Goal: Task Accomplishment & Management: Manage account settings

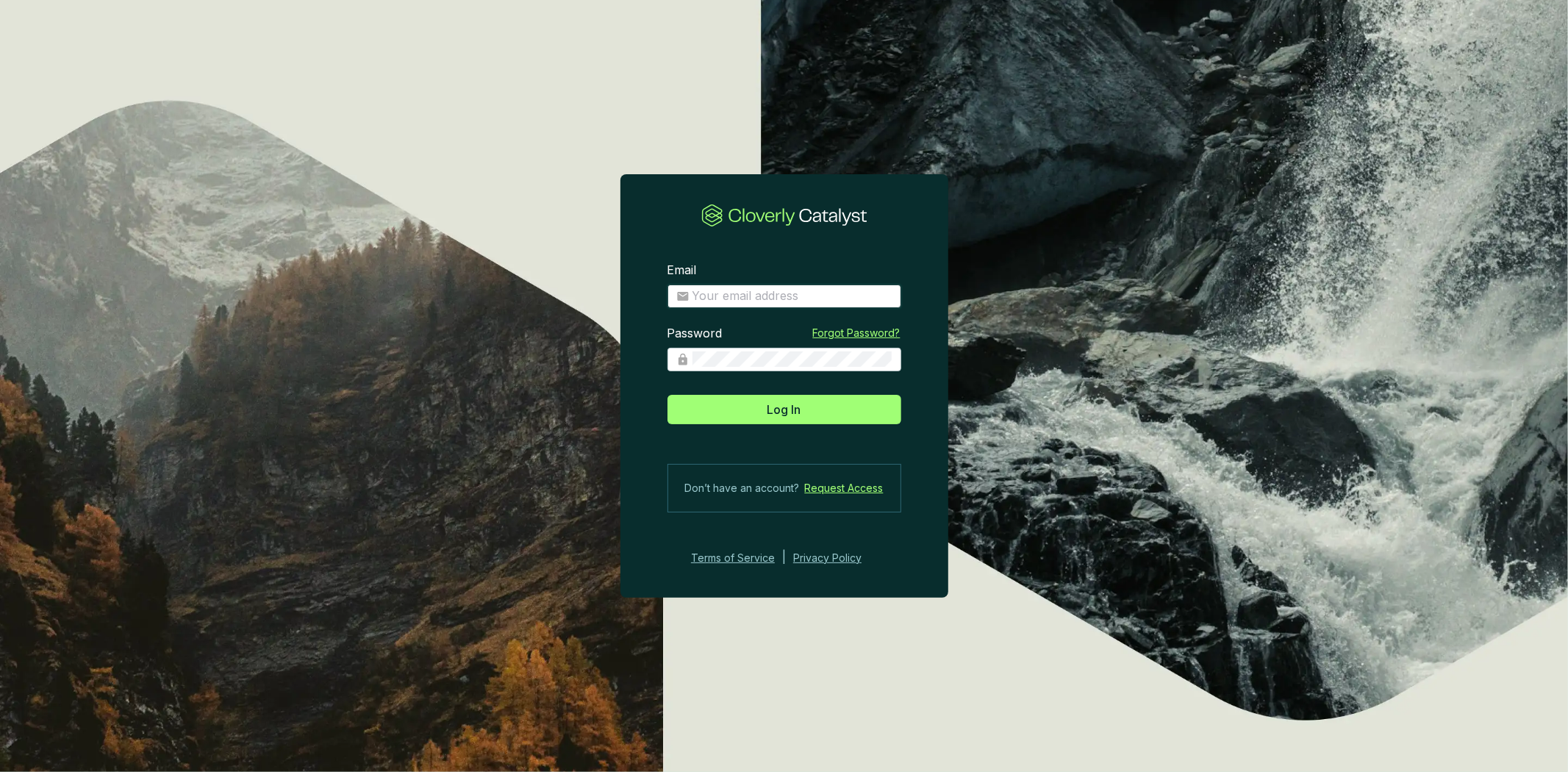
click at [718, 299] on input "Email" at bounding box center [792, 296] width 200 height 16
type input "amelia@bioforestal.mx"
click at [667, 395] on button "Log In" at bounding box center [784, 410] width 234 height 29
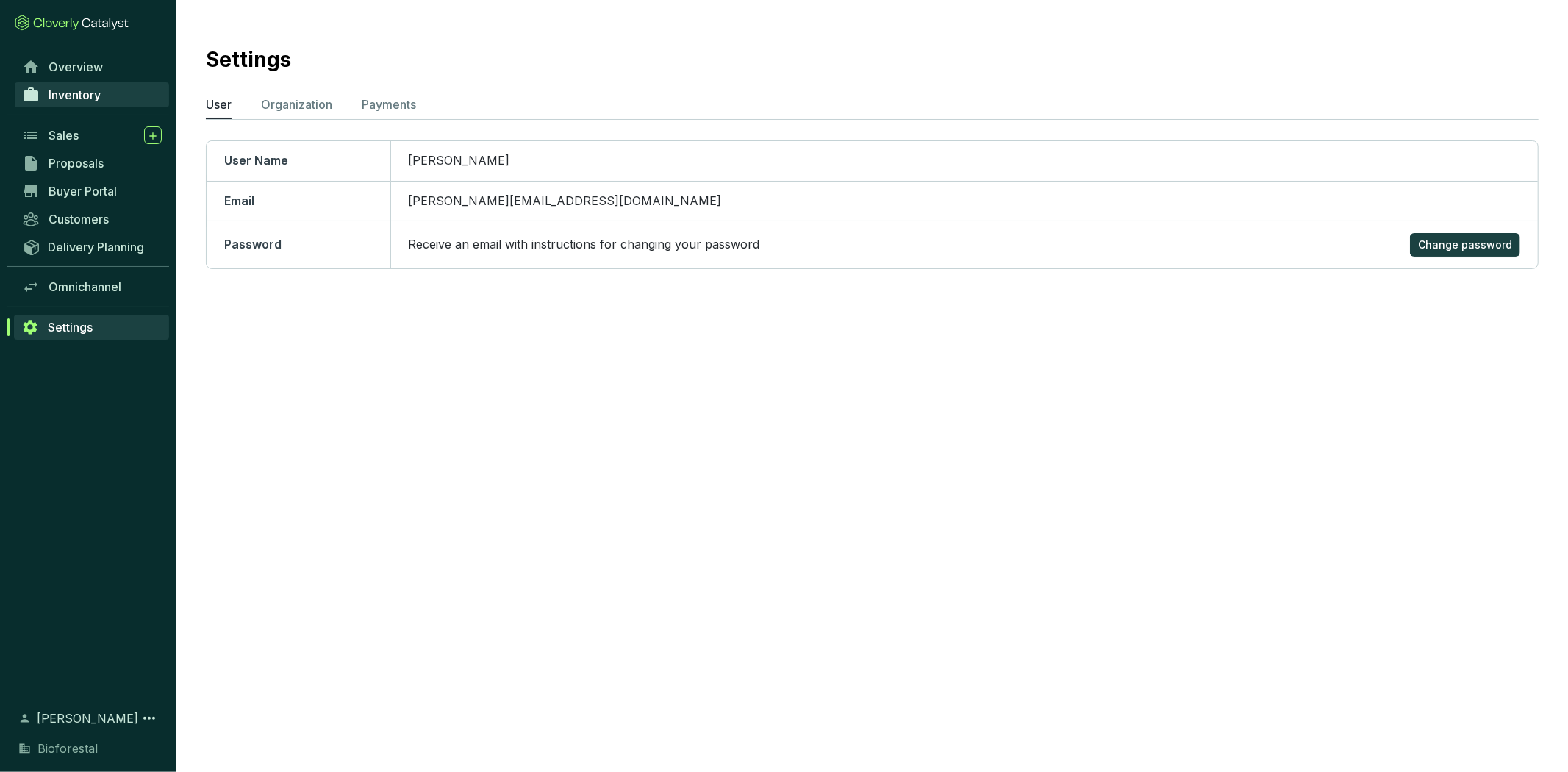
click at [73, 87] on span "Inventory" at bounding box center [74, 94] width 52 height 15
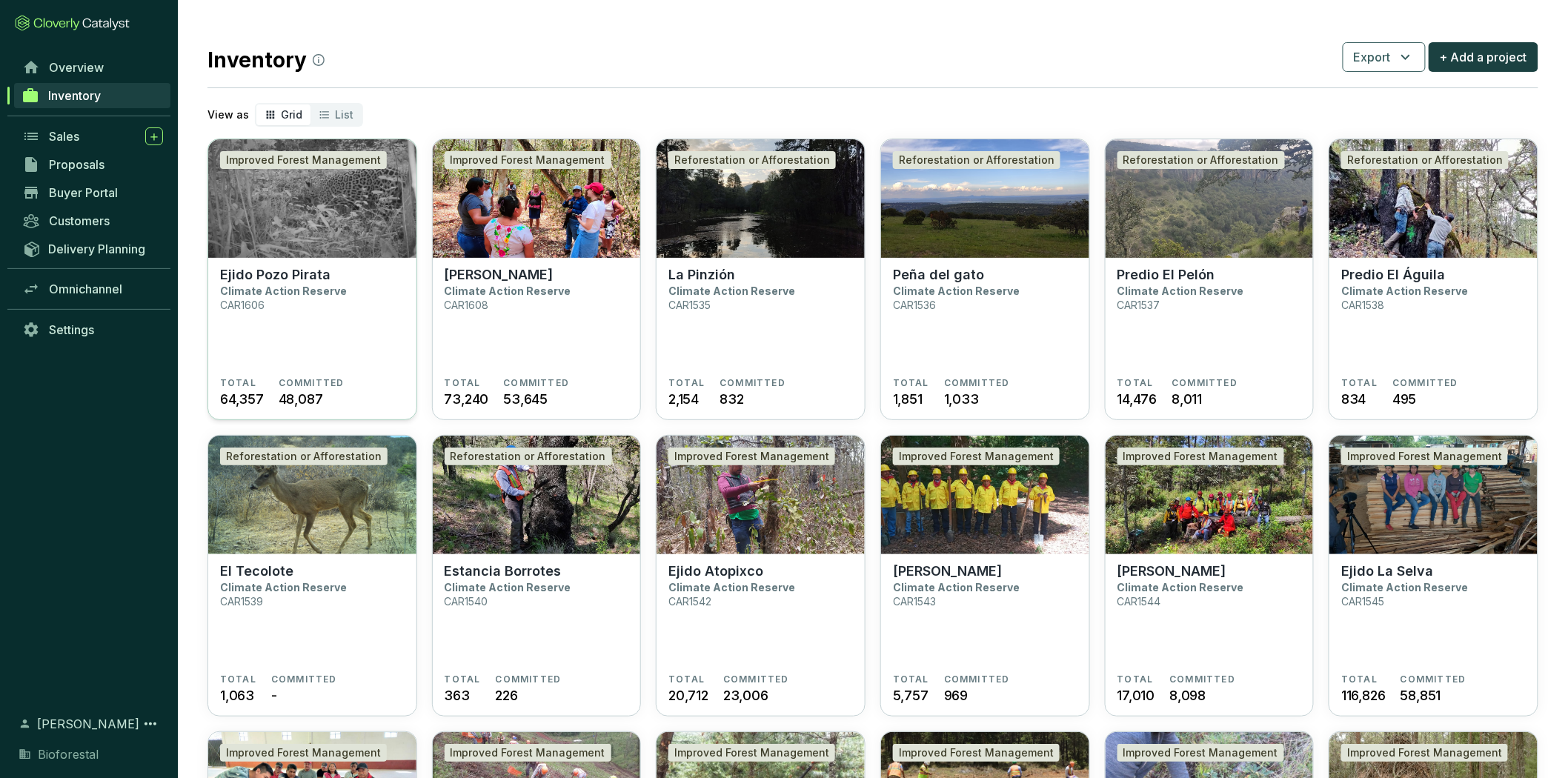
click at [380, 297] on section "Ejido Pozo Pirata Climate Action Reserve CAR1606" at bounding box center [312, 321] width 184 height 110
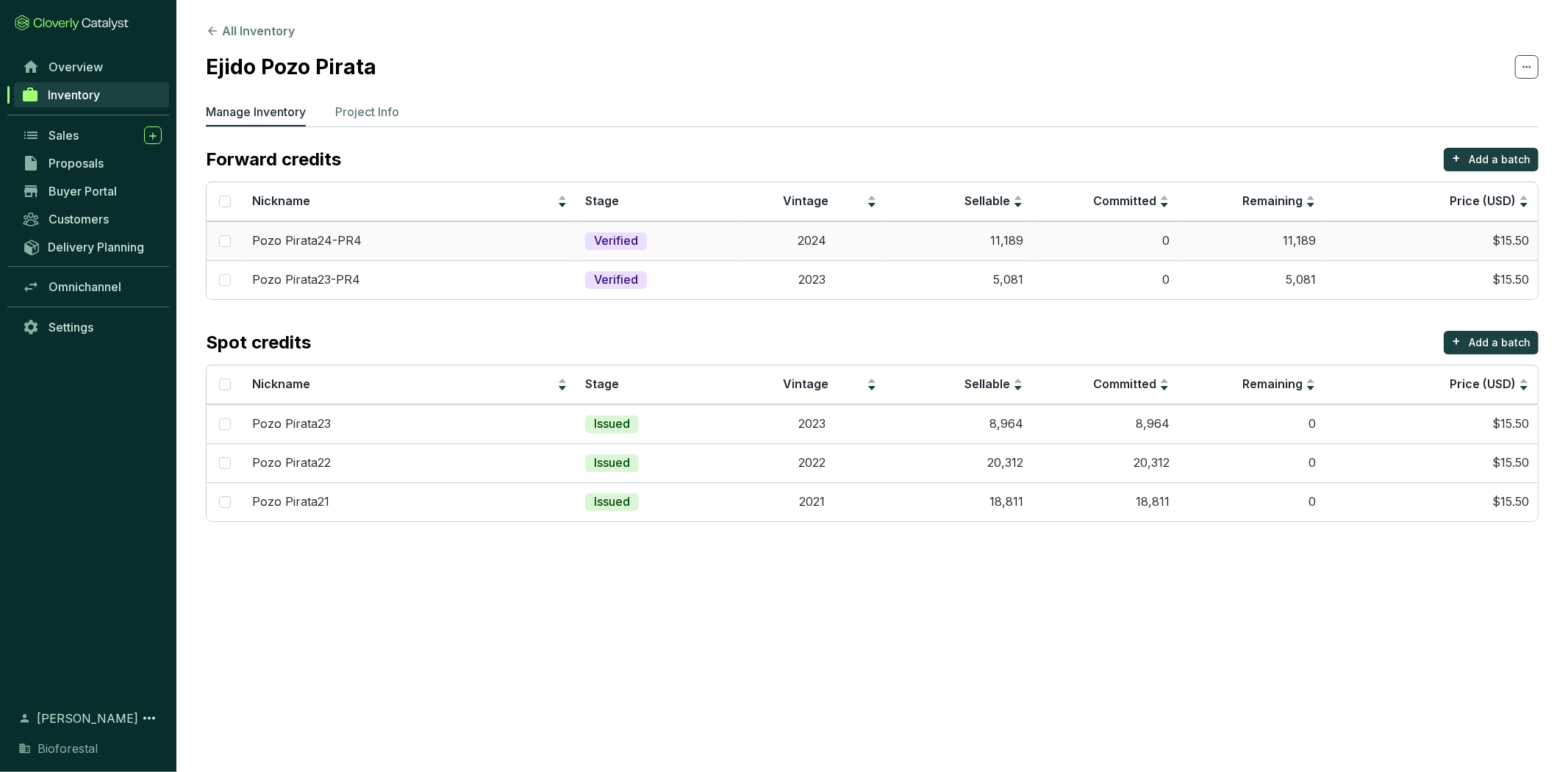
click at [948, 253] on td "11,189" at bounding box center [958, 241] width 146 height 39
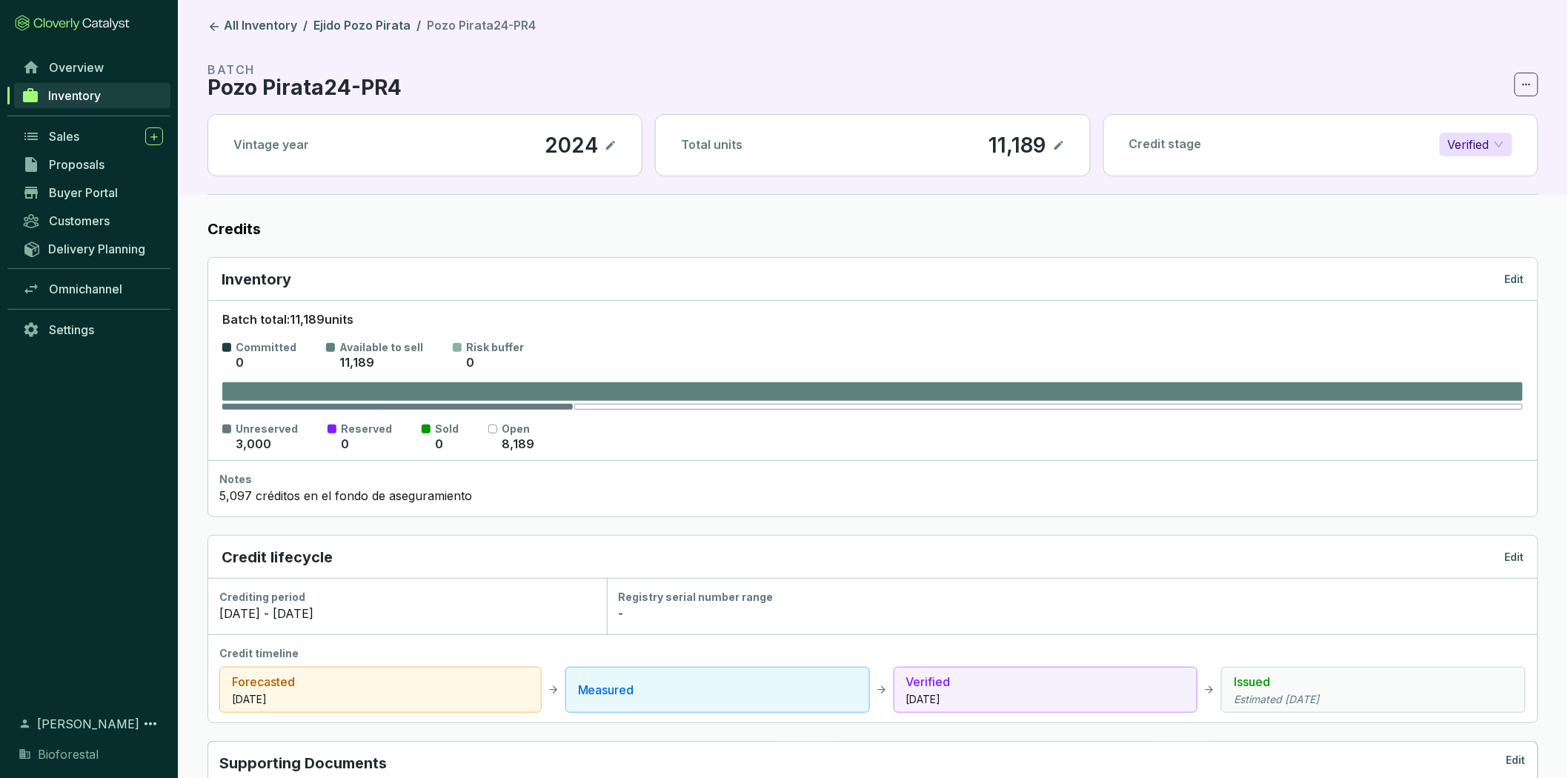
click at [80, 91] on span "Inventory" at bounding box center [75, 95] width 52 height 15
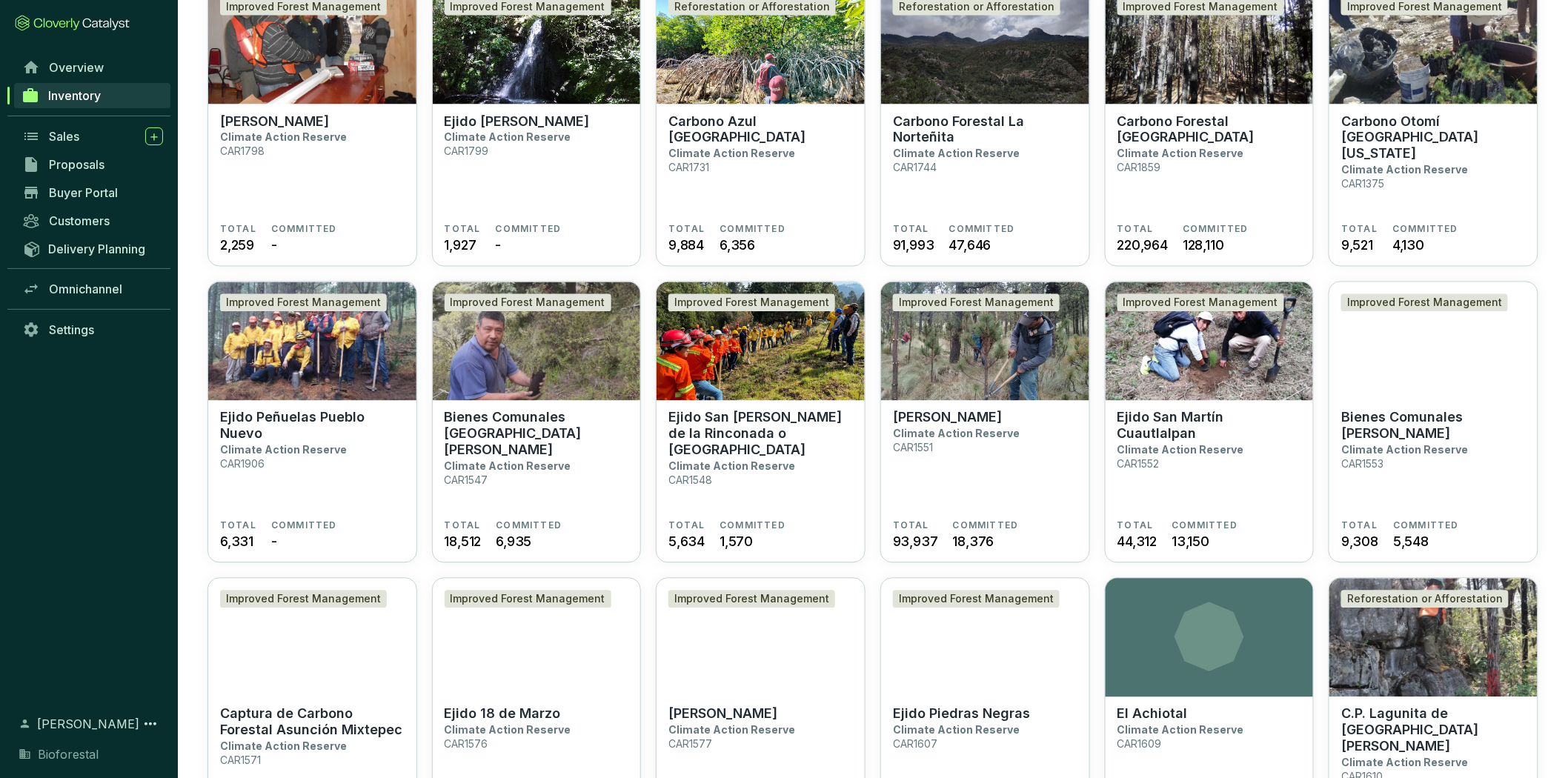
scroll to position [1070, 0]
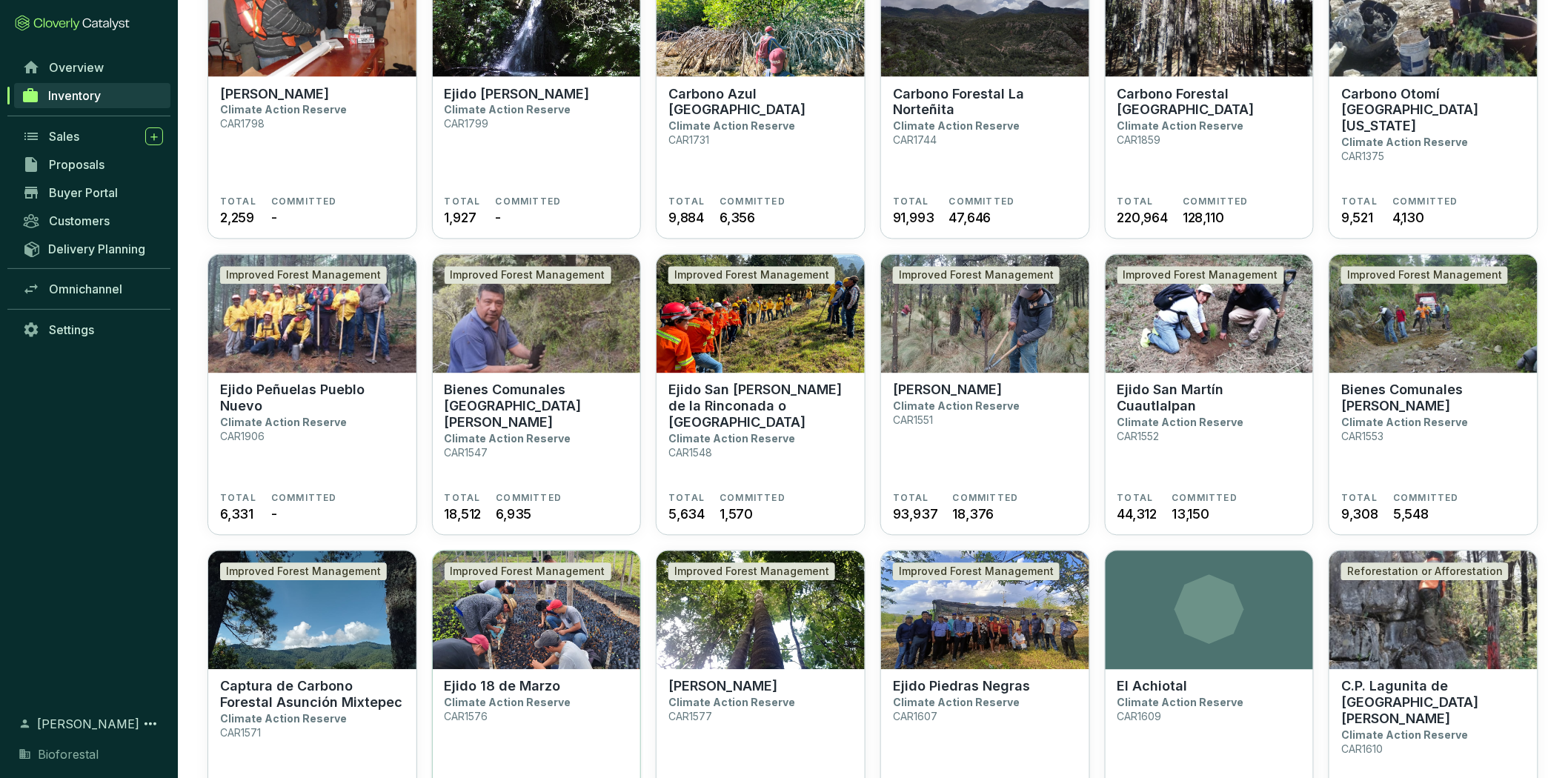
click at [509, 619] on img at bounding box center [537, 611] width 208 height 119
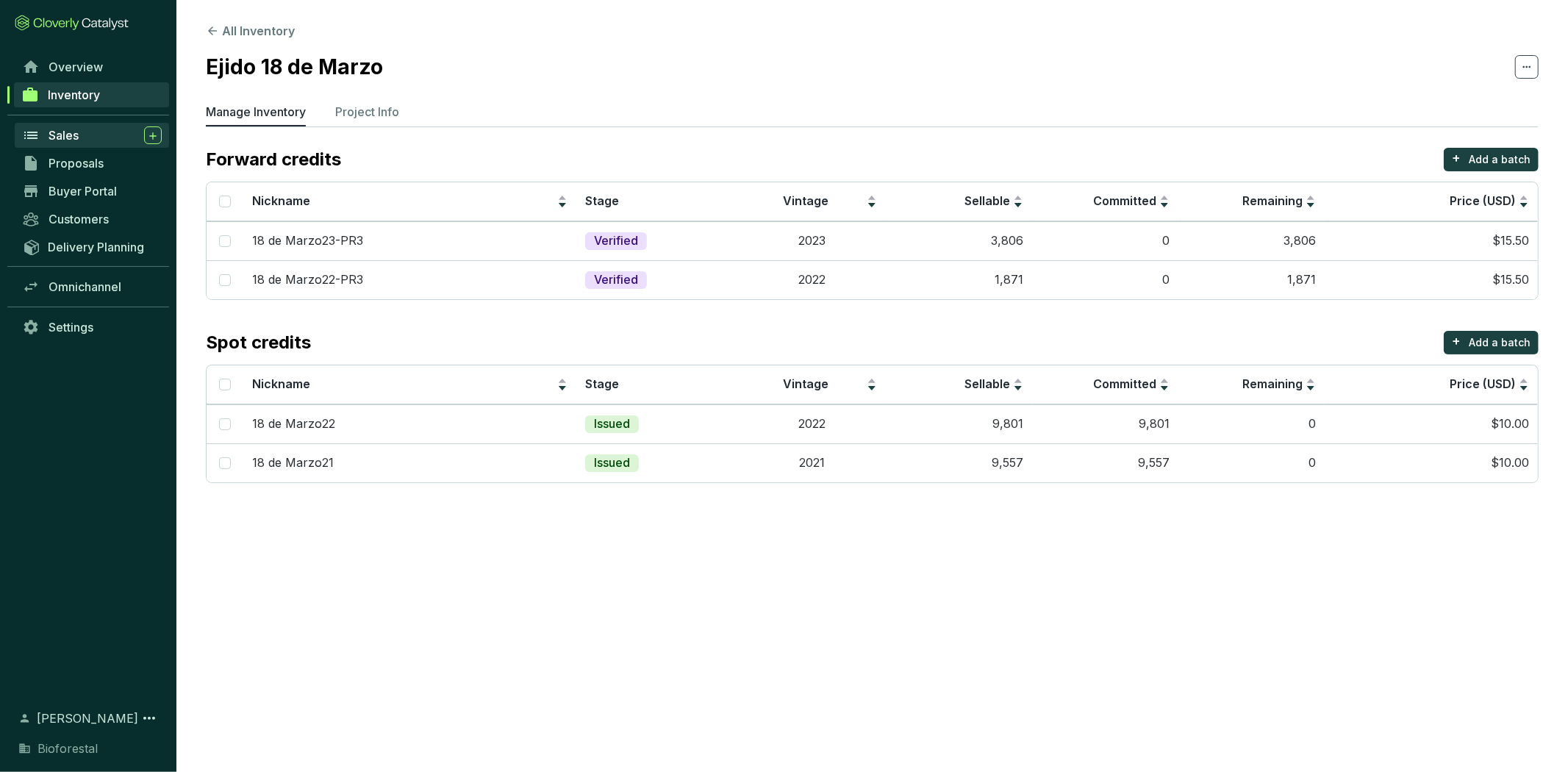
click at [83, 128] on div "Sales" at bounding box center [105, 135] width 113 height 18
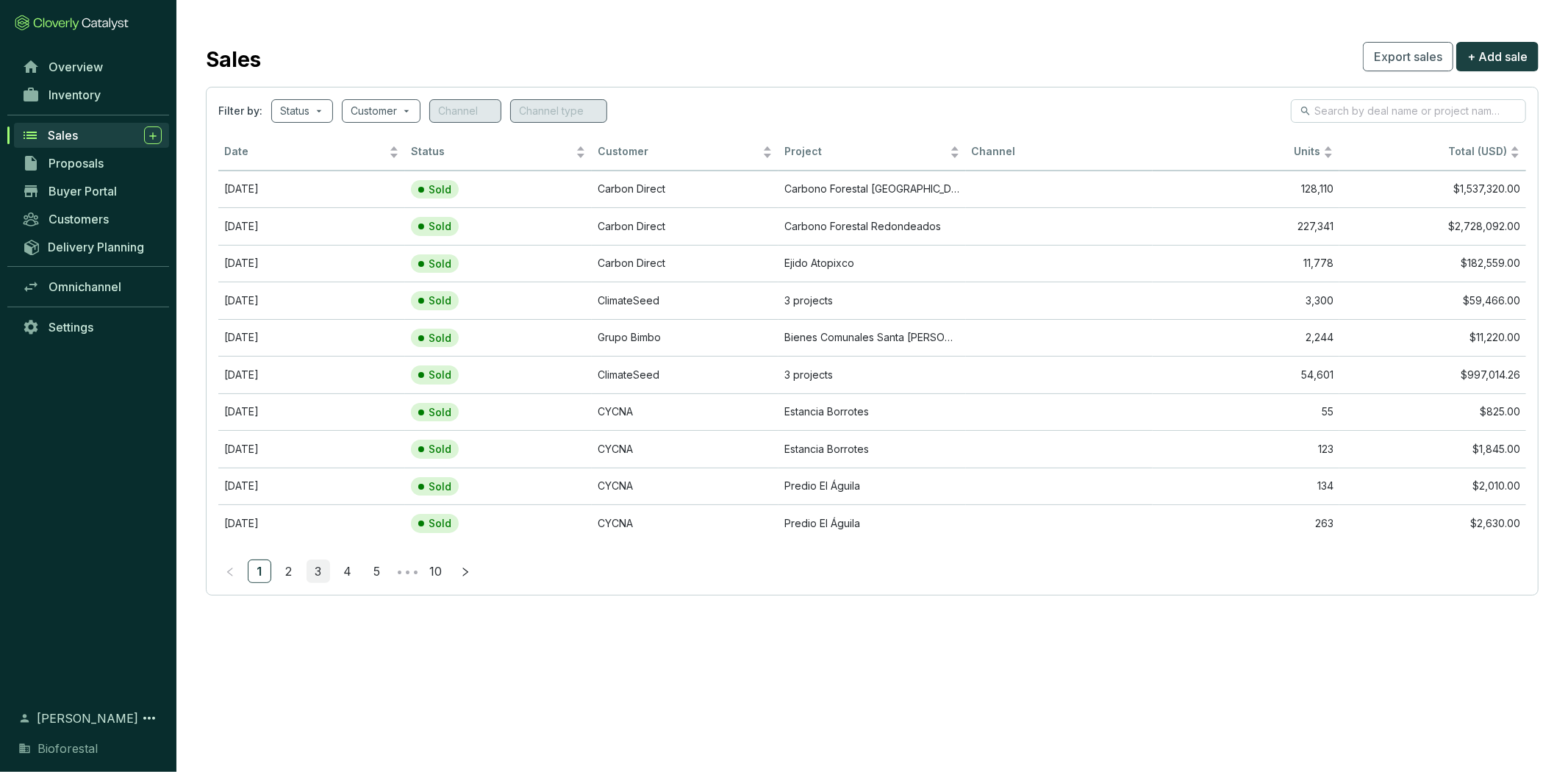
click at [327, 571] on link "3" at bounding box center [318, 571] width 22 height 22
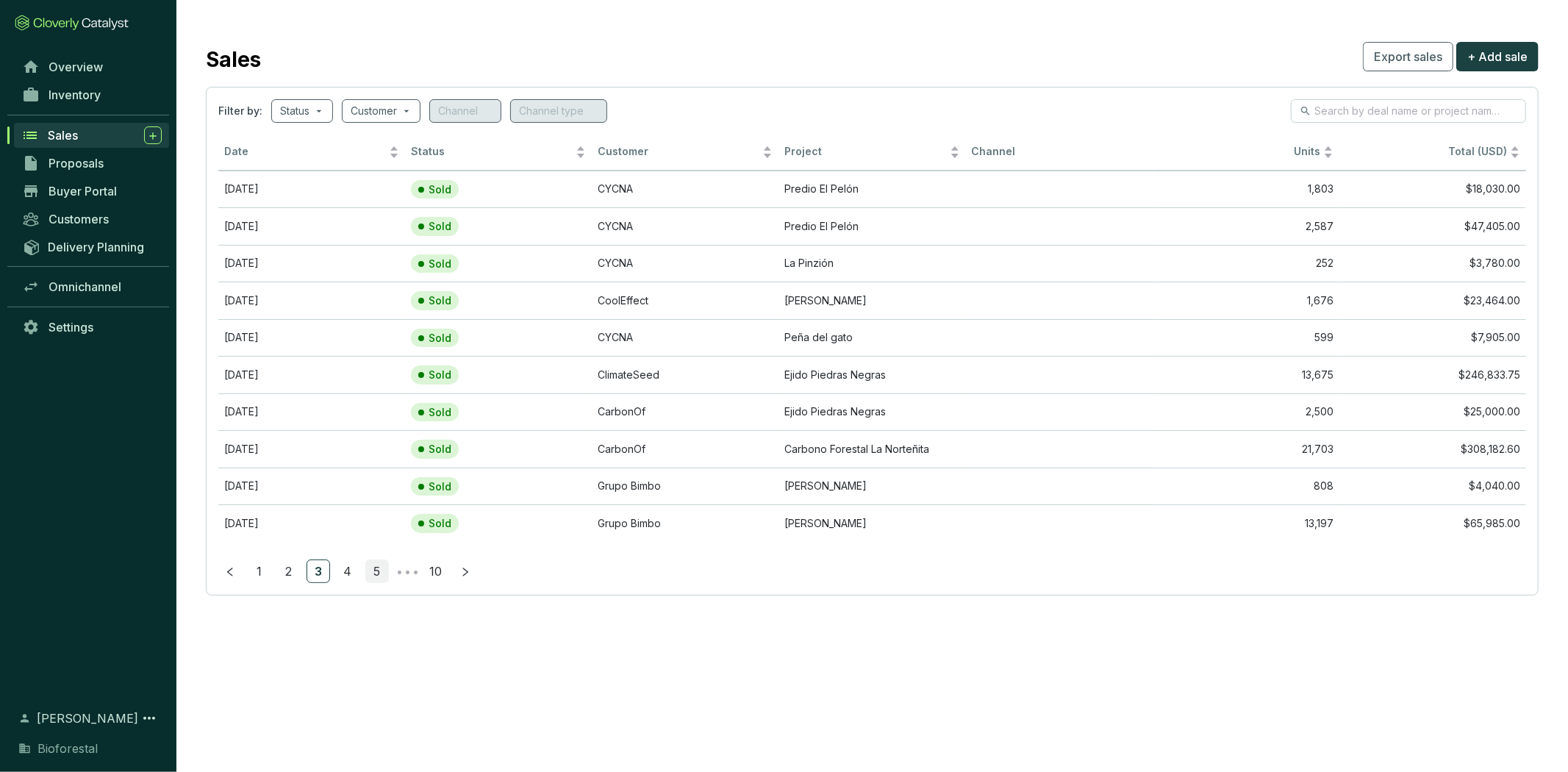
click at [371, 576] on link "5" at bounding box center [377, 571] width 22 height 22
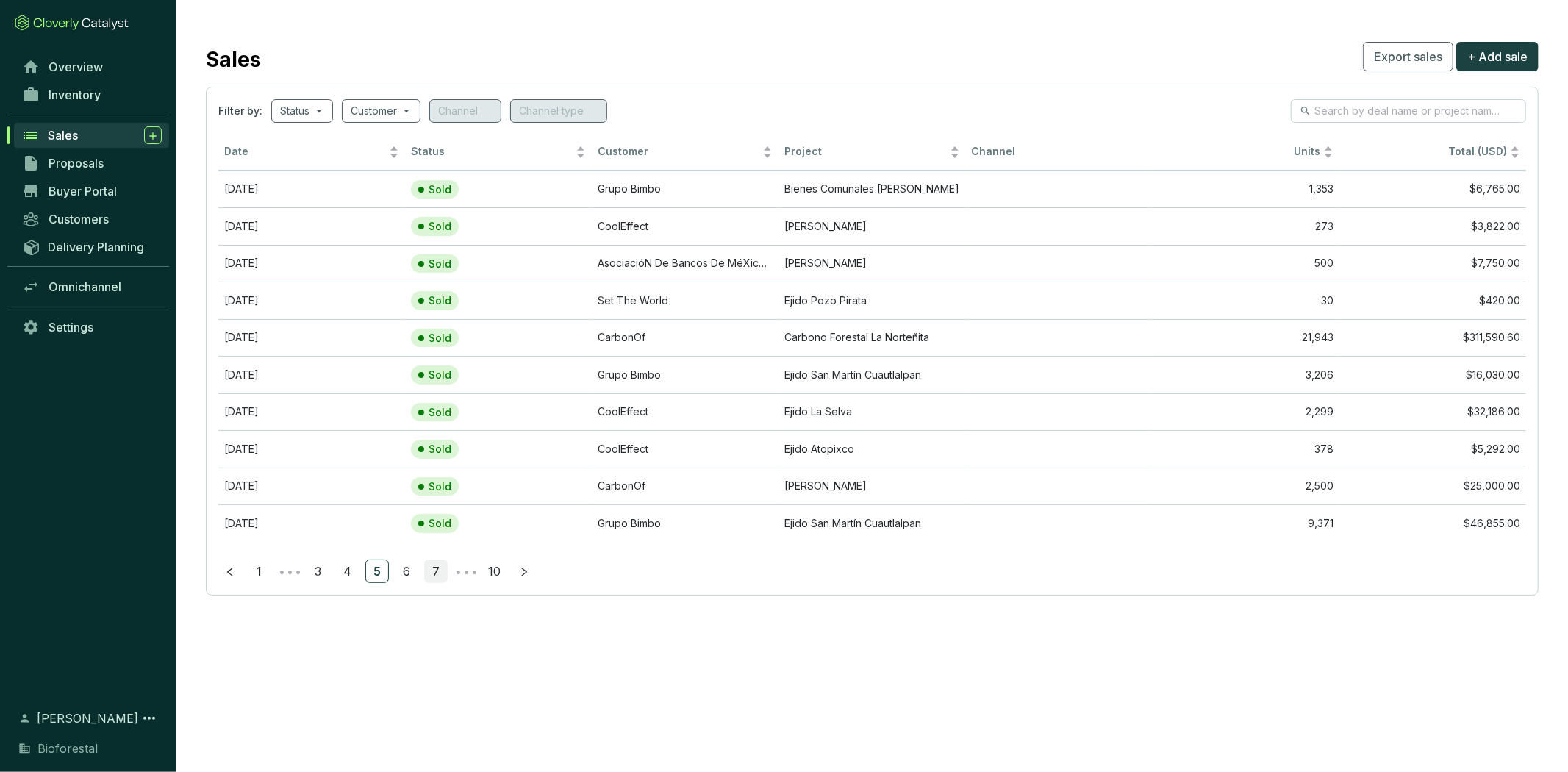
click at [433, 573] on link "7" at bounding box center [436, 571] width 22 height 22
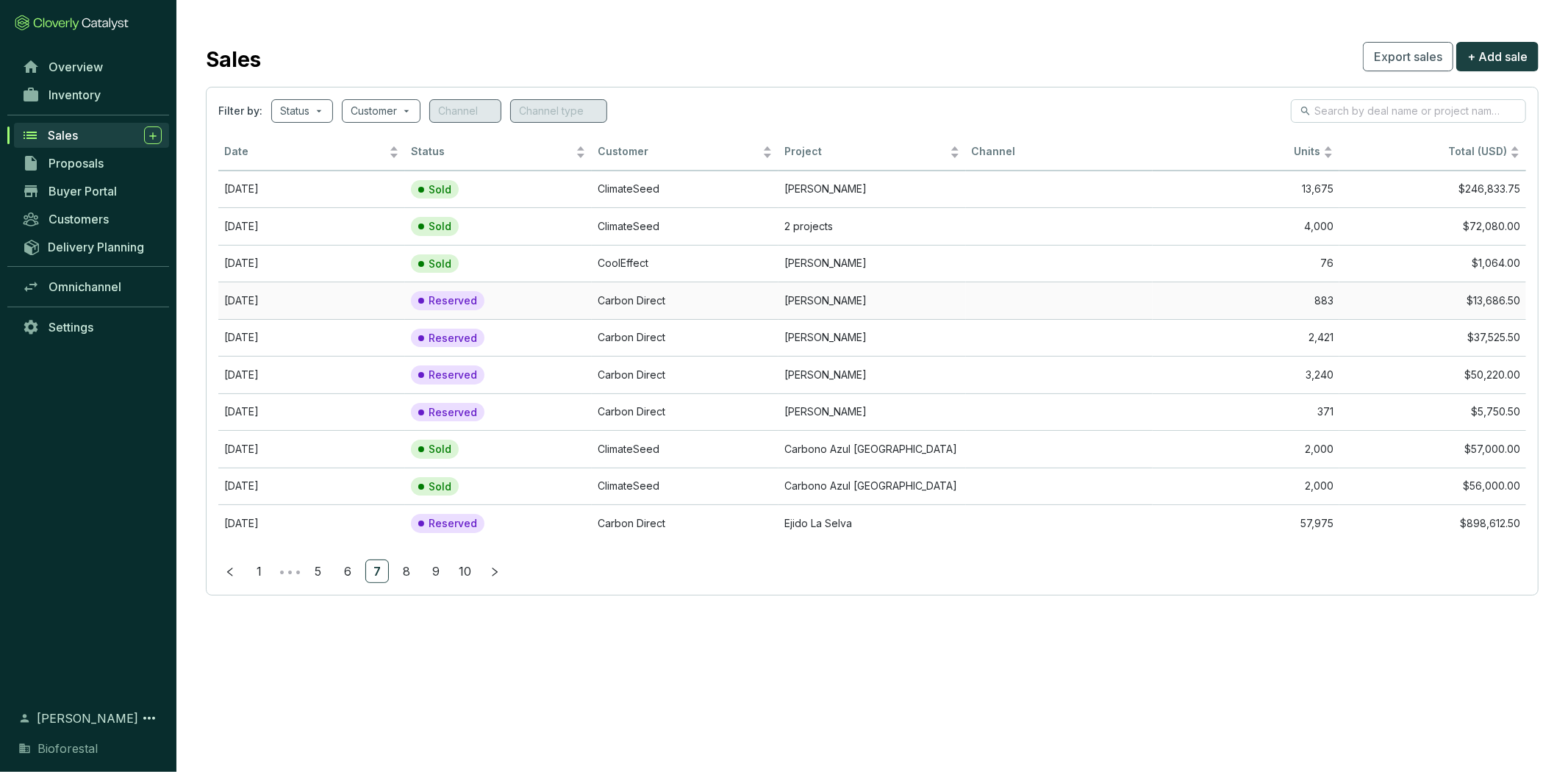
click at [804, 297] on td "[PERSON_NAME]" at bounding box center [872, 300] width 186 height 37
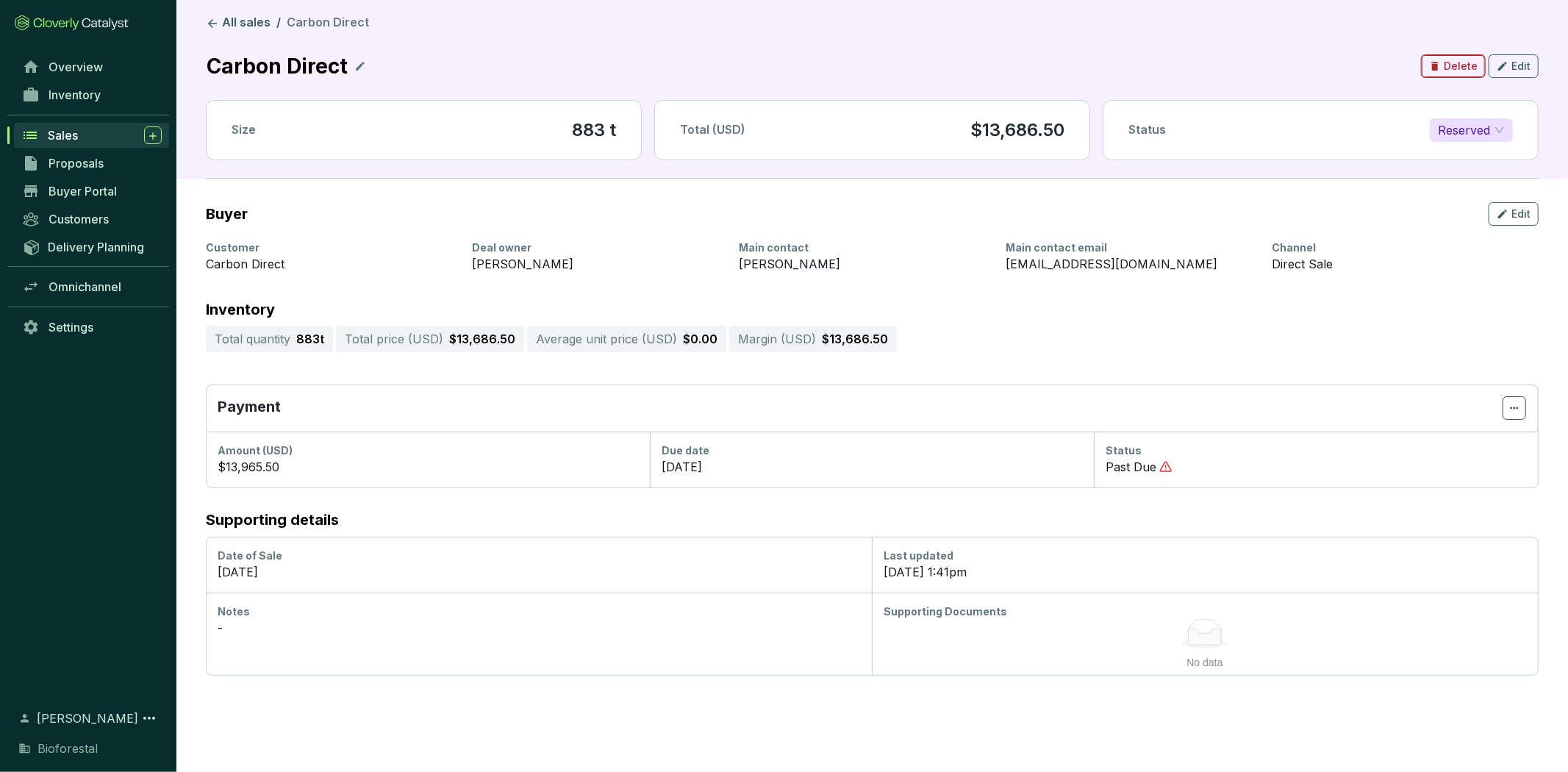
click at [1473, 68] on span "Delete" at bounding box center [1460, 66] width 34 height 15
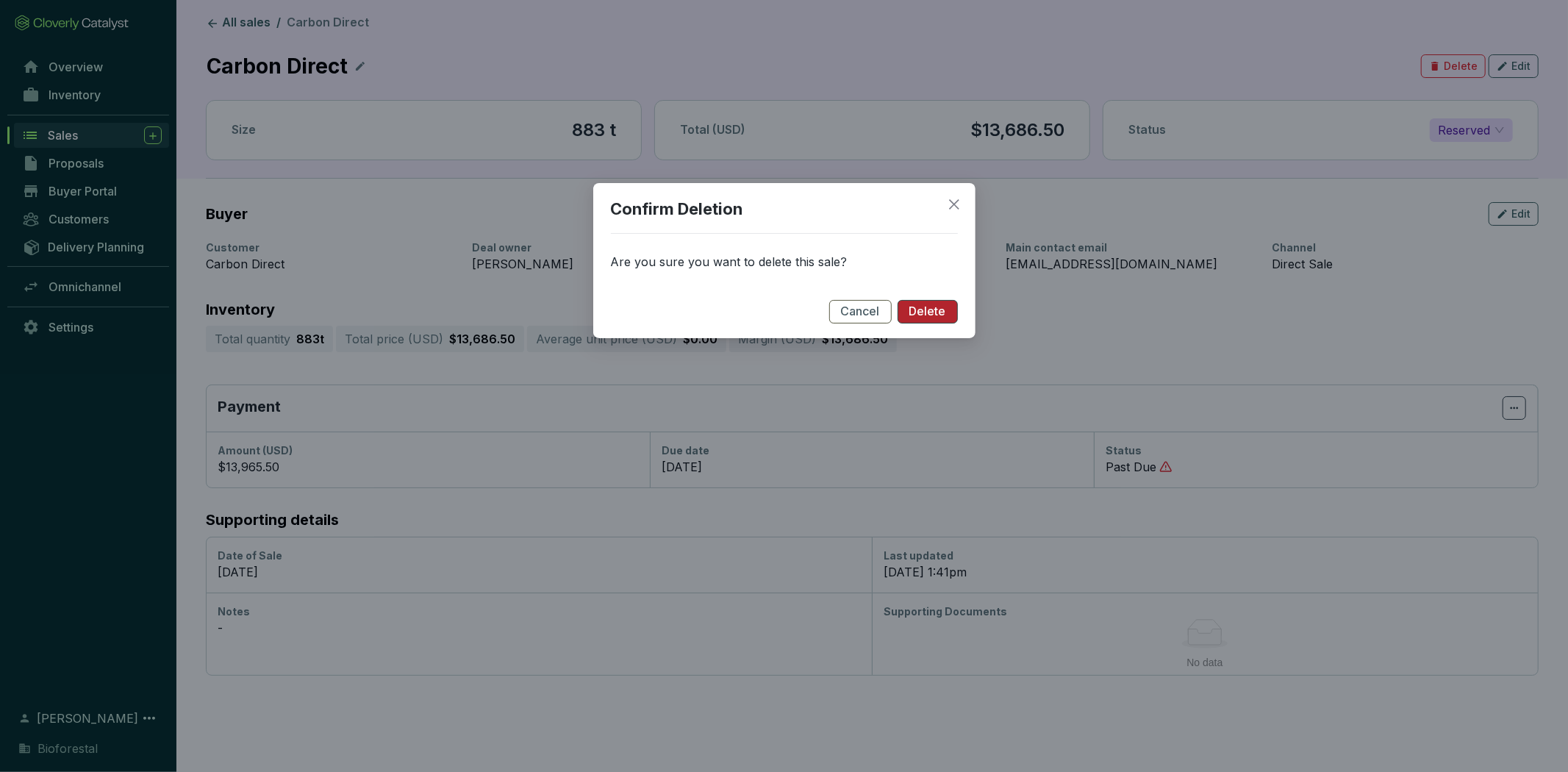
click at [941, 312] on span "Delete" at bounding box center [928, 311] width 37 height 16
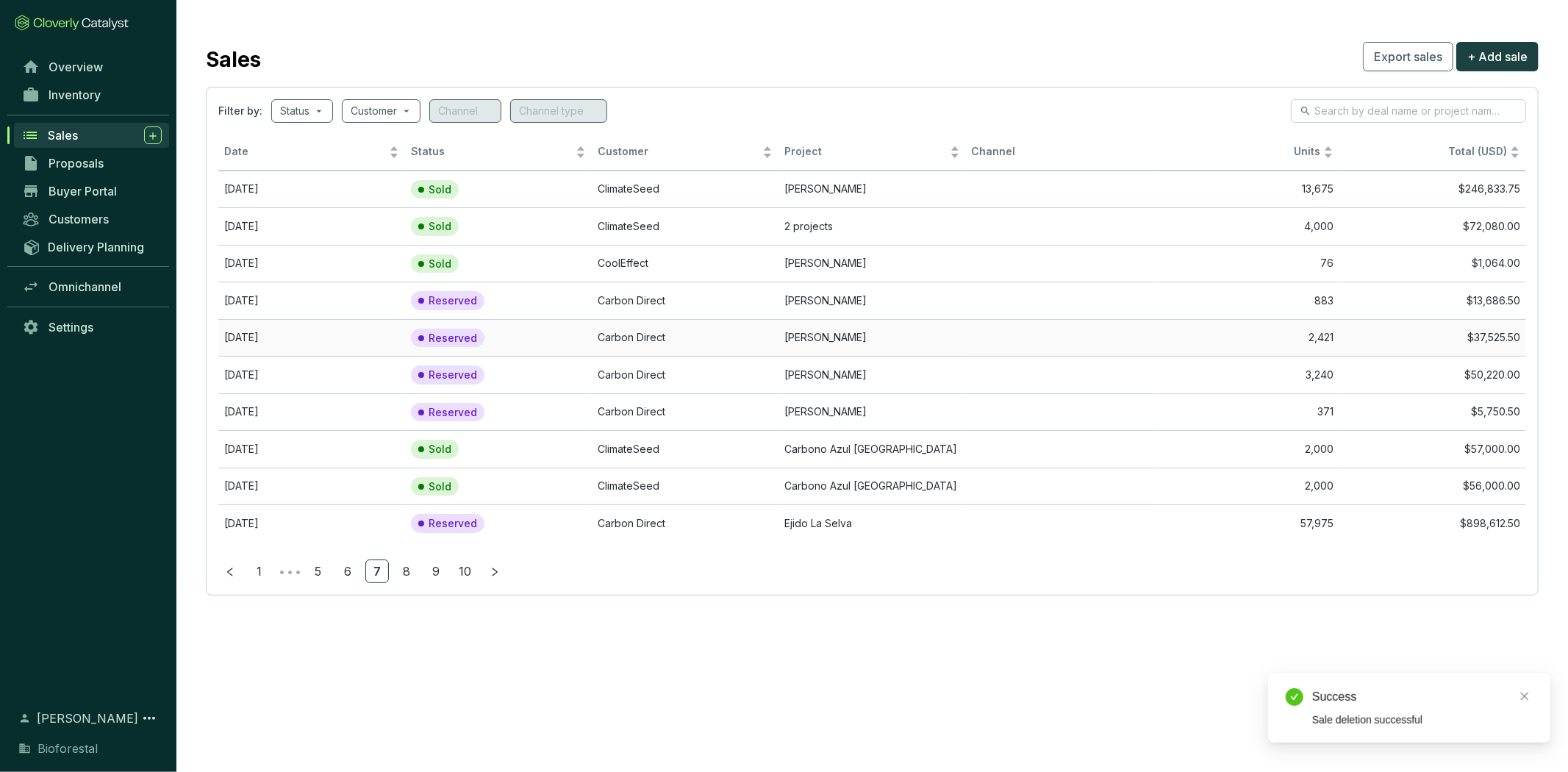
click at [936, 344] on td "[PERSON_NAME]" at bounding box center [872, 337] width 186 height 37
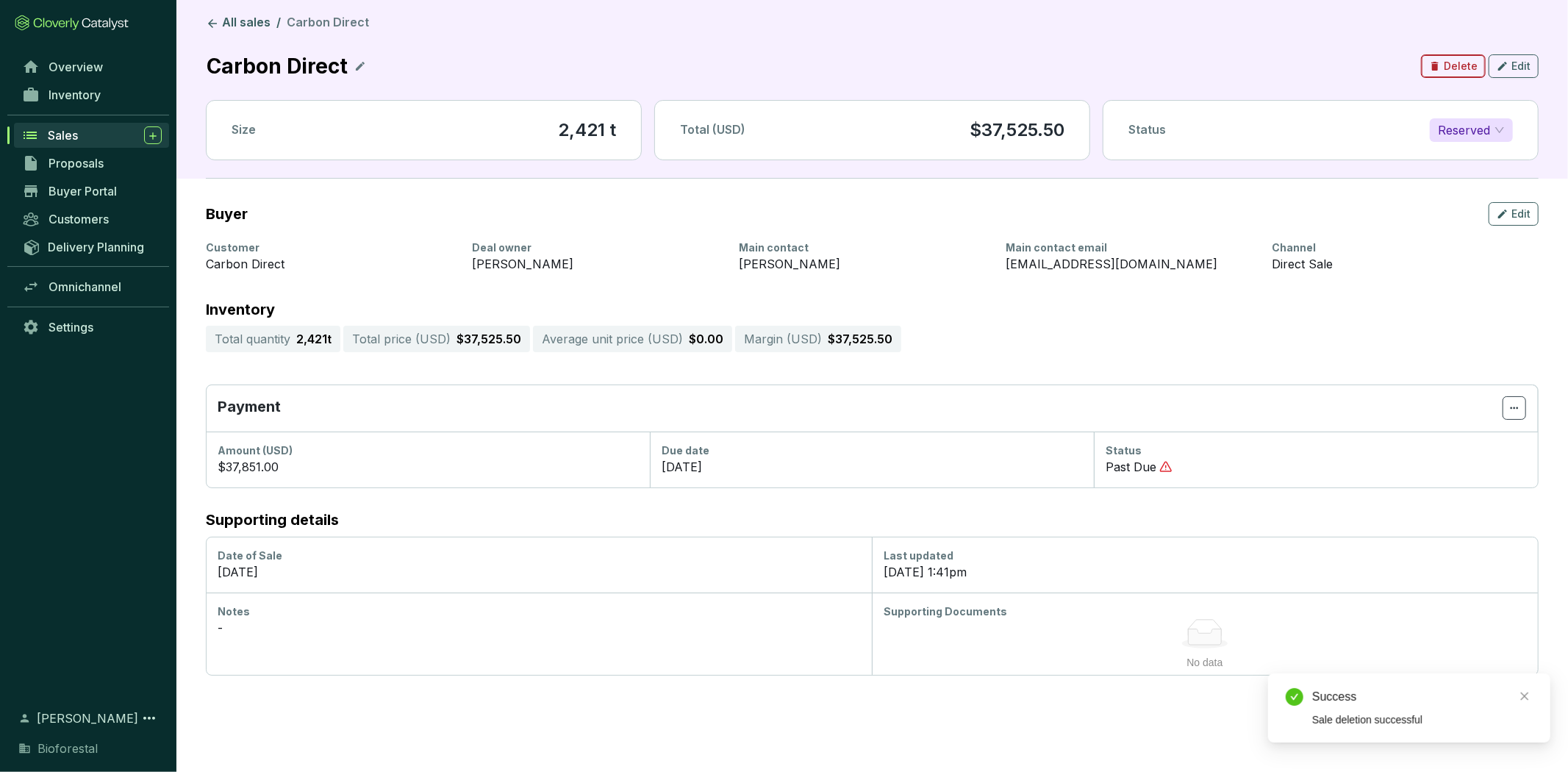
click at [1461, 67] on span "Delete" at bounding box center [1460, 66] width 34 height 15
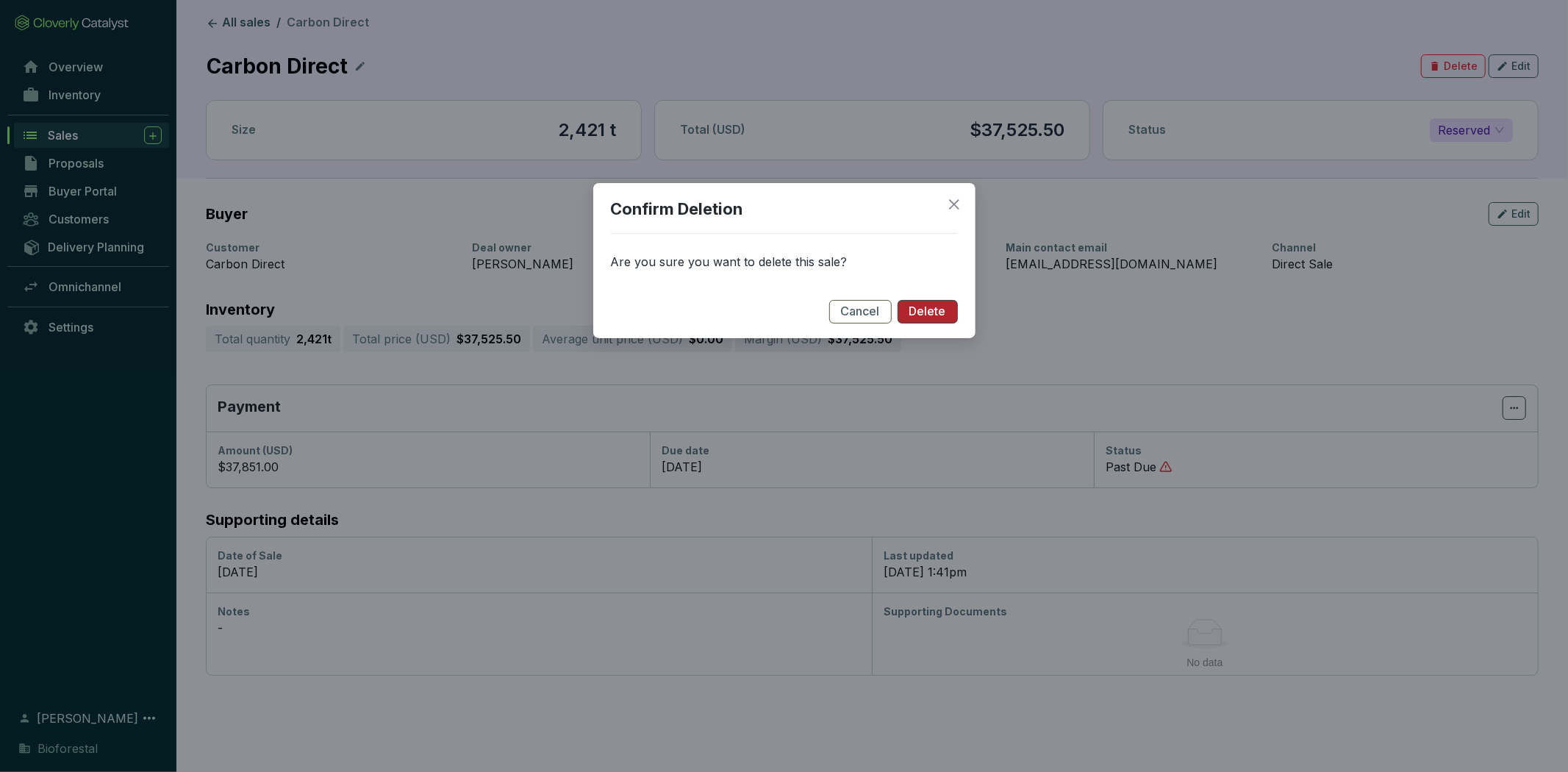
click at [934, 307] on span "Delete" at bounding box center [928, 311] width 37 height 16
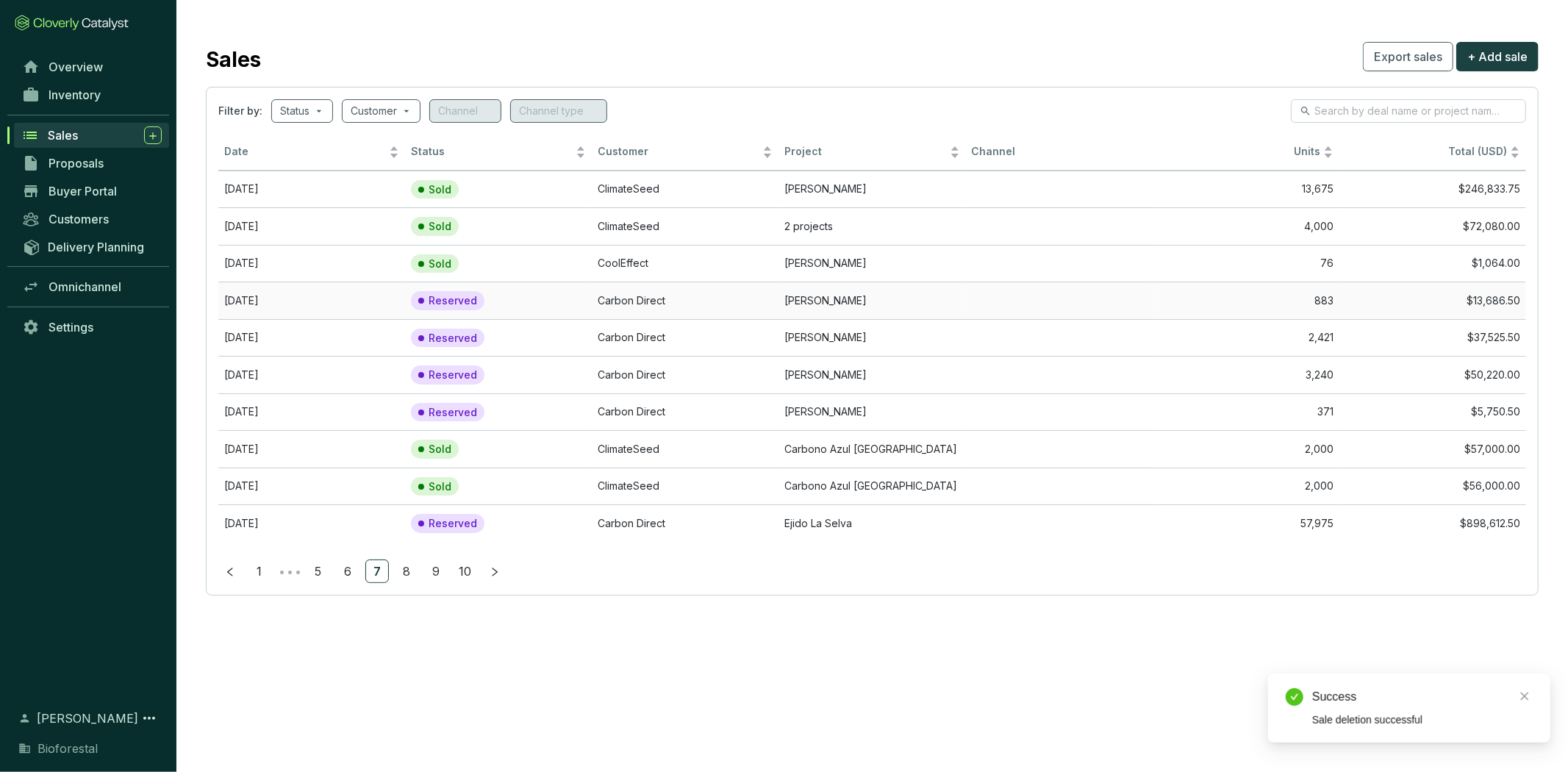
click at [513, 297] on td "Reserved" at bounding box center [498, 300] width 186 height 37
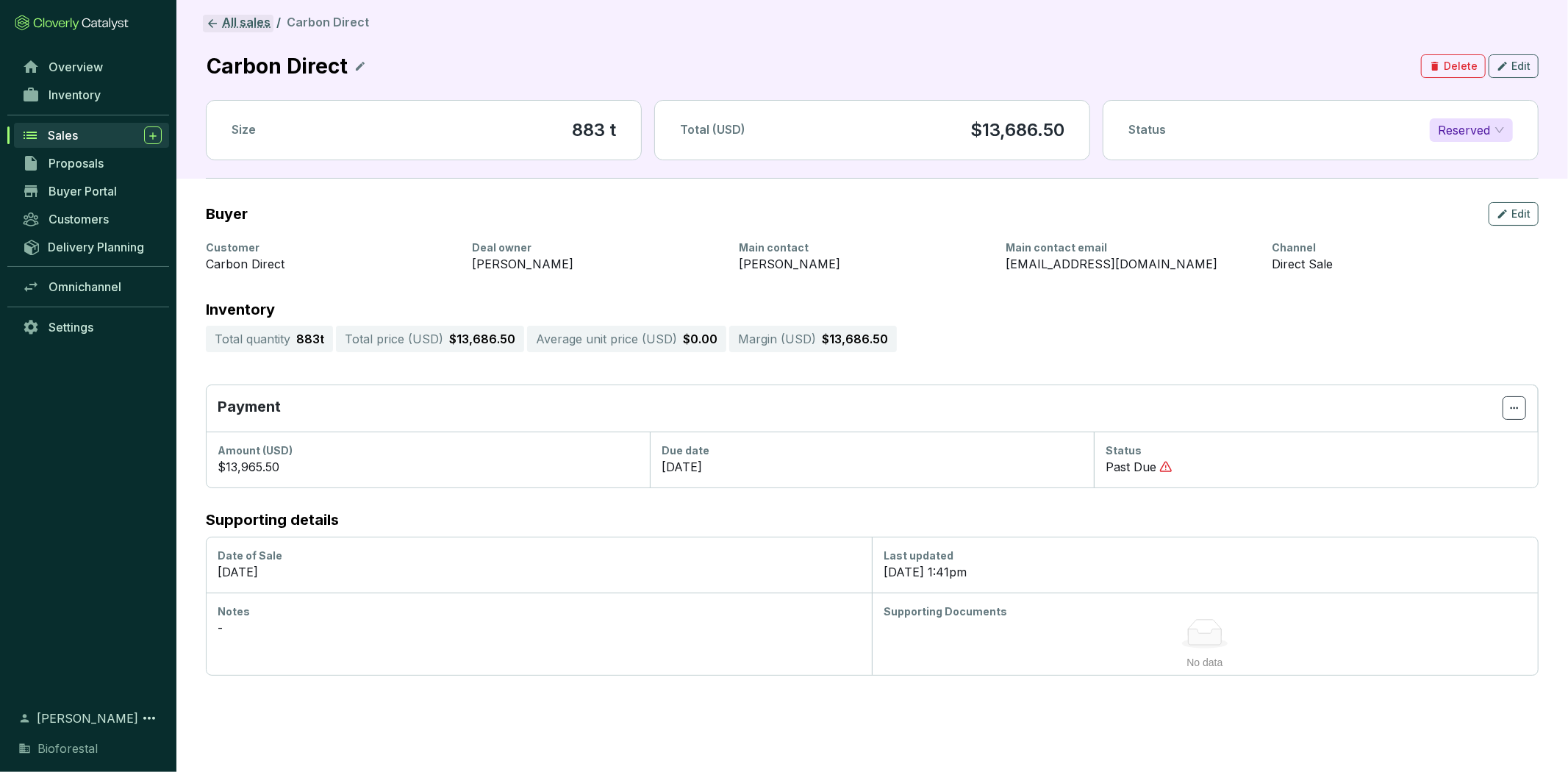
click at [248, 16] on link "All sales" at bounding box center [238, 23] width 70 height 18
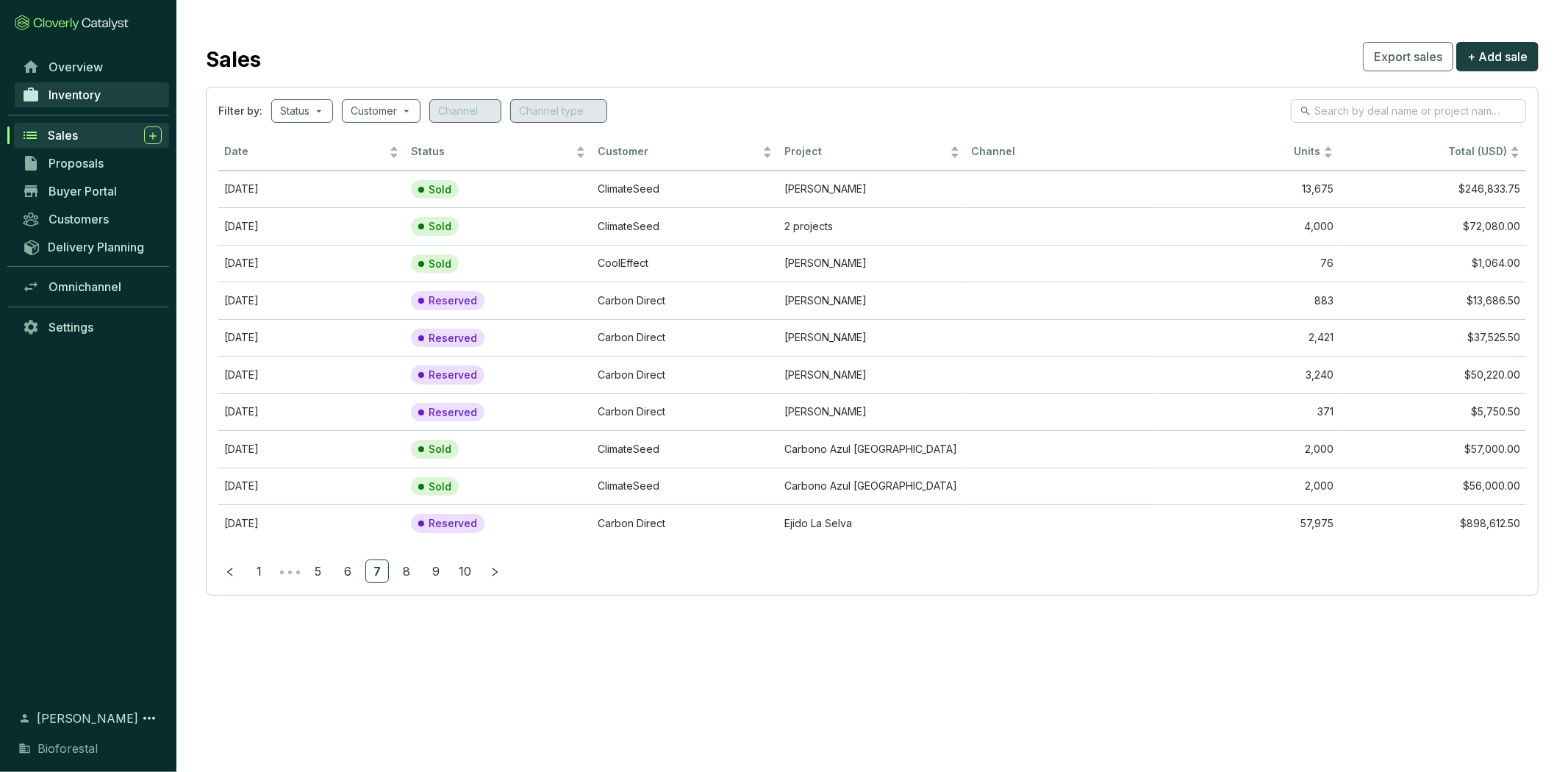
click at [97, 96] on span "Inventory" at bounding box center [74, 94] width 52 height 15
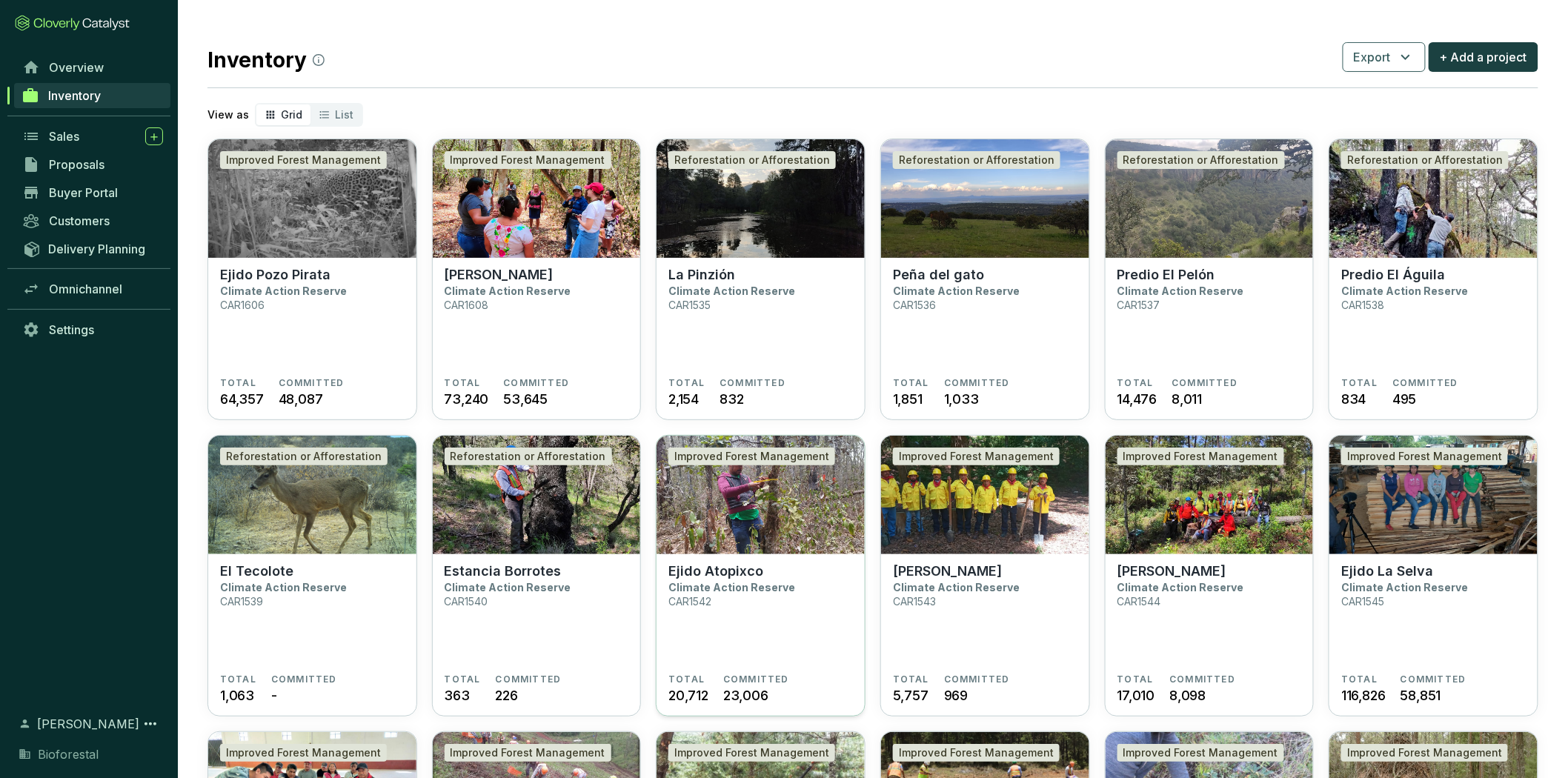
click at [836, 575] on section "Ejido Atopixco Climate Action Reserve CAR1542" at bounding box center [760, 618] width 184 height 110
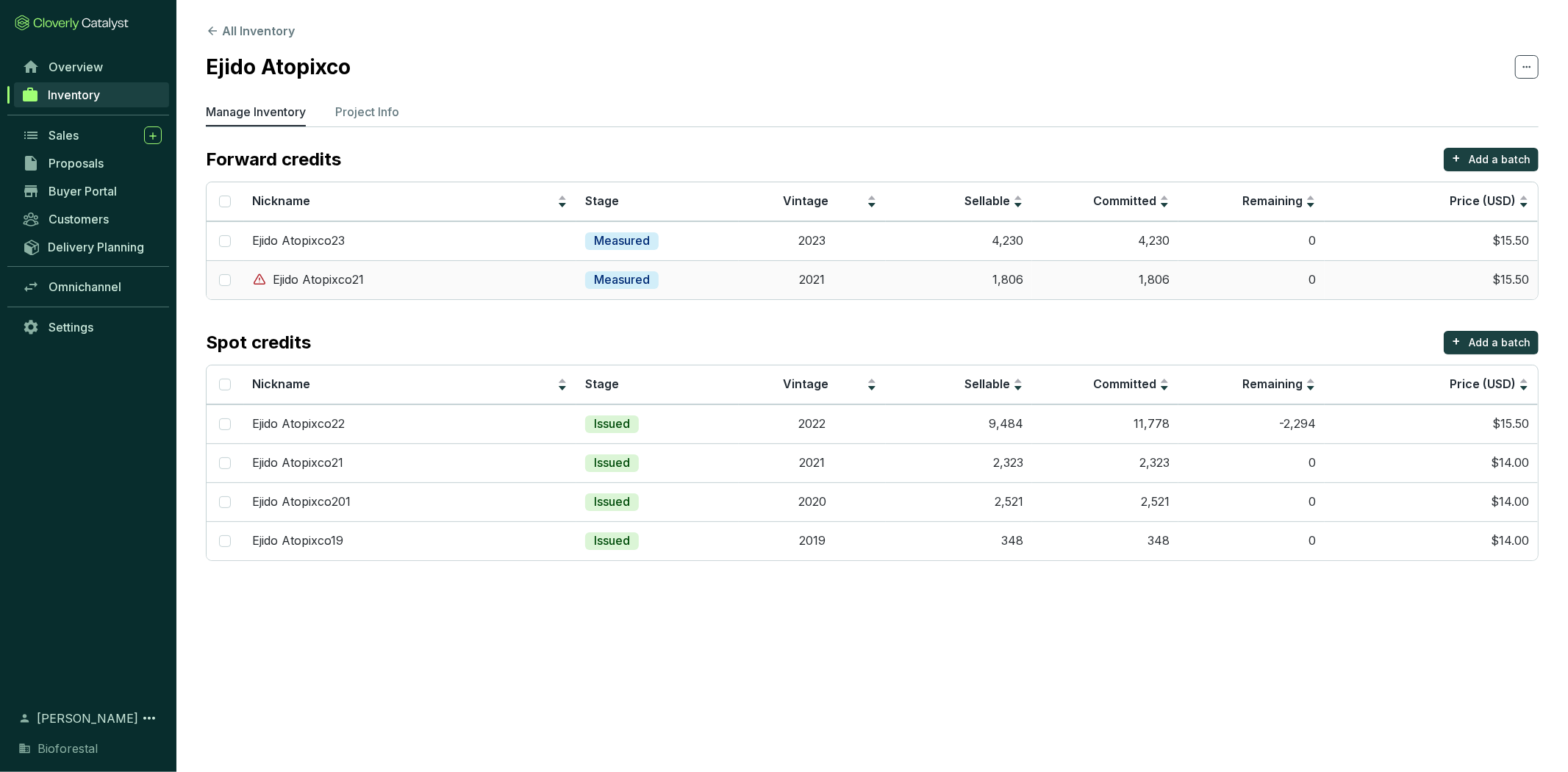
click at [1250, 293] on td "0" at bounding box center [1251, 279] width 146 height 39
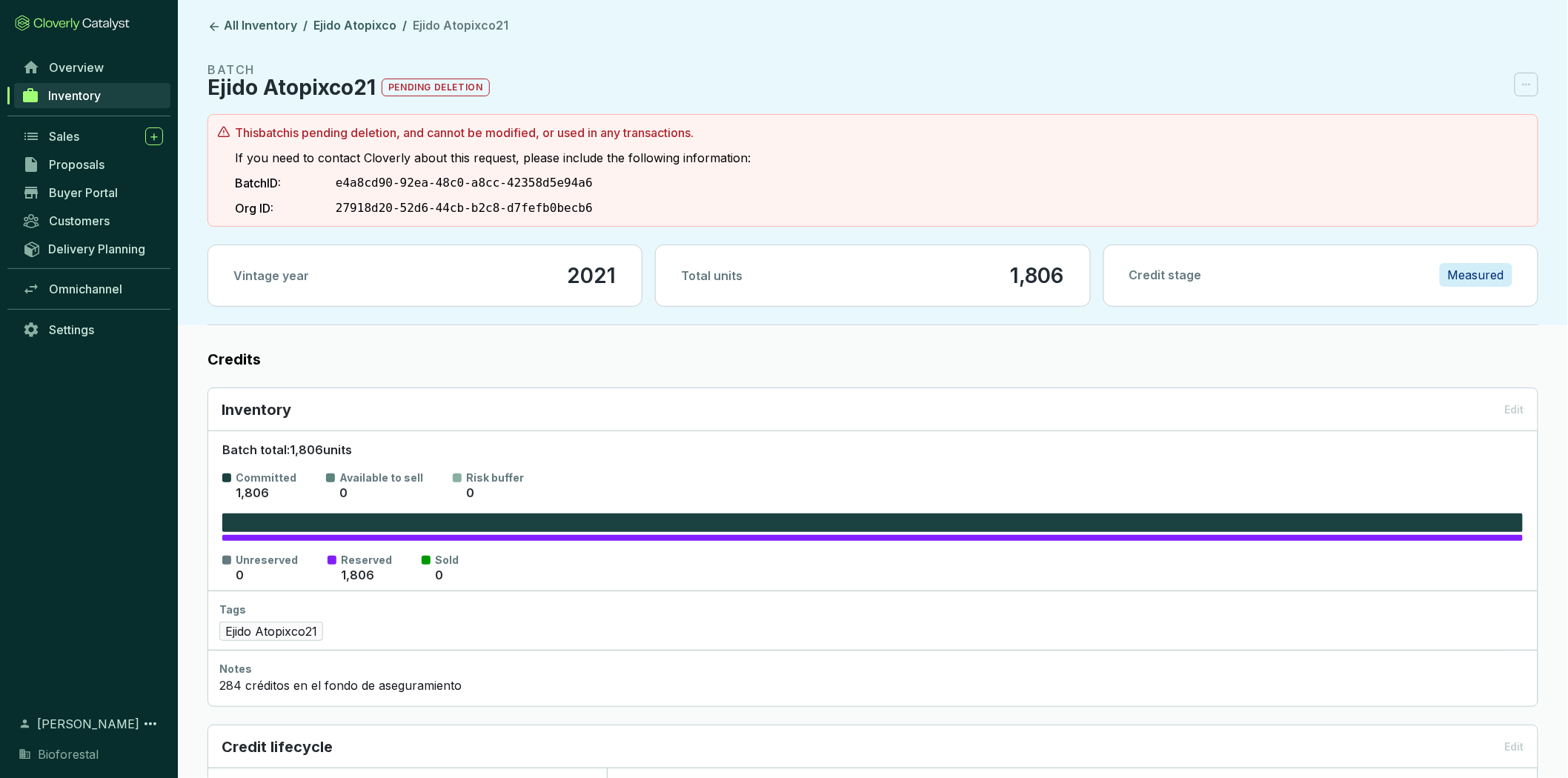
click at [442, 79] on p "pending deletion" at bounding box center [435, 87] width 108 height 18
click at [130, 65] on link "Overview" at bounding box center [92, 67] width 156 height 25
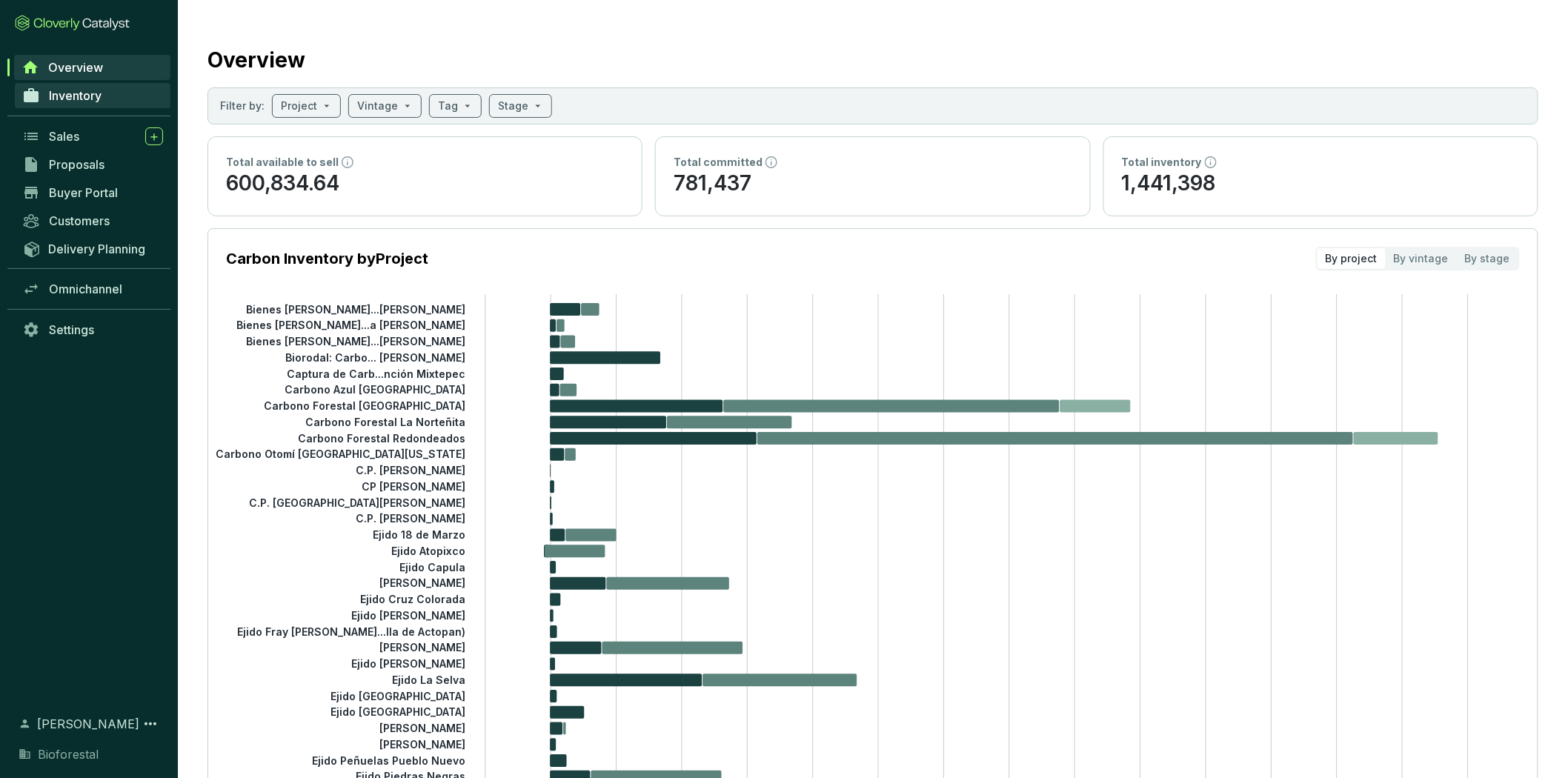
click at [107, 96] on link "Inventory" at bounding box center [92, 96] width 156 height 25
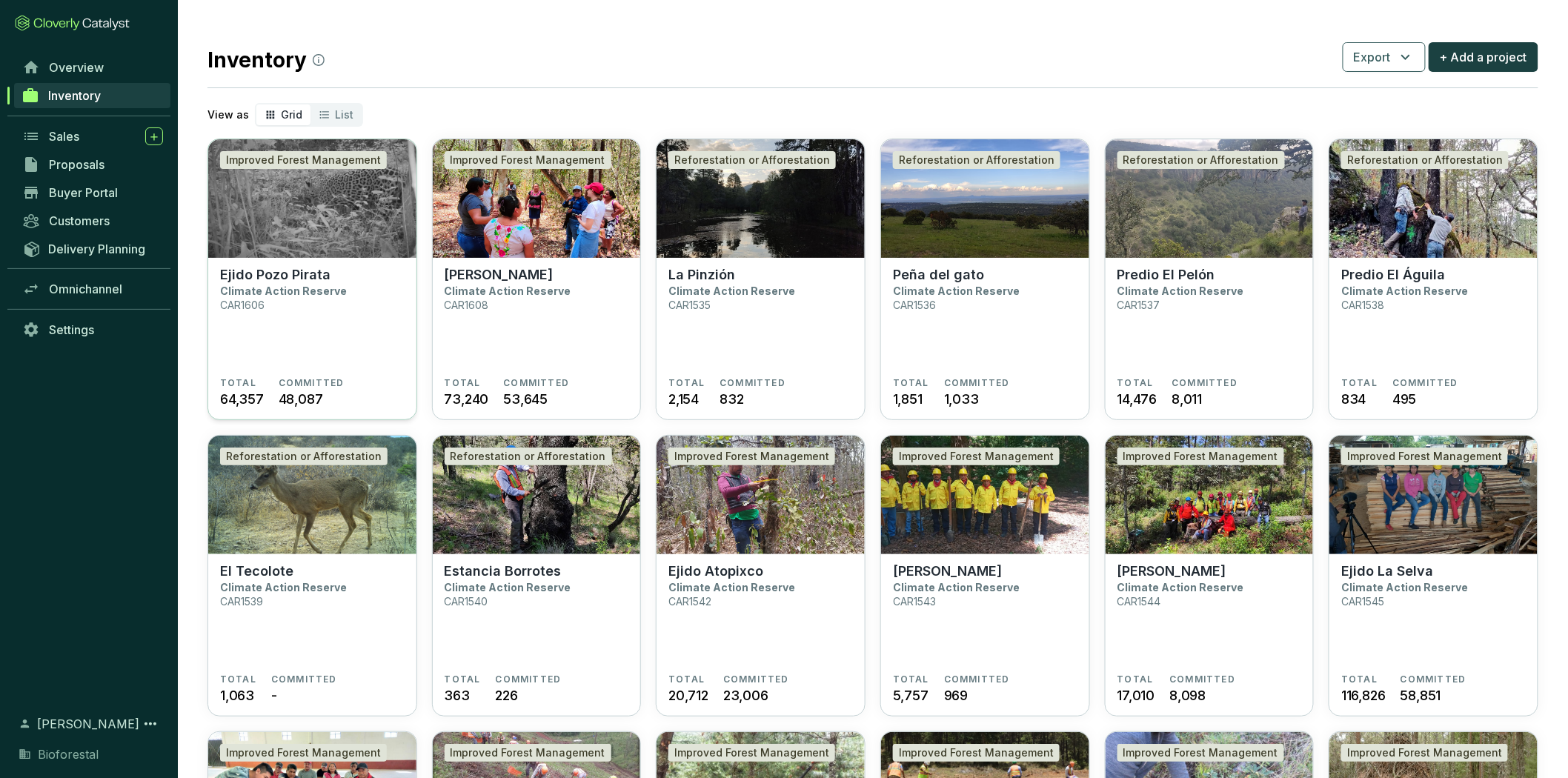
click at [319, 354] on section "Ejido Pozo Pirata Climate Action Reserve CAR1606" at bounding box center [312, 321] width 184 height 110
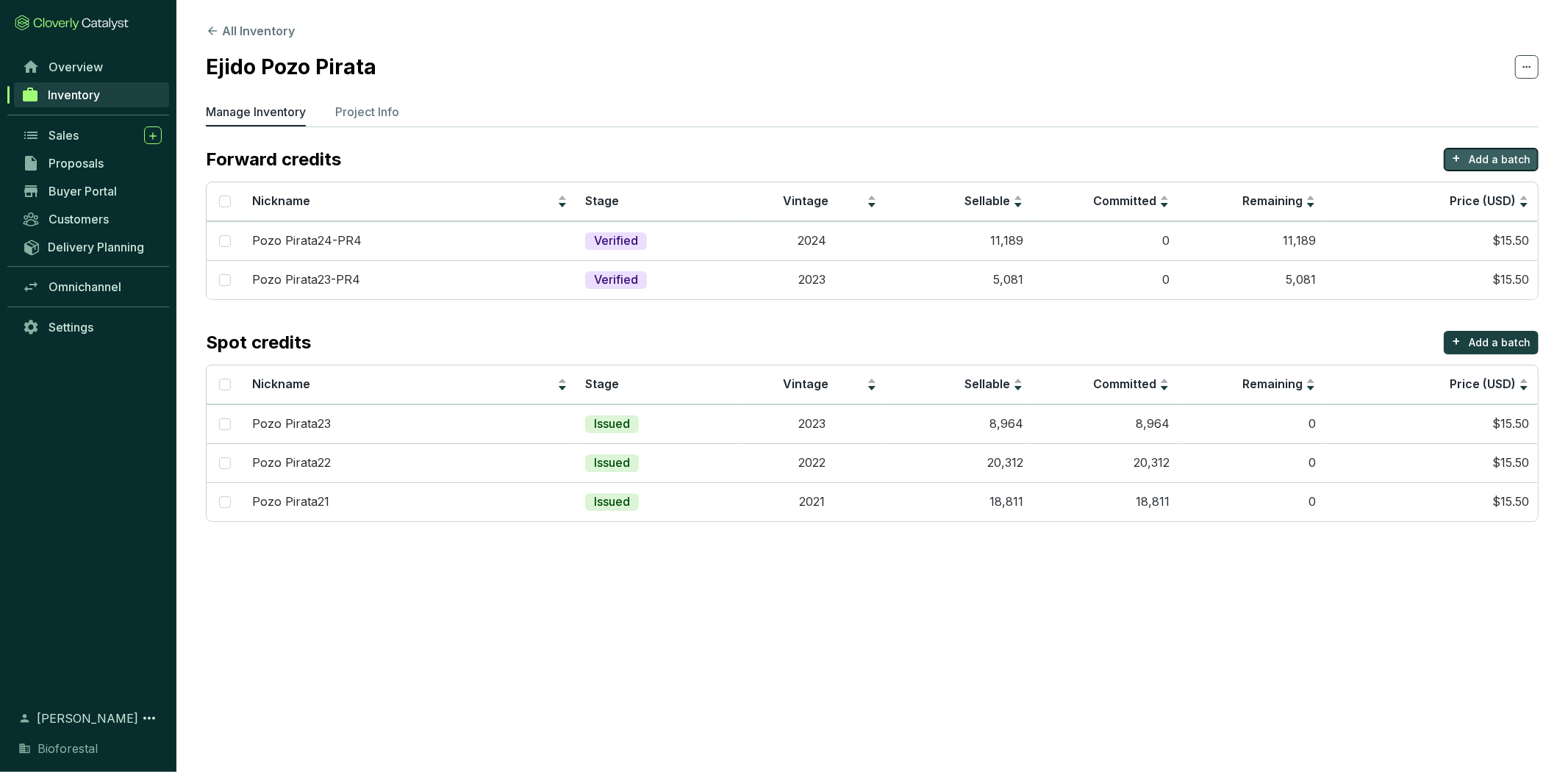
click at [1505, 149] on button "+ Add a batch" at bounding box center [1491, 159] width 95 height 24
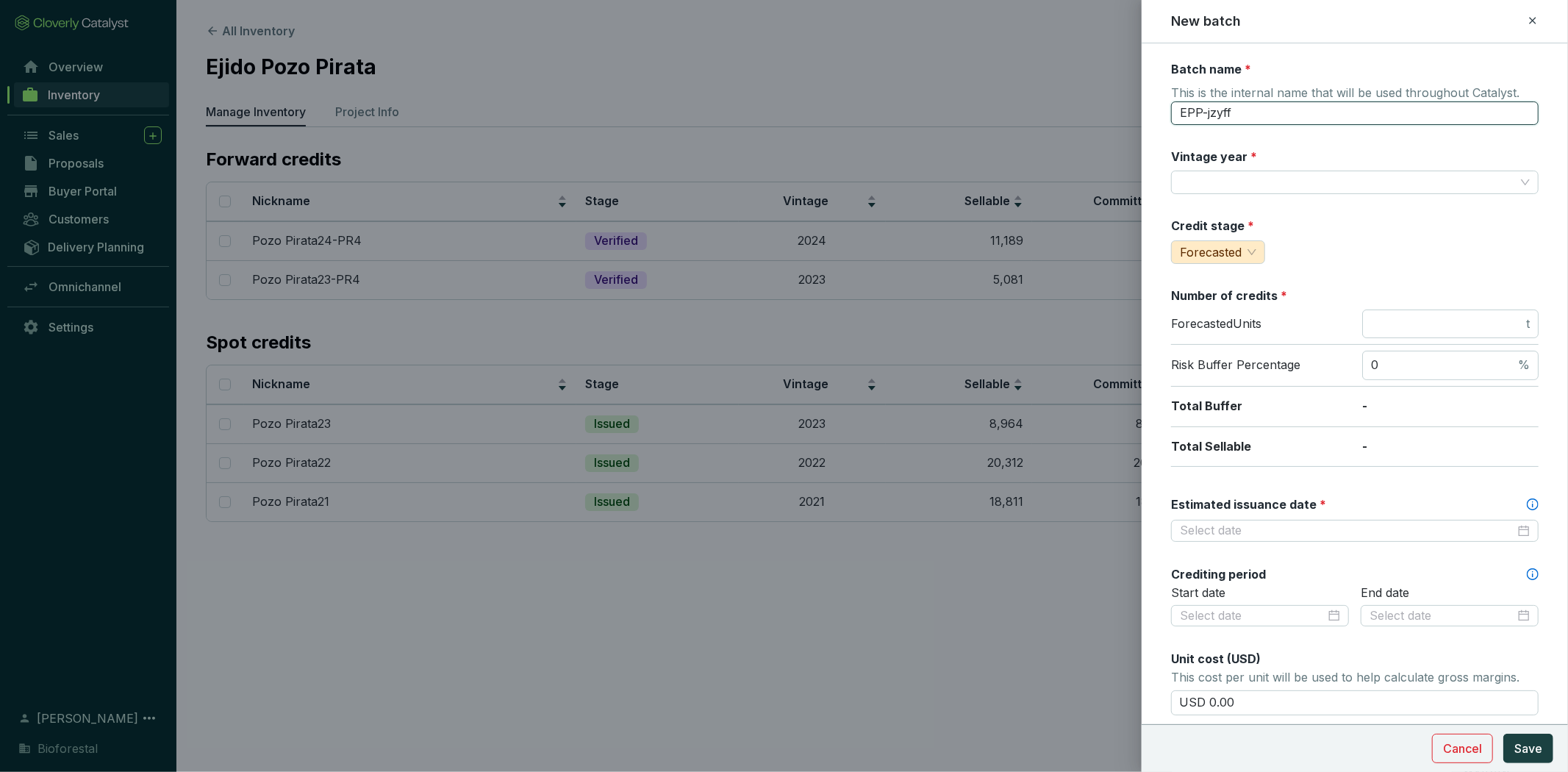
click at [1264, 116] on input "EPP-jzyff" at bounding box center [1354, 113] width 368 height 24
drag, startPoint x: 1264, startPoint y: 116, endPoint x: 1137, endPoint y: 106, distance: 127.4
click at [1137, 106] on div "New batch Batch name * This is the internal name that will be used throughout C…" at bounding box center [784, 386] width 1568 height 772
type input "Pozo Pirata24-PR5"
click at [1301, 179] on input "Vintage year *" at bounding box center [1347, 182] width 335 height 22
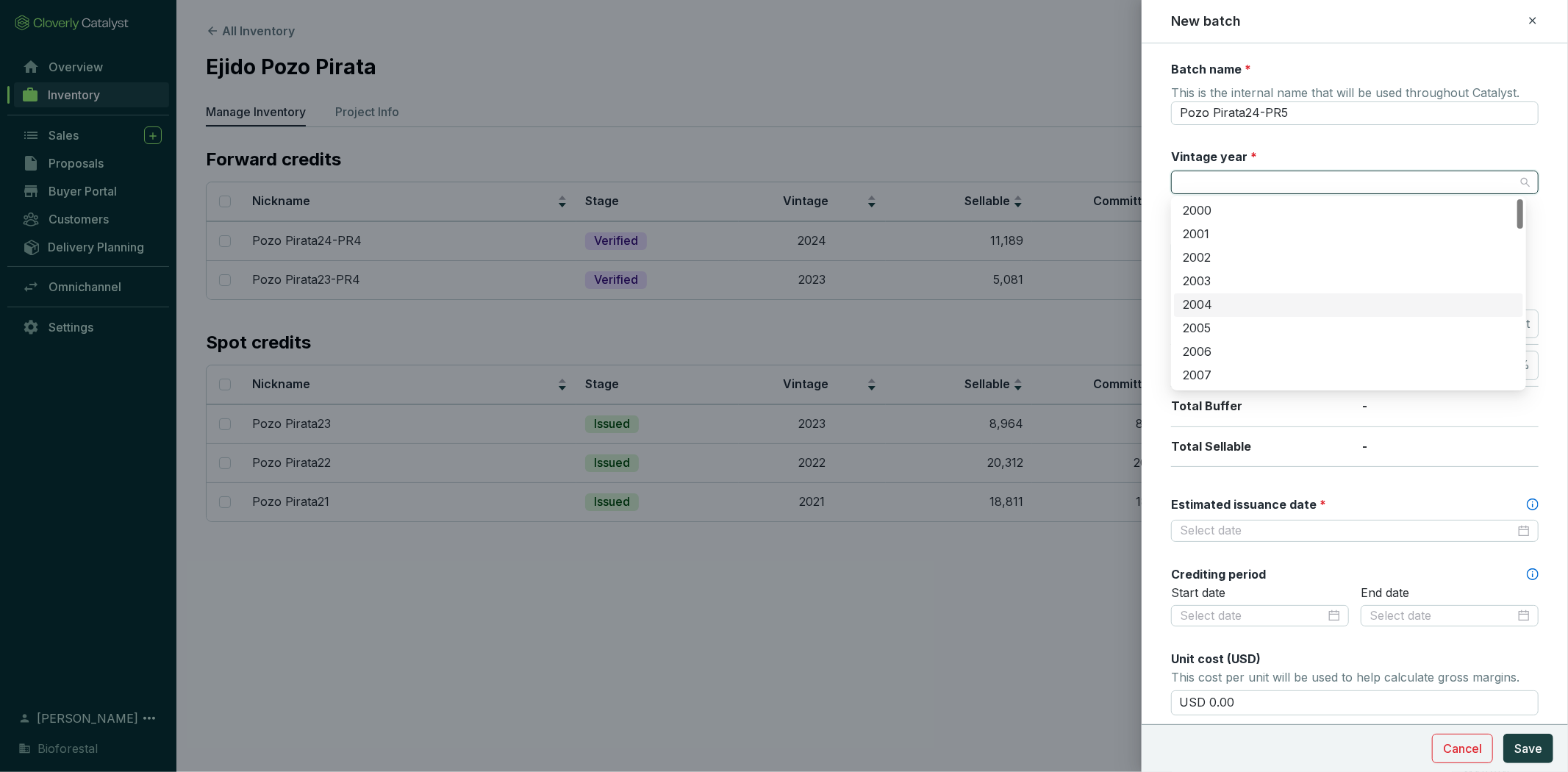
scroll to position [490, 0]
click at [1301, 290] on div "2024" at bounding box center [1349, 286] width 332 height 16
click at [1255, 254] on span "Forecasted" at bounding box center [1218, 251] width 76 height 22
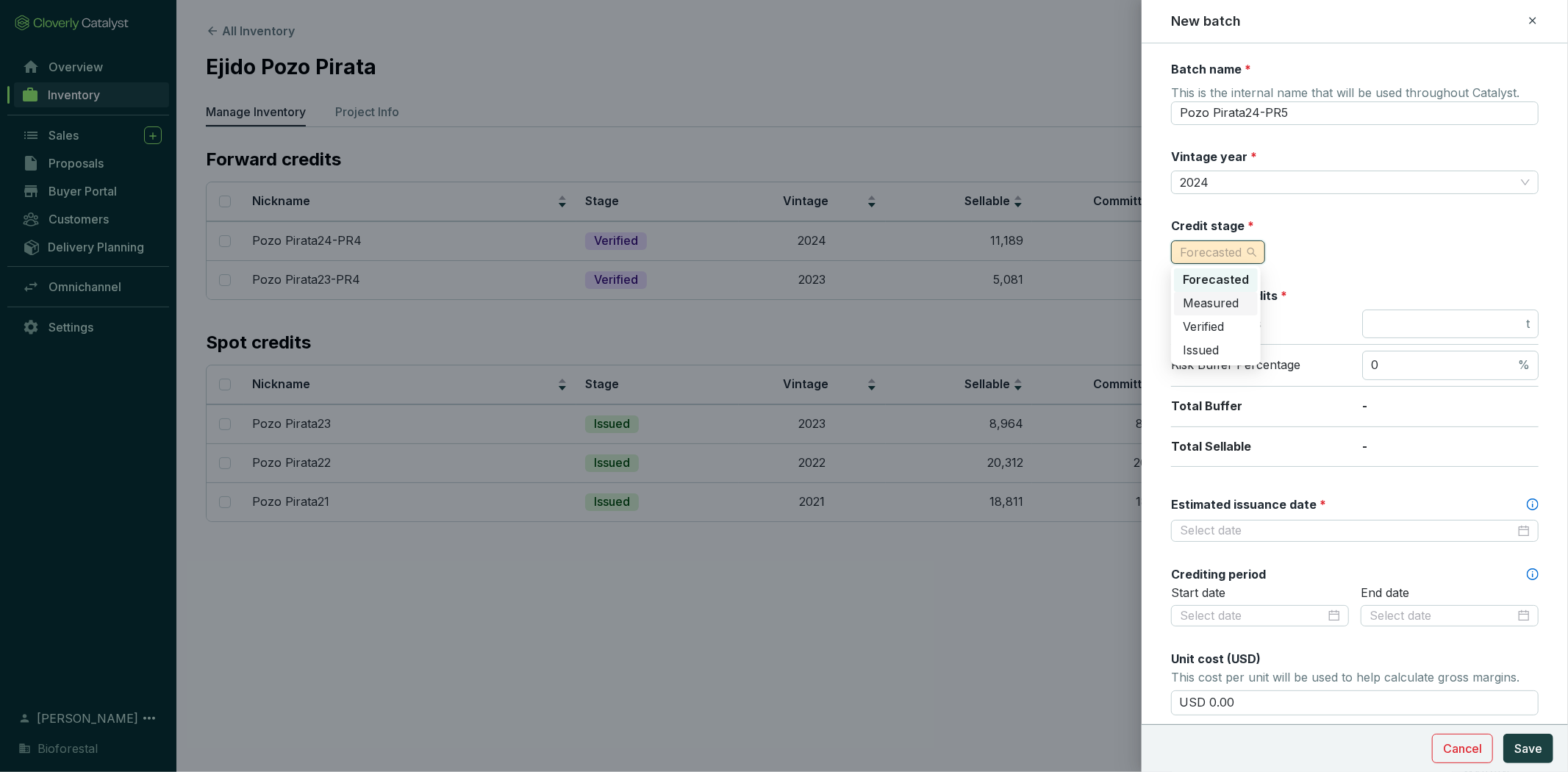
click at [1240, 297] on div "Measured" at bounding box center [1216, 303] width 66 height 16
click at [1414, 320] on input "number" at bounding box center [1447, 324] width 152 height 16
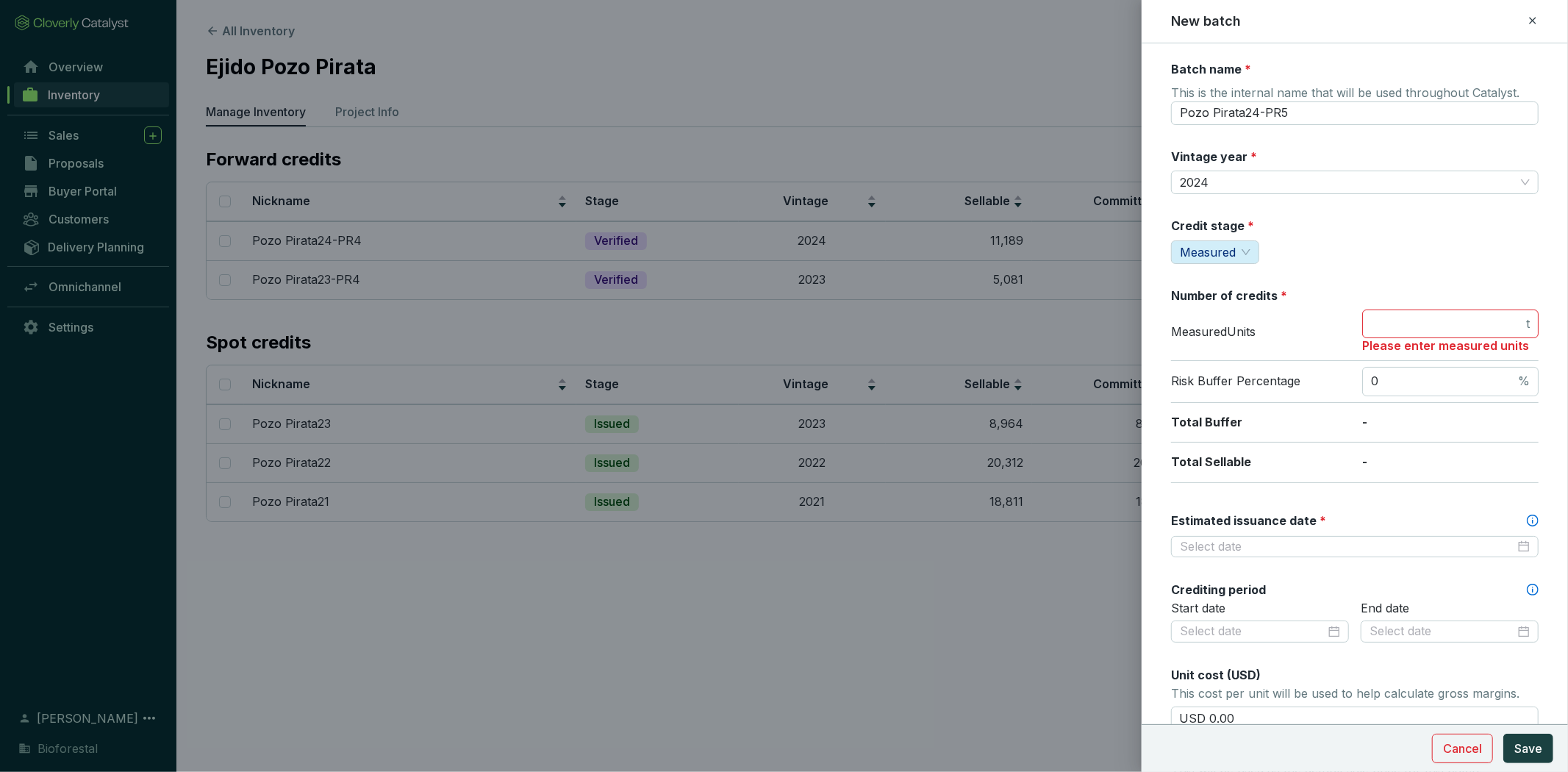
click at [1313, 278] on div "Batch name * This is the internal name that will be used throughout Catalyst. P…" at bounding box center [1354, 589] width 368 height 1055
click at [1391, 324] on input "number" at bounding box center [1447, 324] width 152 height 16
click at [1395, 325] on input "number" at bounding box center [1447, 324] width 152 height 16
type input "6156"
click at [1404, 382] on input "0" at bounding box center [1443, 381] width 144 height 16
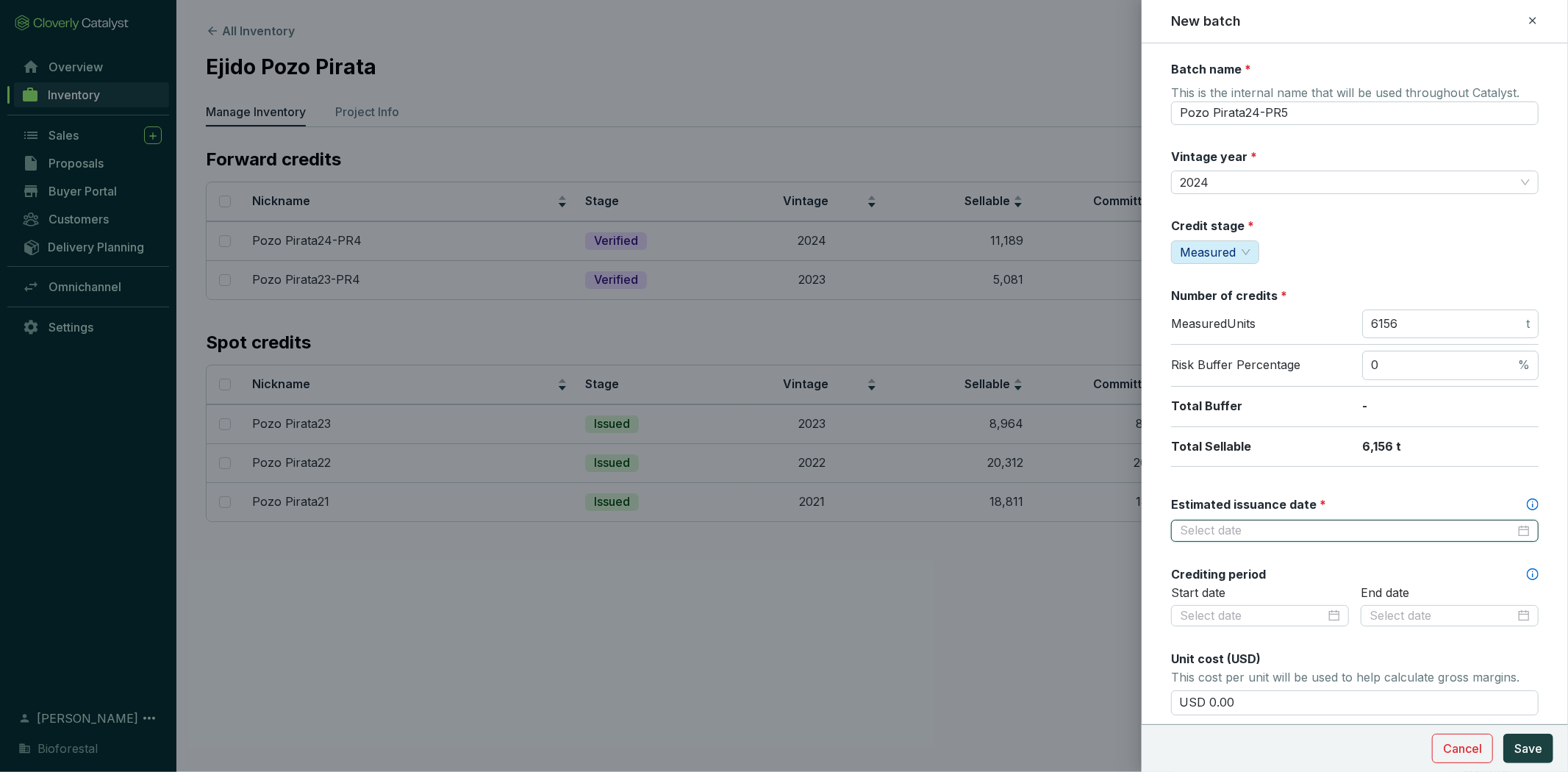
click at [1365, 524] on input "Estimated issuance date *" at bounding box center [1347, 530] width 335 height 16
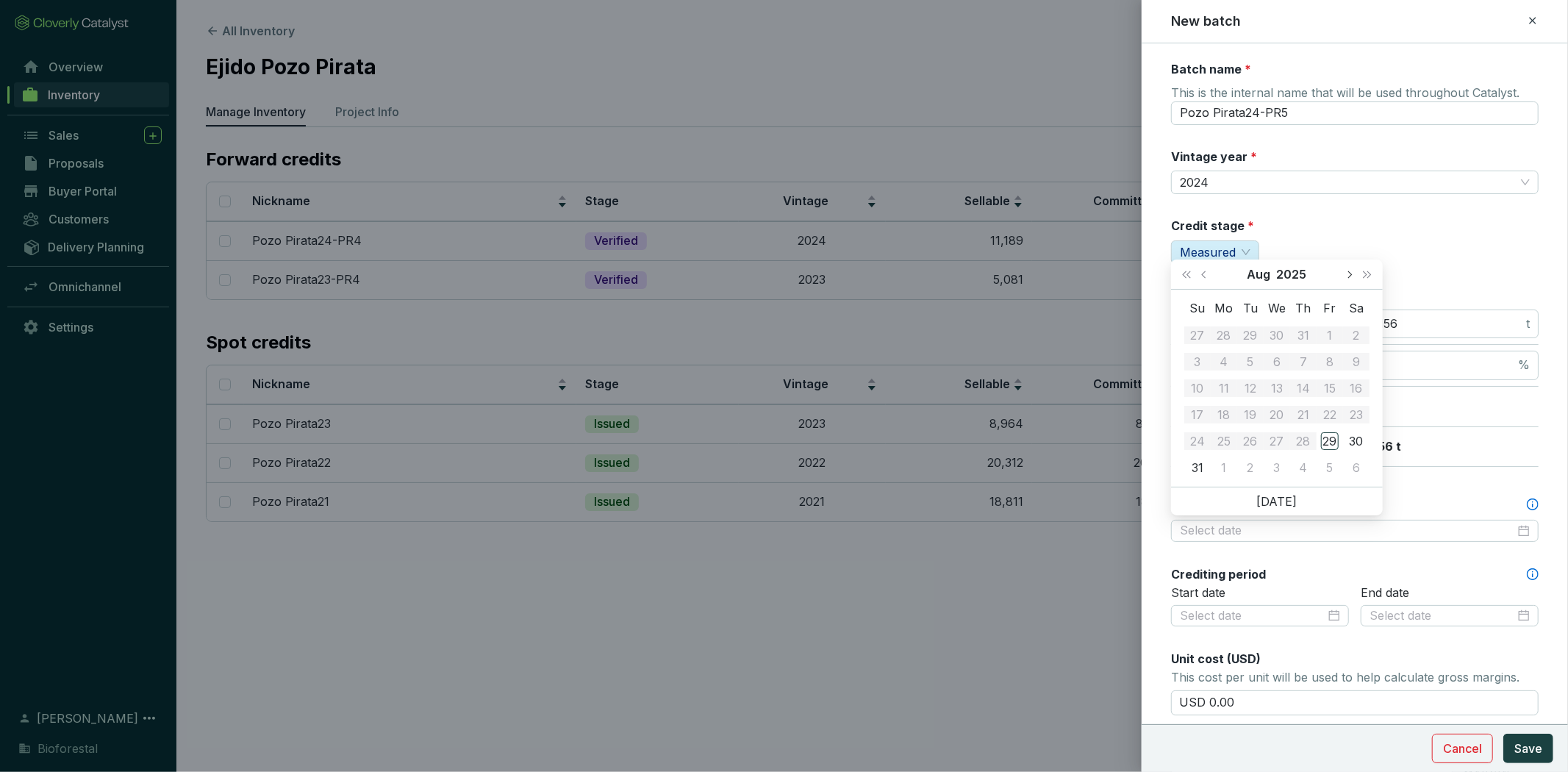
click at [1350, 280] on button "Next month (PageDown)" at bounding box center [1348, 274] width 19 height 29
type input "2025-11-15"
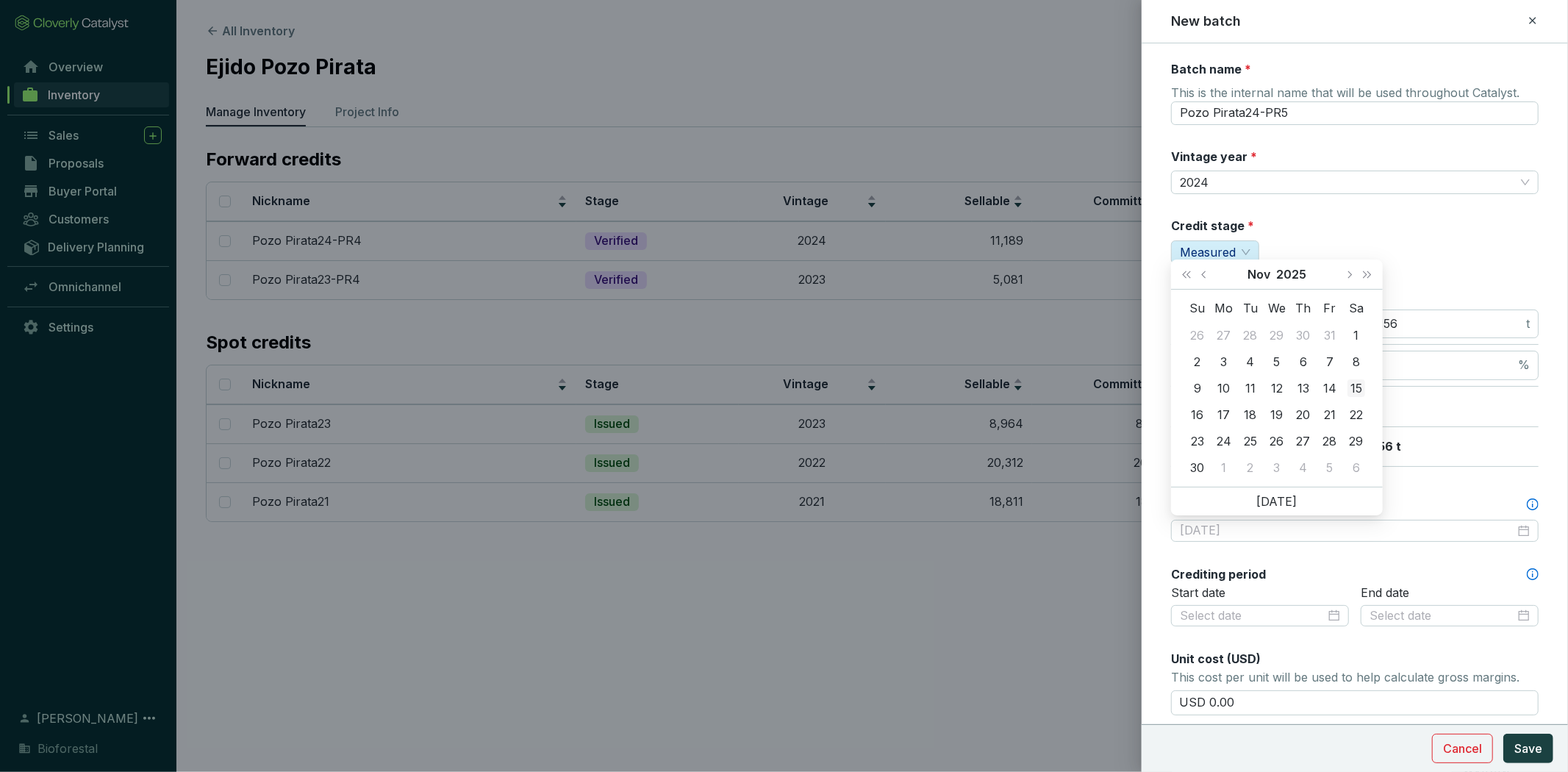
click at [1353, 387] on div "15" at bounding box center [1356, 388] width 18 height 18
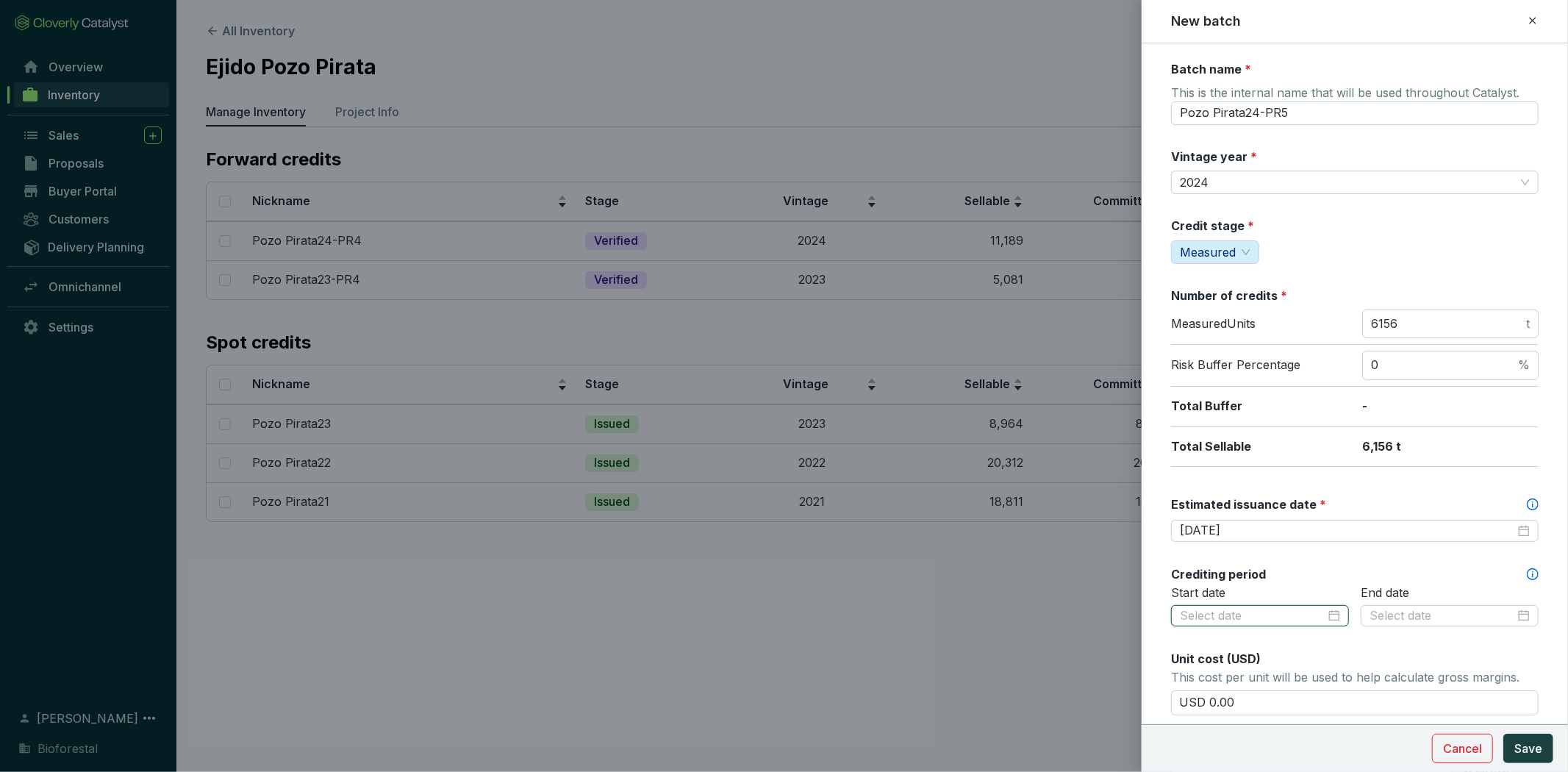
click at [1291, 618] on input at bounding box center [1252, 615] width 145 height 16
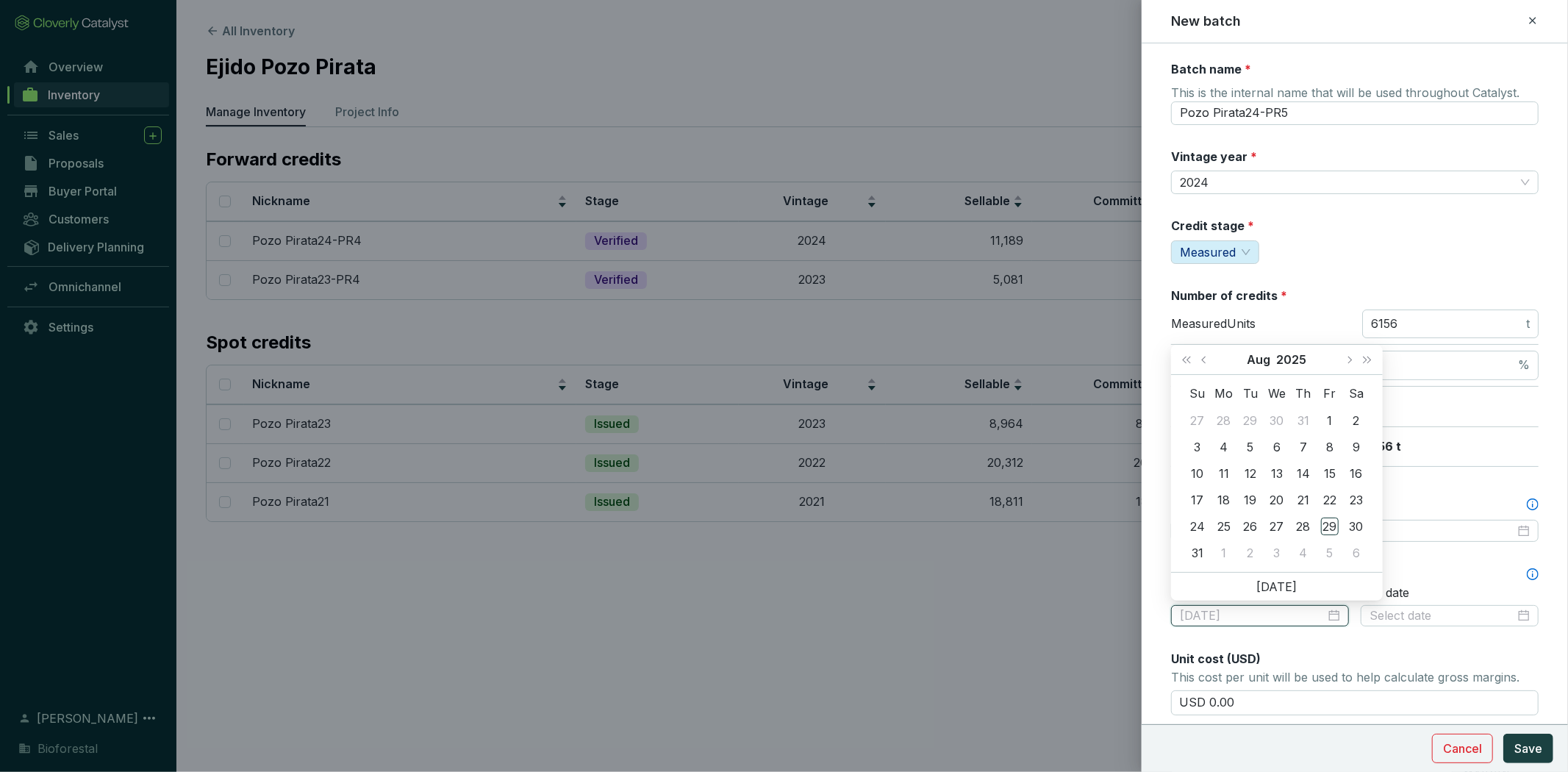
type input "2025-07-28"
click at [1188, 358] on span "Last year (Control + left)" at bounding box center [1187, 360] width 8 height 8
click at [1349, 357] on span "Next month (PageDown)" at bounding box center [1349, 360] width 8 height 8
type input "2024-09-08"
click at [1197, 438] on div "8" at bounding box center [1197, 446] width 18 height 18
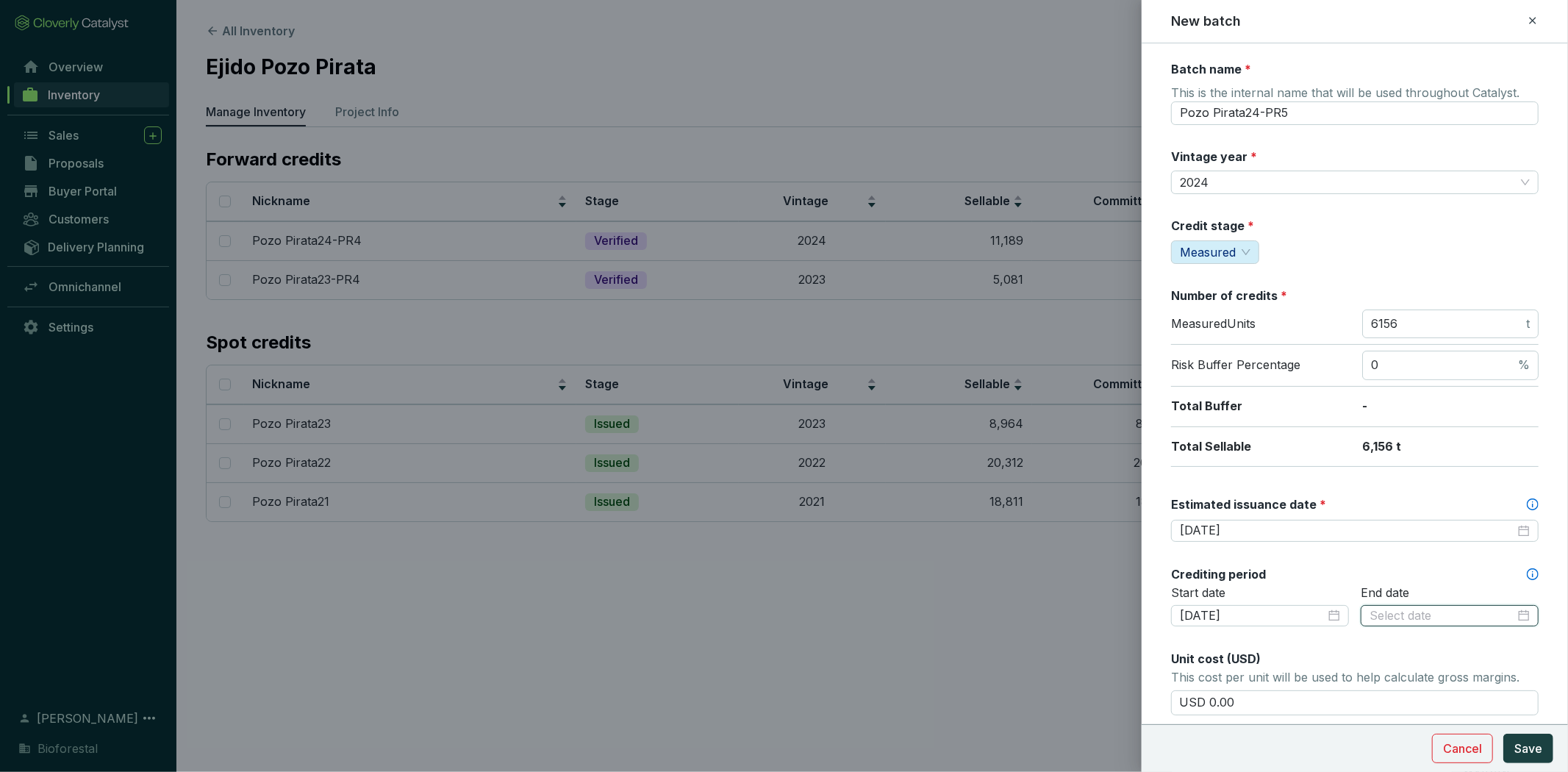
click at [1412, 613] on input at bounding box center [1442, 615] width 145 height 16
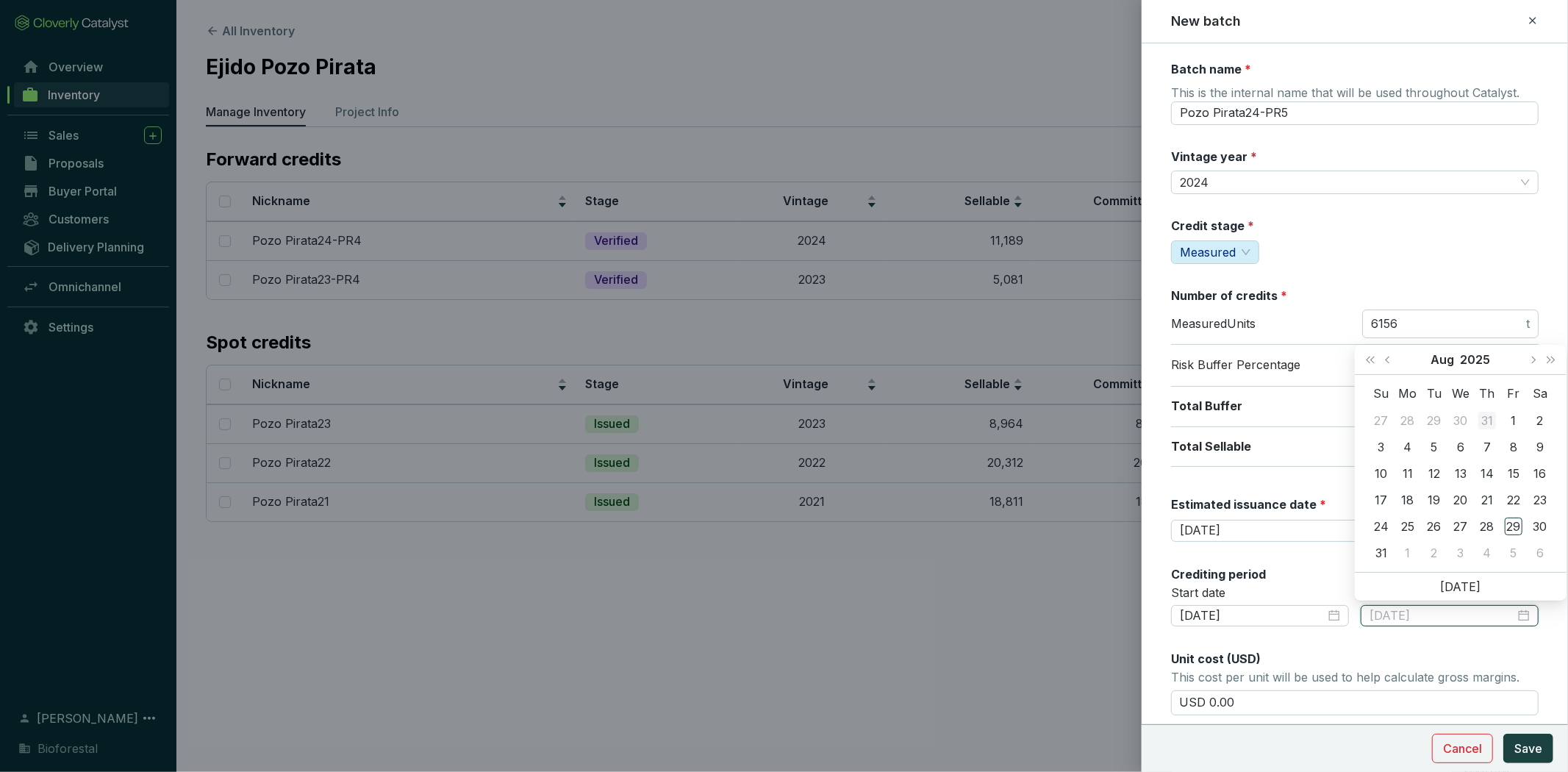
type input "2025-07-31"
click at [1531, 362] on span "Next month (PageDown)" at bounding box center [1533, 360] width 8 height 8
type input "2025-09-07"
click at [1377, 443] on div "7" at bounding box center [1381, 446] width 18 height 18
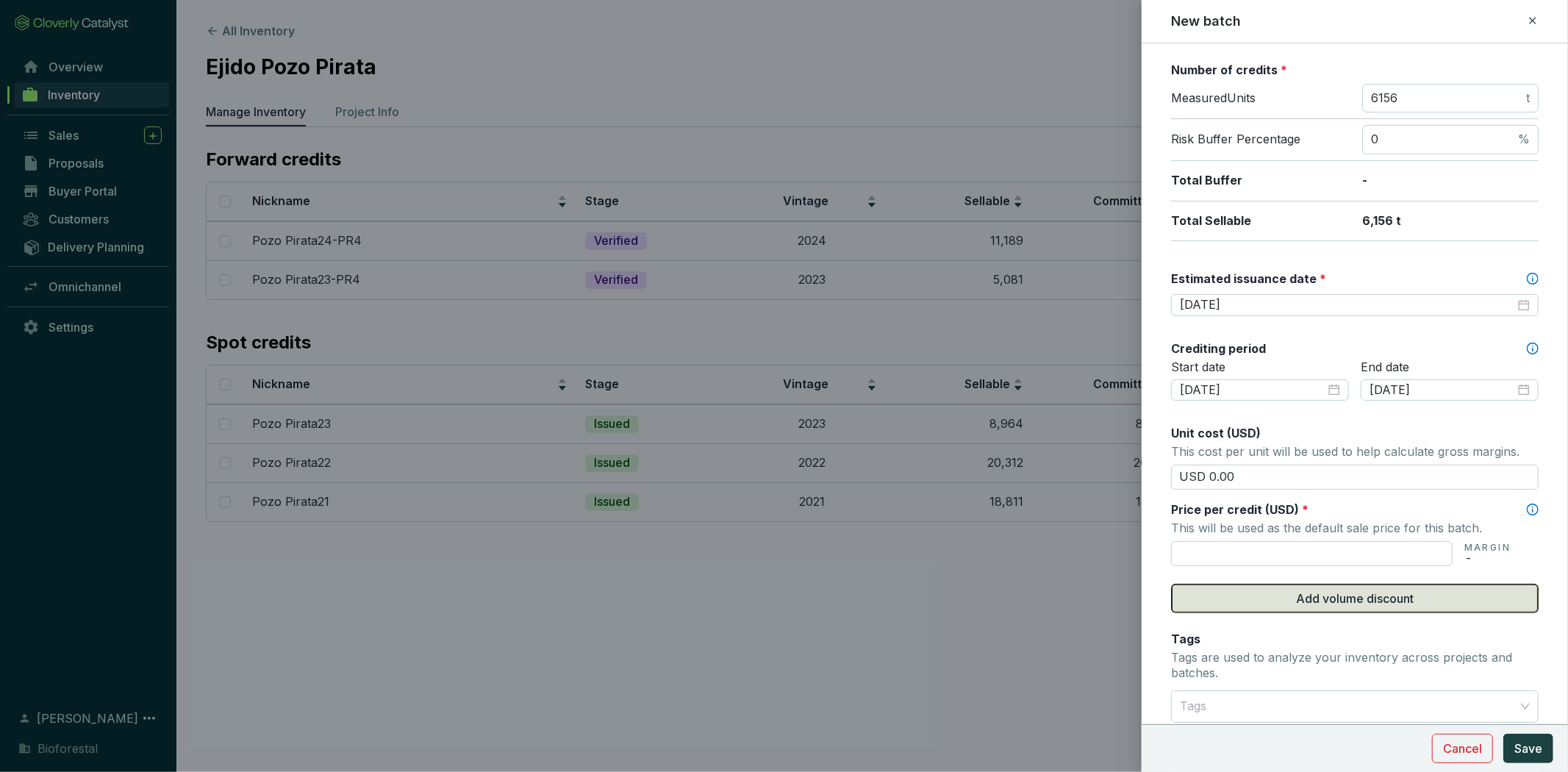
scroll to position [245, 0]
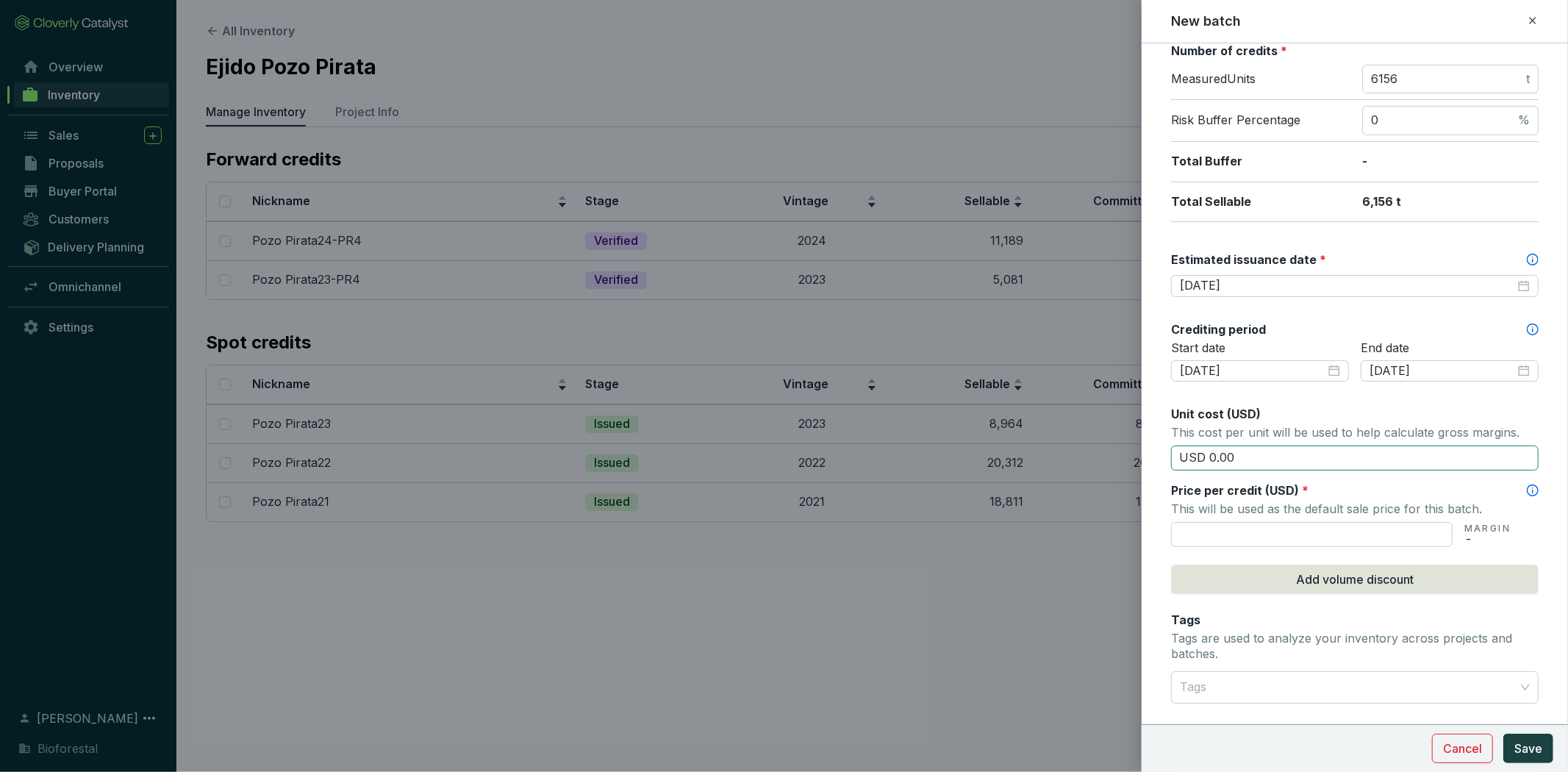
click at [1238, 458] on input "USD 0.00" at bounding box center [1354, 458] width 368 height 25
click at [1239, 458] on input "USD 0.00" at bounding box center [1354, 458] width 368 height 25
drag, startPoint x: 1239, startPoint y: 459, endPoint x: 1154, endPoint y: 450, distance: 85.5
click at [1154, 450] on form "Batch name * This is the internal name that will be used throughout Catalyst. P…" at bounding box center [1355, 371] width 426 height 1110
type input "USD 15.50"
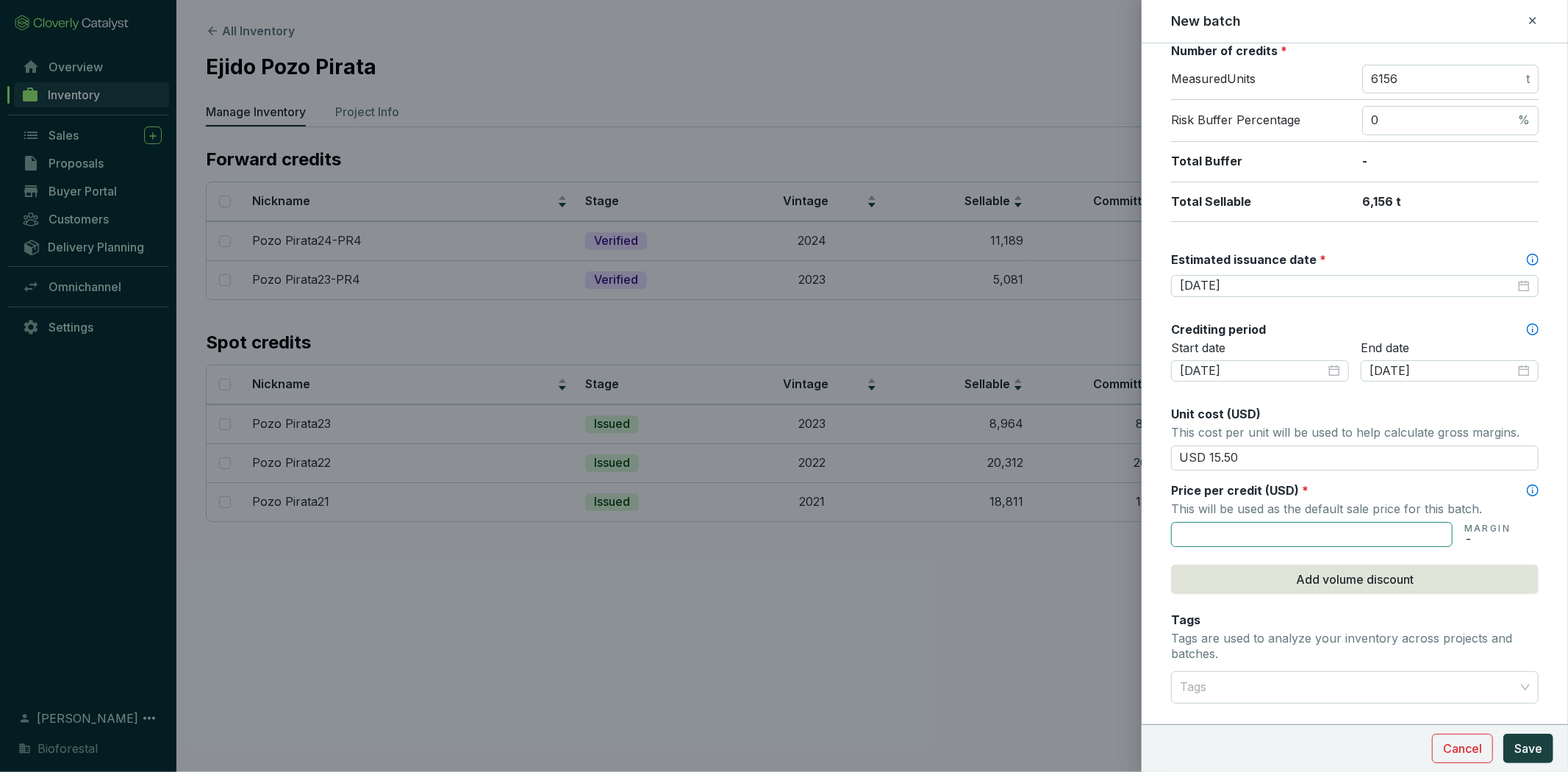
click at [1242, 534] on input "text" at bounding box center [1311, 534] width 281 height 25
drag, startPoint x: 1262, startPoint y: 458, endPoint x: 1143, endPoint y: 456, distance: 119.0
click at [1143, 456] on form "Batch name * This is the internal name that will be used throughout Catalyst. P…" at bounding box center [1355, 371] width 426 height 1110
click at [1398, 530] on input "text" at bounding box center [1311, 534] width 281 height 25
click at [1350, 459] on input "text" at bounding box center [1354, 458] width 368 height 25
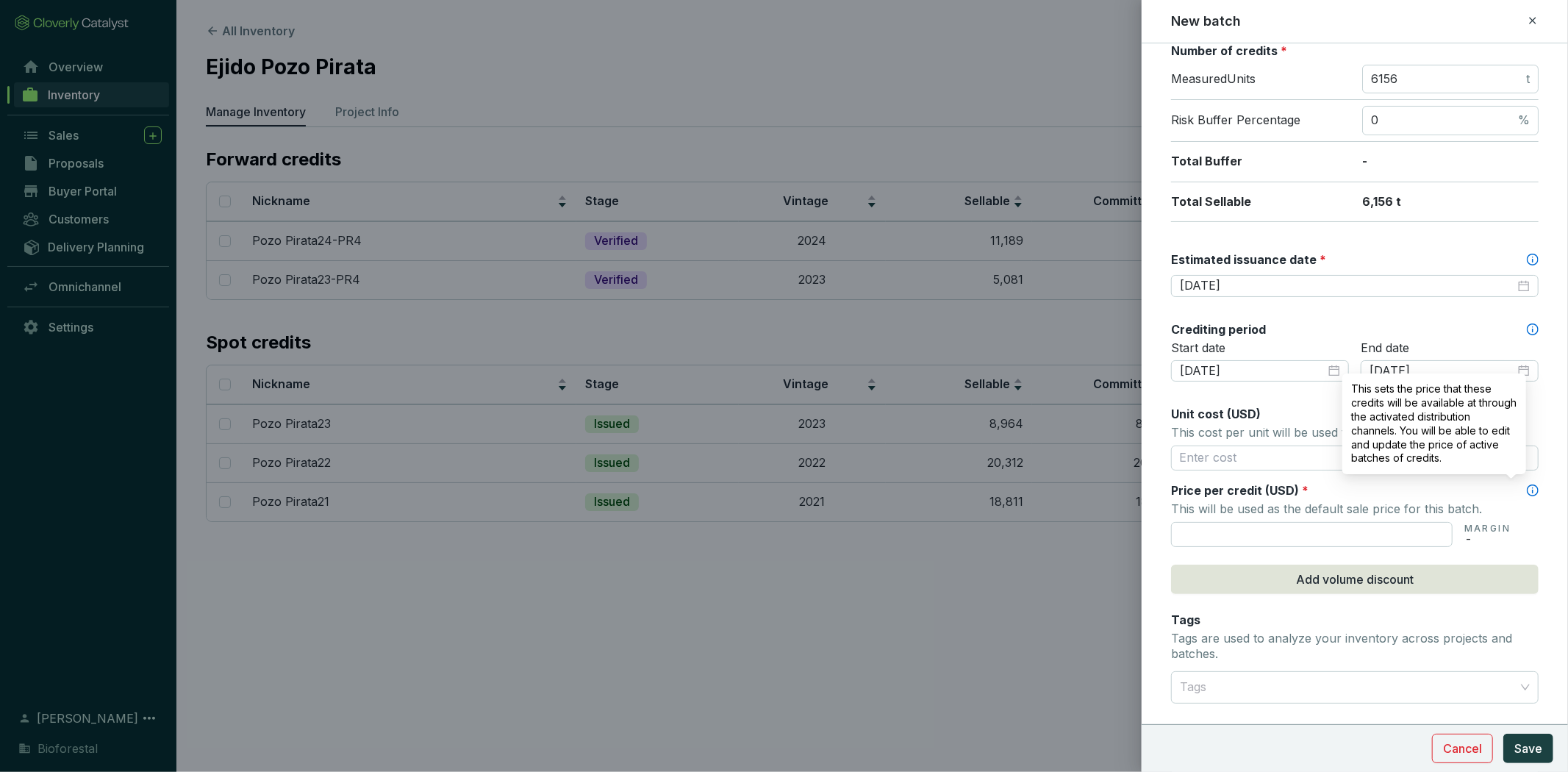
click at [1527, 485] on icon at bounding box center [1532, 490] width 11 height 11
click at [1257, 454] on input "text" at bounding box center [1354, 458] width 368 height 25
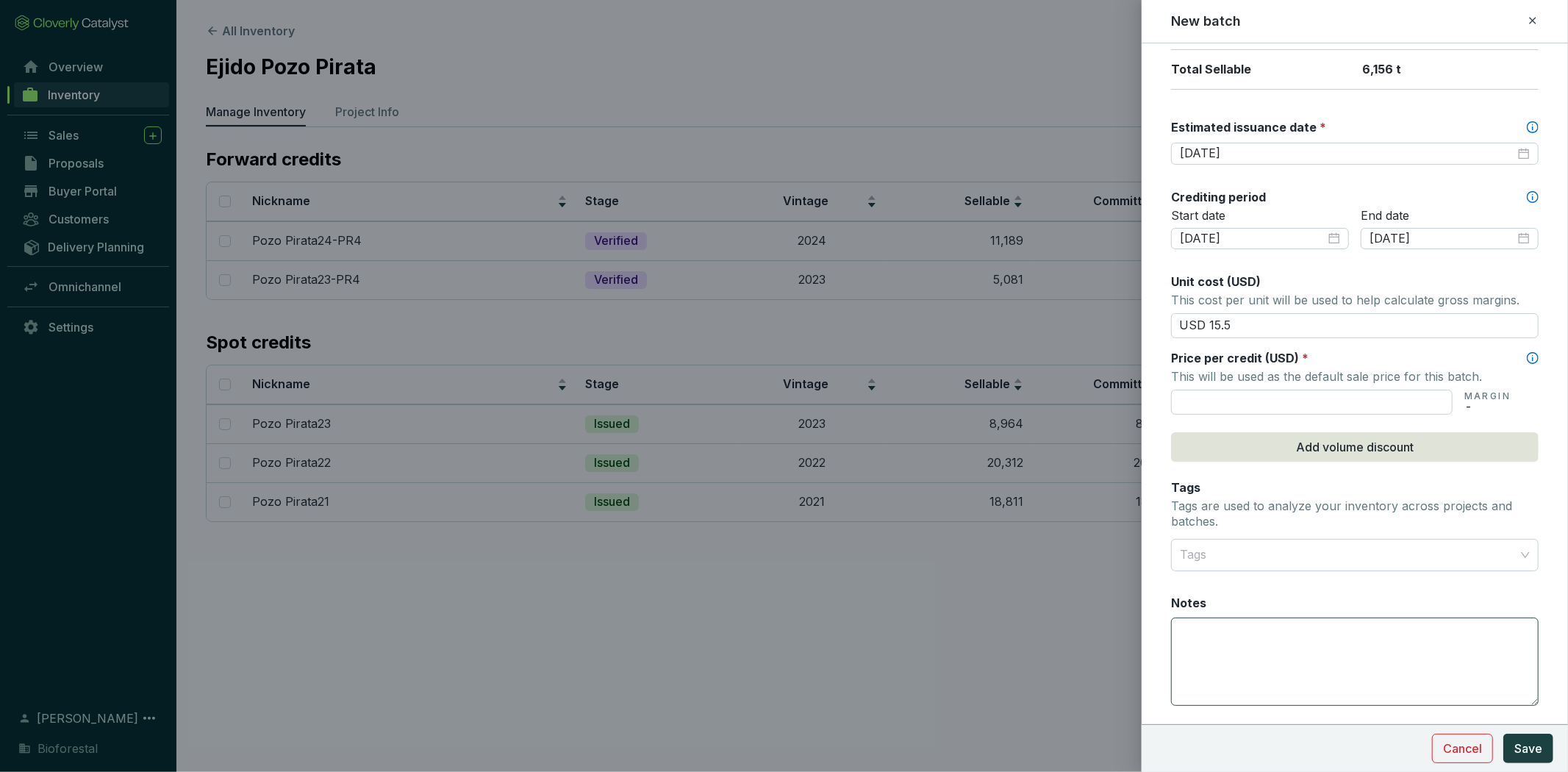
scroll to position [414, 0]
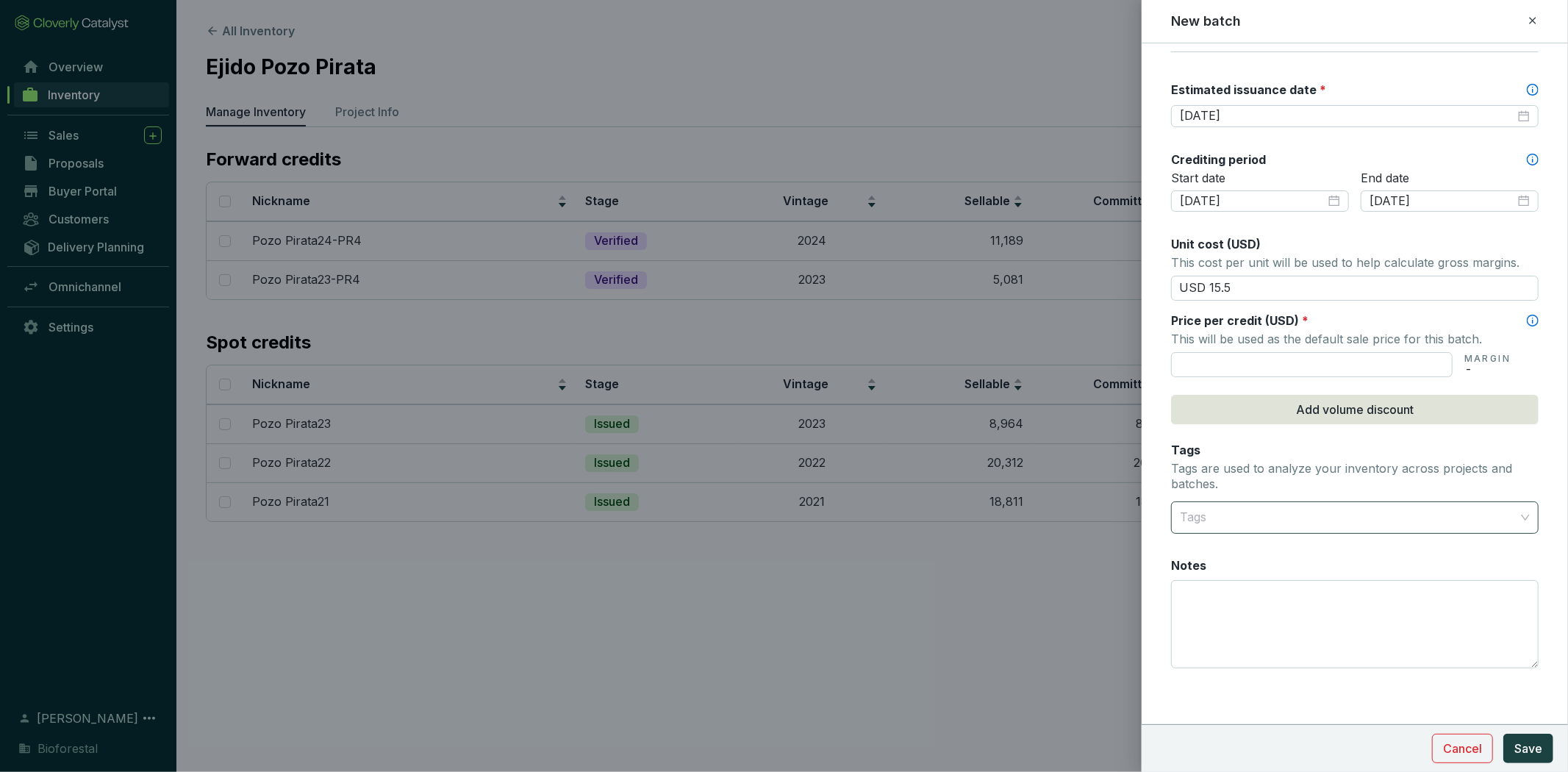
click at [1387, 516] on div at bounding box center [1346, 517] width 345 height 29
type input "USD 15.50"
click at [1219, 518] on div at bounding box center [1346, 517] width 345 height 29
type input "Carbono Forestal Selva Maya"
click at [1163, 577] on form "Batch name * This is the internal name that will be used throughout Catalyst. P…" at bounding box center [1355, 201] width 426 height 1110
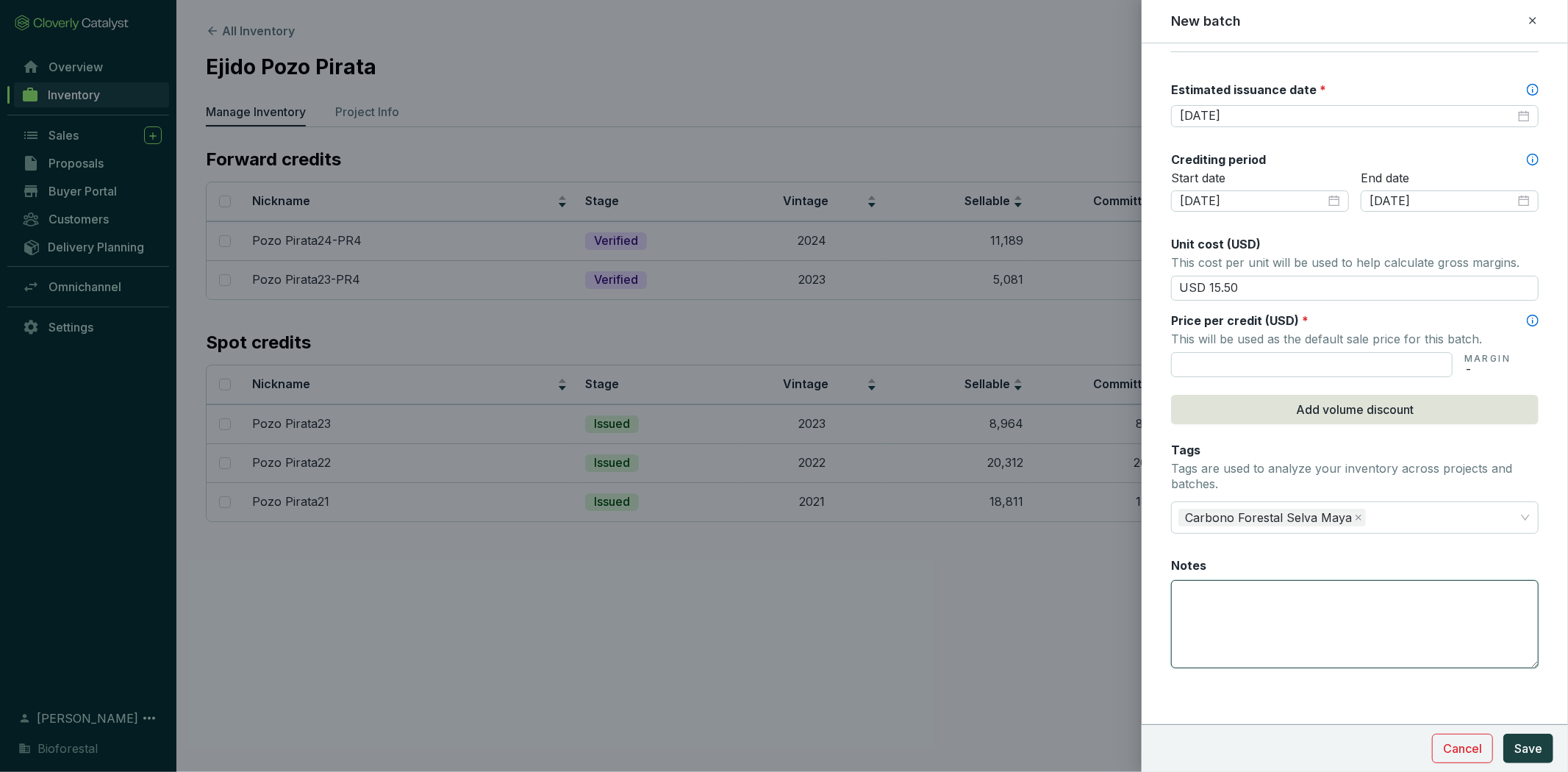
click at [1281, 585] on textarea "Notes" at bounding box center [1354, 624] width 366 height 86
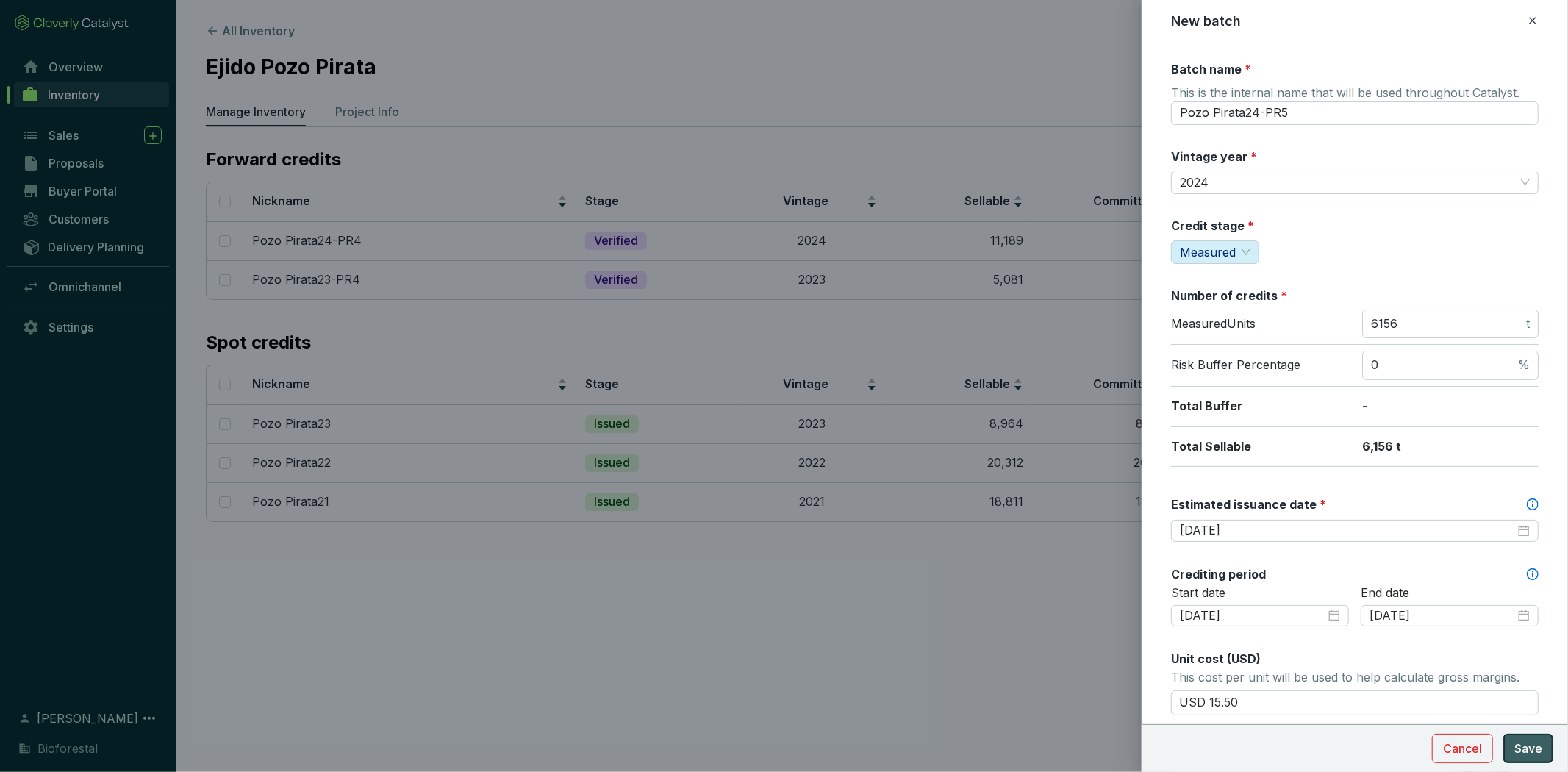
type textarea "2,562 ton en el fondo de aseguramiento"
click at [1531, 741] on span "Save" at bounding box center [1528, 748] width 28 height 18
click at [1537, 751] on span "Save" at bounding box center [1528, 748] width 28 height 18
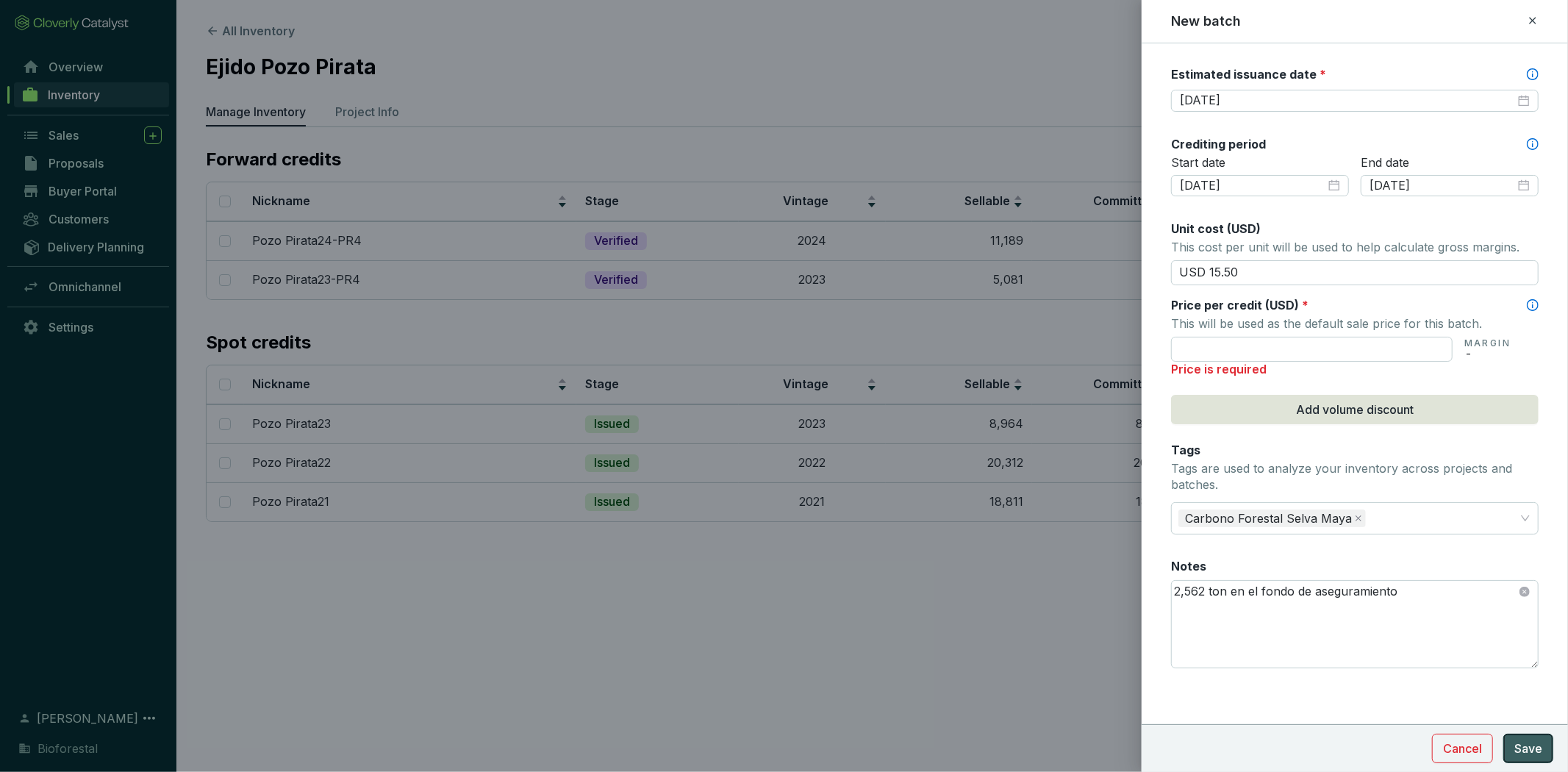
click at [1527, 747] on span "Save" at bounding box center [1528, 748] width 28 height 18
click at [1207, 342] on input "text" at bounding box center [1311, 349] width 281 height 25
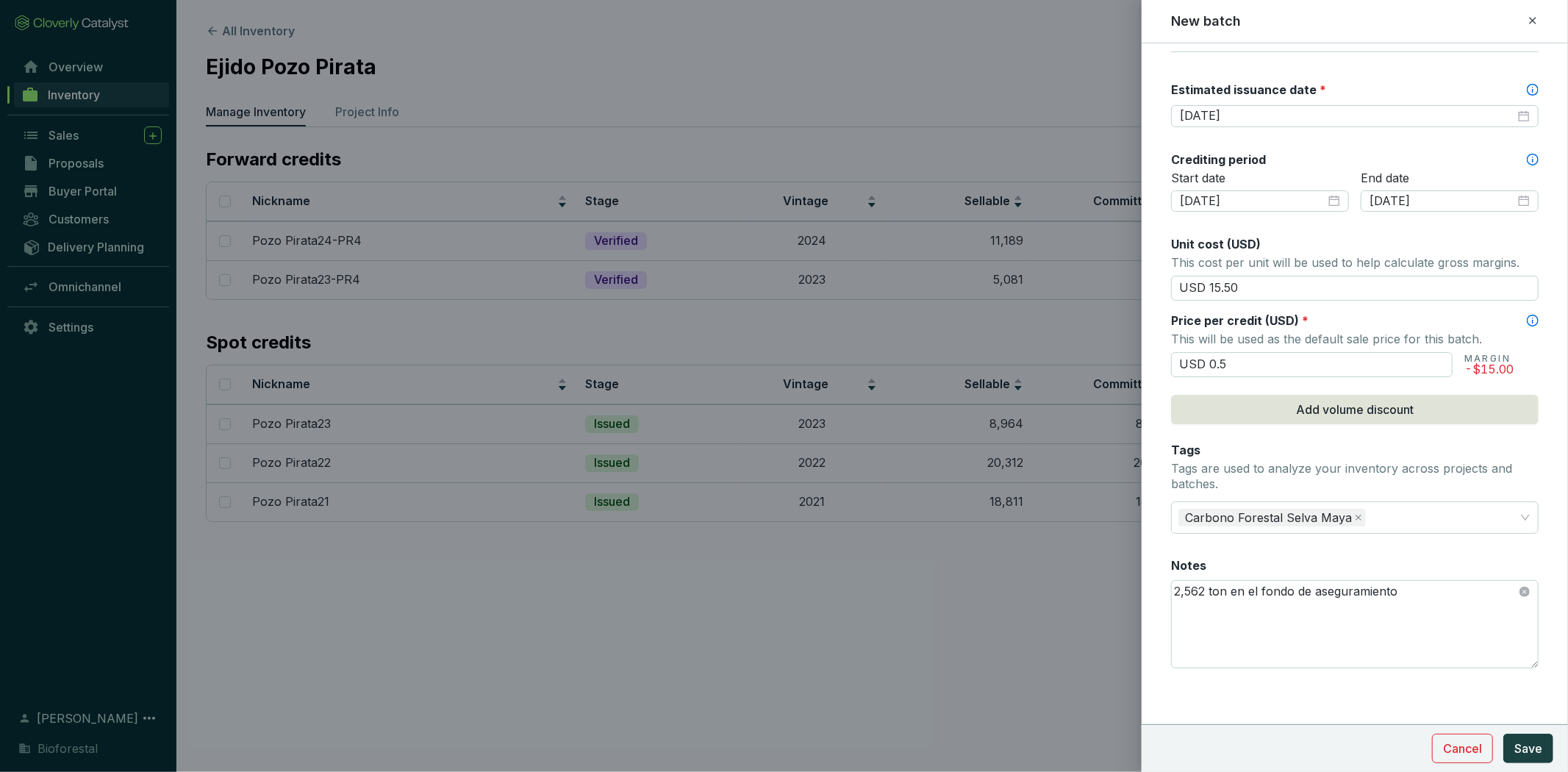
type input "USD 0.50"
click at [1336, 560] on div "Notes" at bounding box center [1354, 565] width 368 height 16
click at [1336, 581] on textarea "2,562 ton en el fondo de aseguramiento" at bounding box center [1354, 624] width 366 height 86
click at [1540, 747] on span "Save" at bounding box center [1528, 748] width 28 height 18
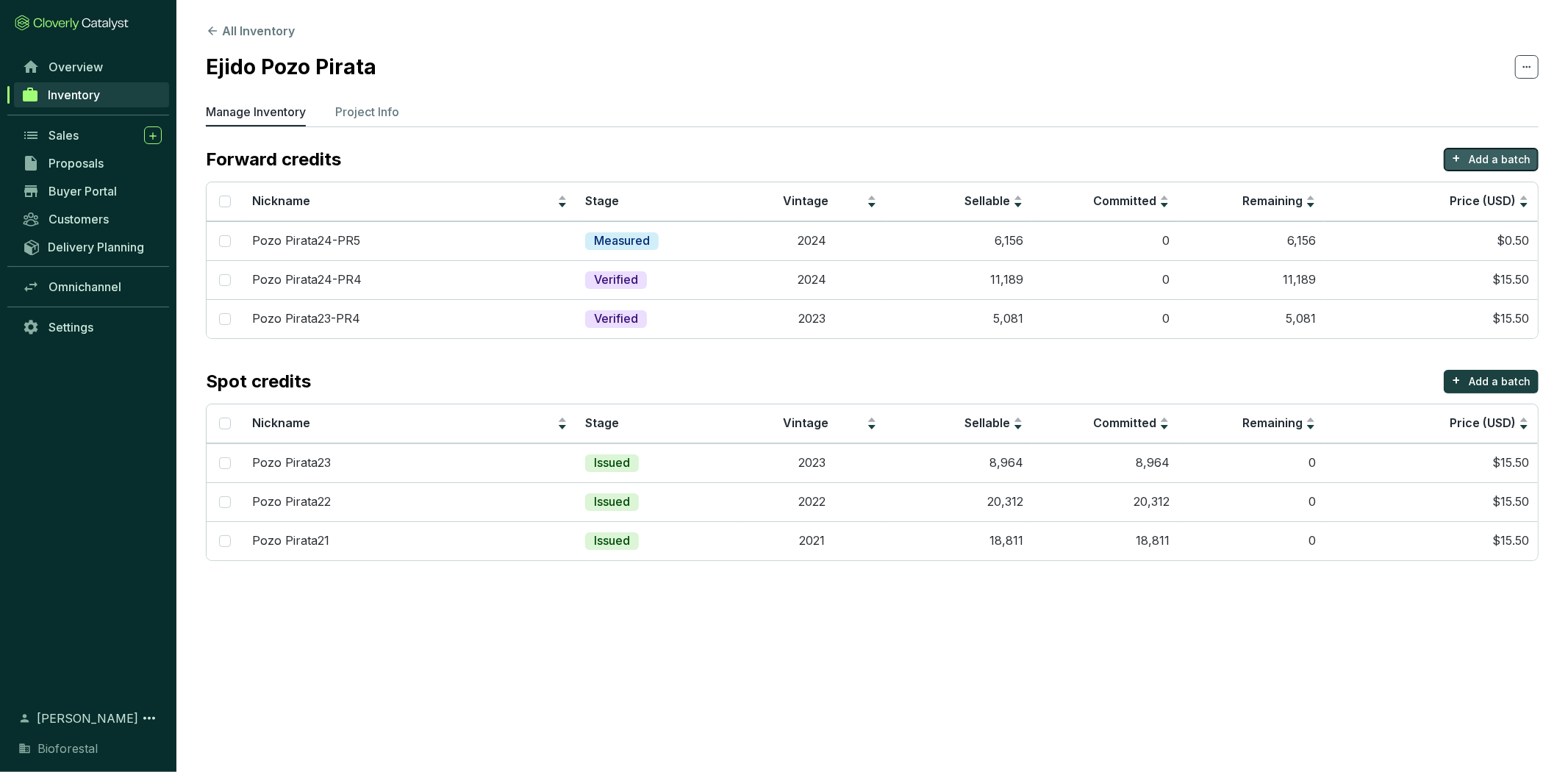
click at [1475, 158] on p "Add a batch" at bounding box center [1499, 159] width 62 height 15
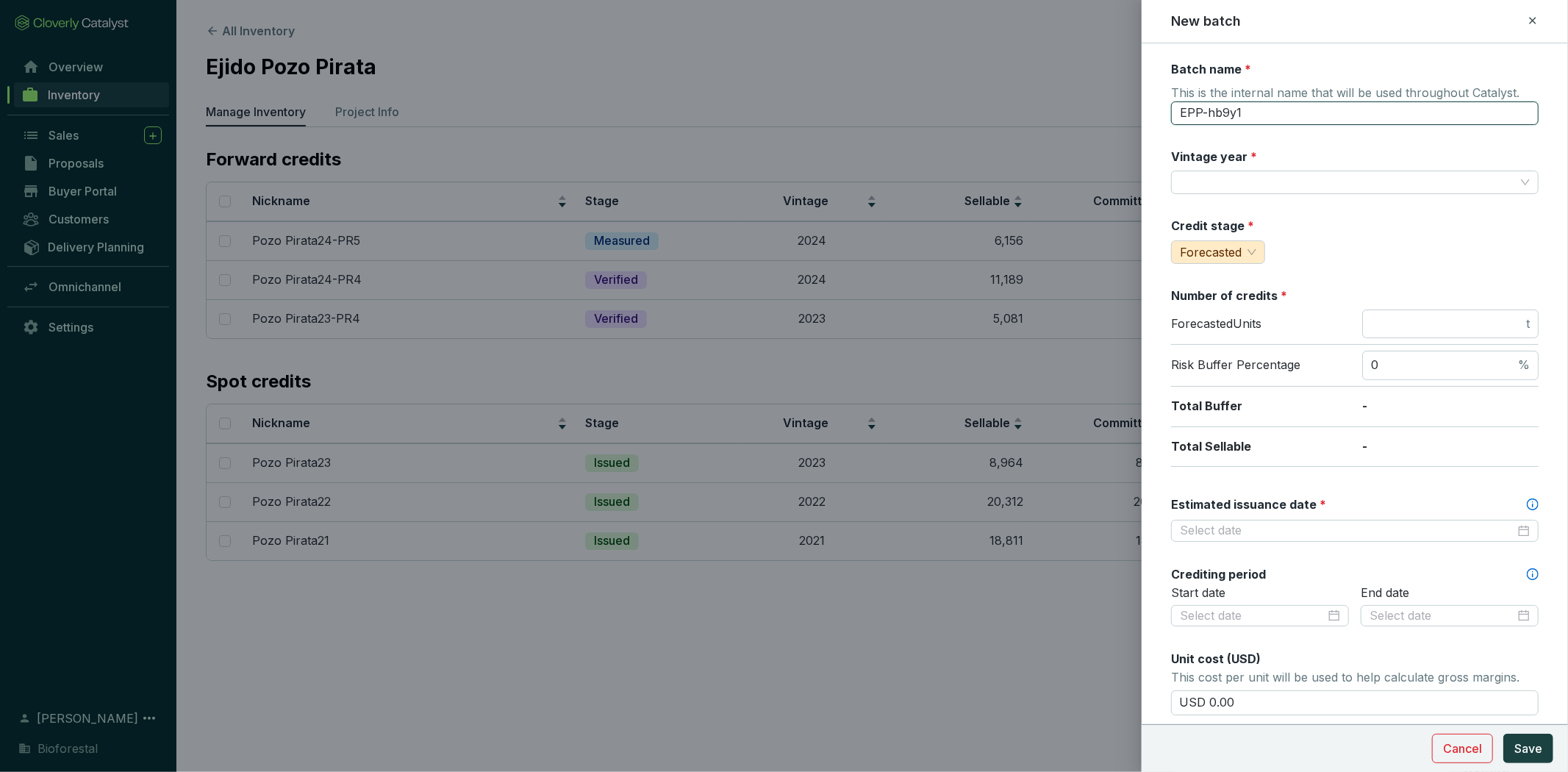
click at [1286, 113] on input "EPP-hb9y1" at bounding box center [1354, 113] width 368 height 24
drag, startPoint x: 1286, startPoint y: 113, endPoint x: 1032, endPoint y: 108, distance: 254.0
click at [1032, 108] on div "New batch Batch name * This is the internal name that will be used throughout C…" at bounding box center [784, 386] width 1568 height 772
click at [1254, 114] on input "Pozo Pirata24-PR5" at bounding box center [1354, 113] width 368 height 24
type input "Pozo Pirata25-PR5"
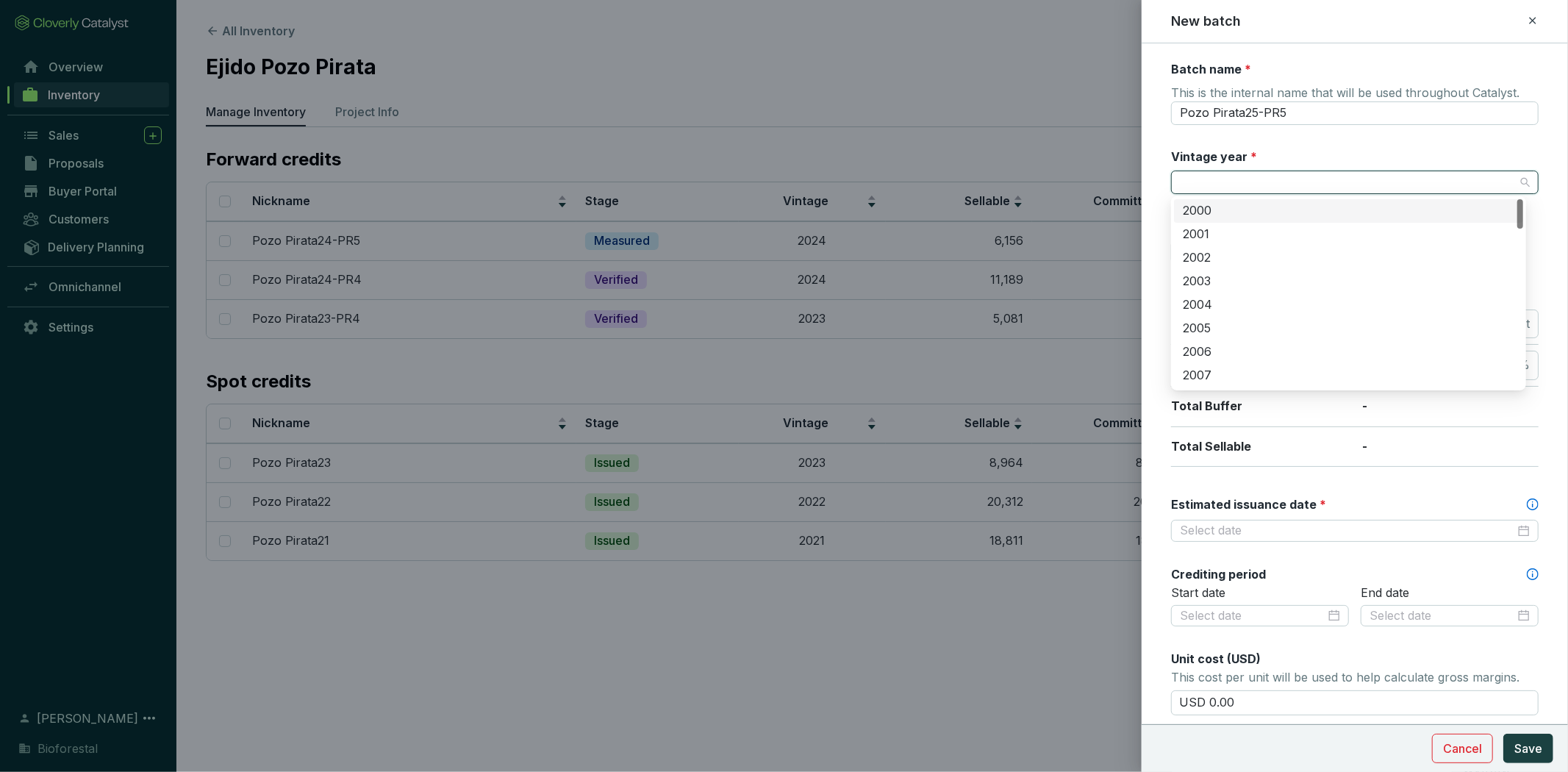
click at [1278, 189] on input "Vintage year *" at bounding box center [1347, 182] width 335 height 22
click at [1264, 349] on div "2025" at bounding box center [1349, 350] width 332 height 16
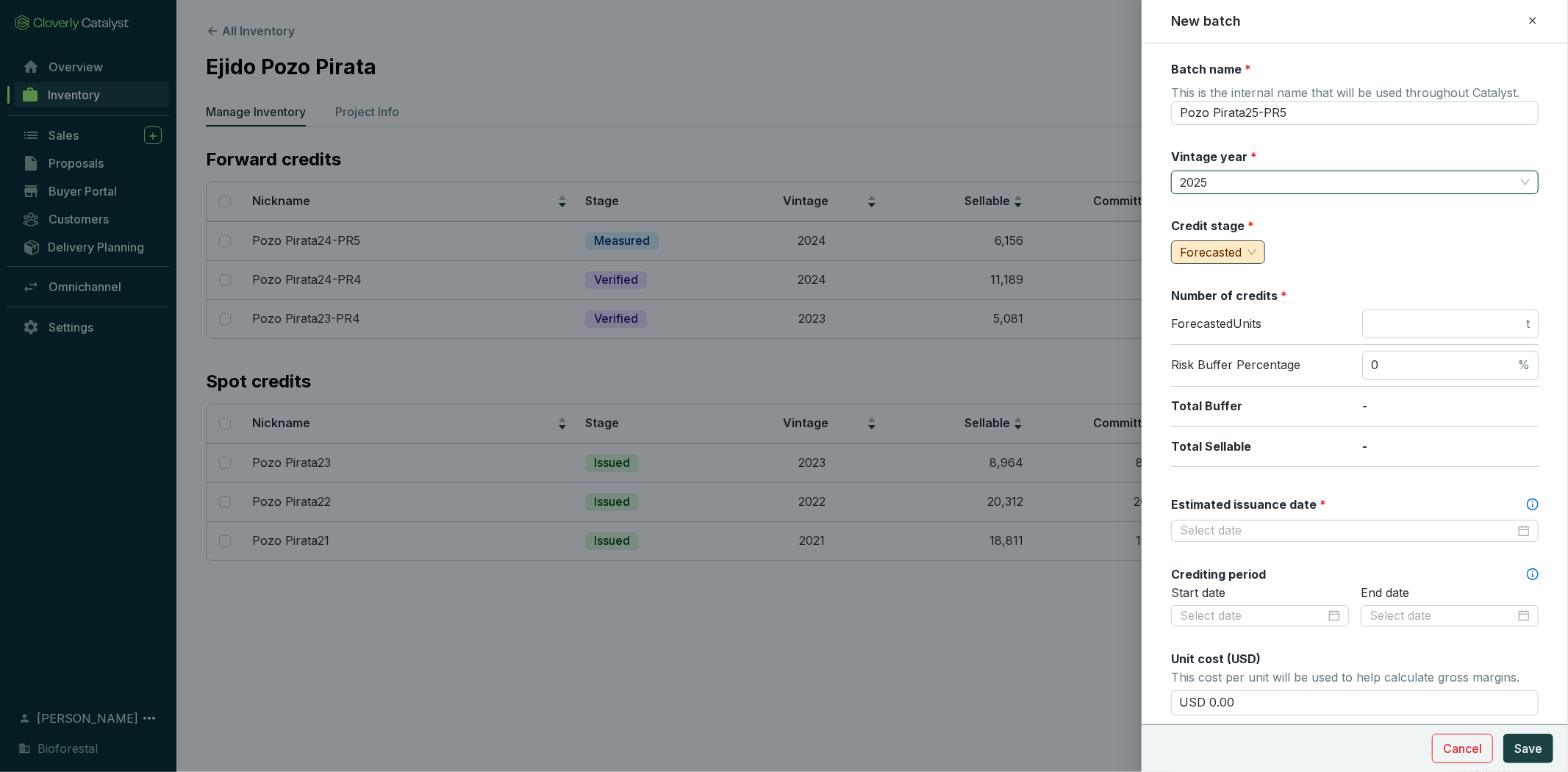
click at [1239, 251] on span "Forecasted" at bounding box center [1210, 251] width 62 height 15
click at [1236, 300] on span "Measured" at bounding box center [1210, 303] width 56 height 15
click at [1398, 313] on span "t" at bounding box center [1450, 324] width 177 height 29
click at [1398, 316] on input "number" at bounding box center [1447, 324] width 152 height 16
click at [1313, 539] on div at bounding box center [1354, 530] width 368 height 22
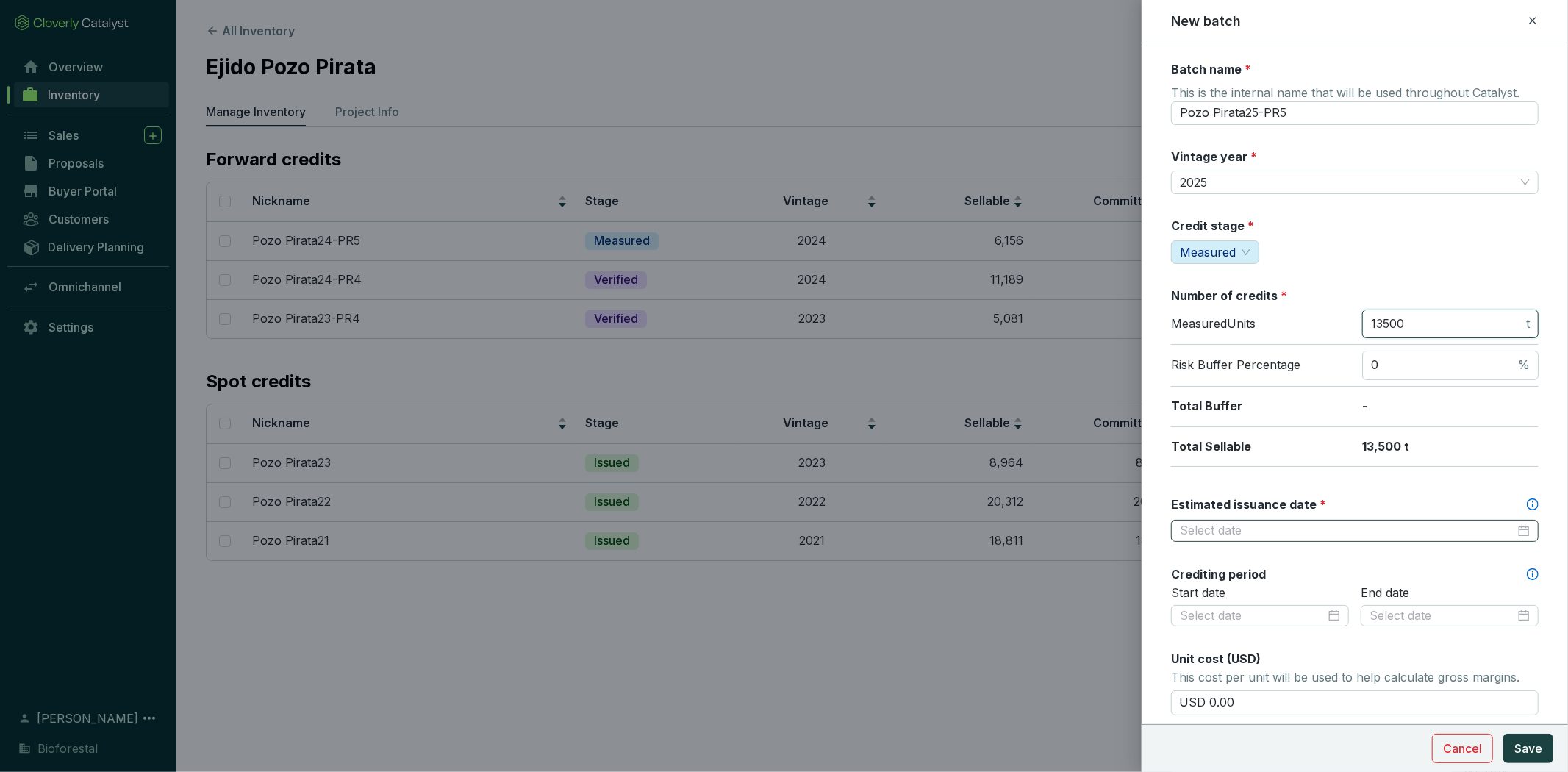
type input "13500"
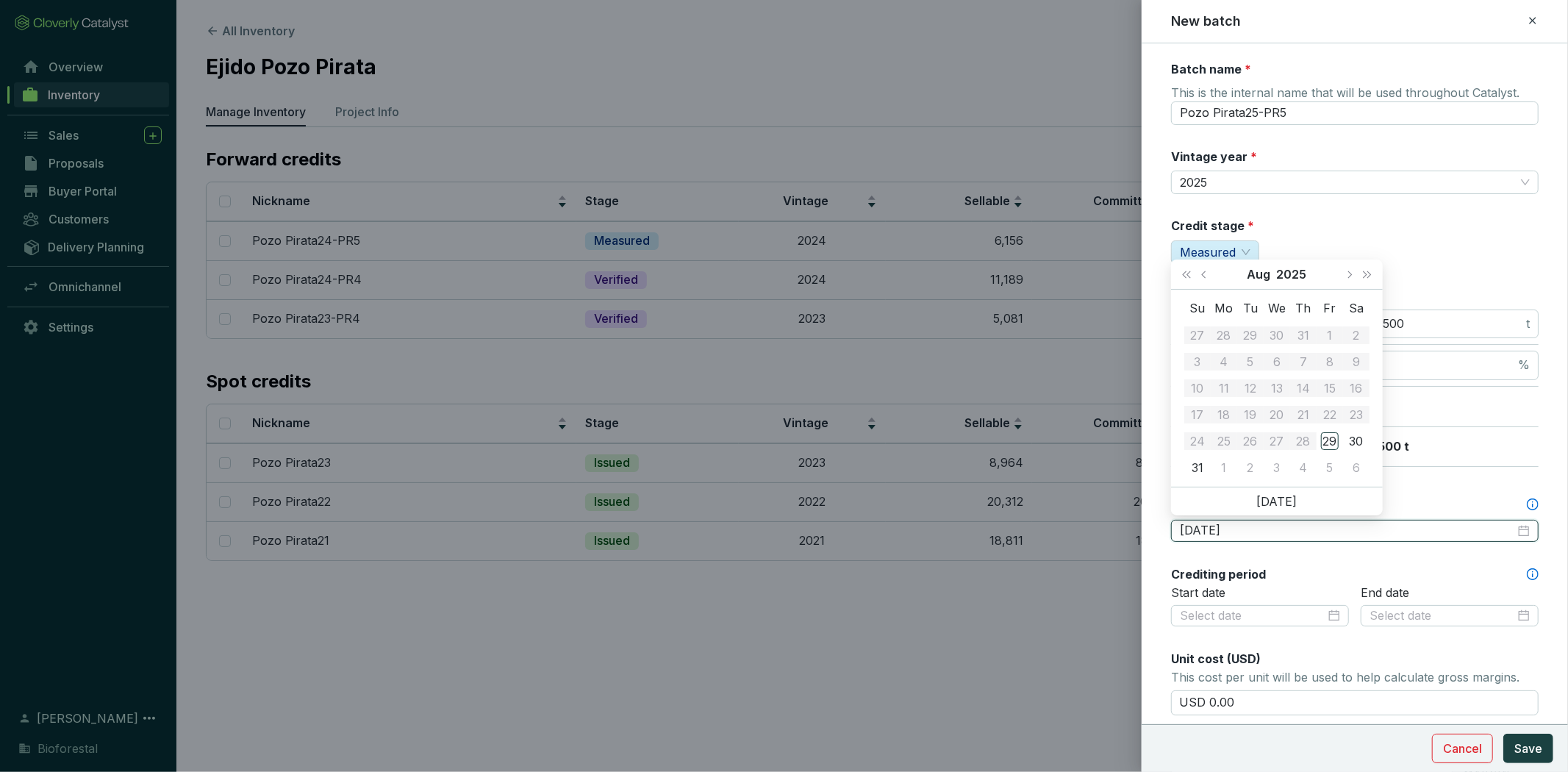
type input "2025-08-29"
click at [1349, 274] on span "Next month (PageDown)" at bounding box center [1349, 274] width 8 height 8
type input "2025-10-31"
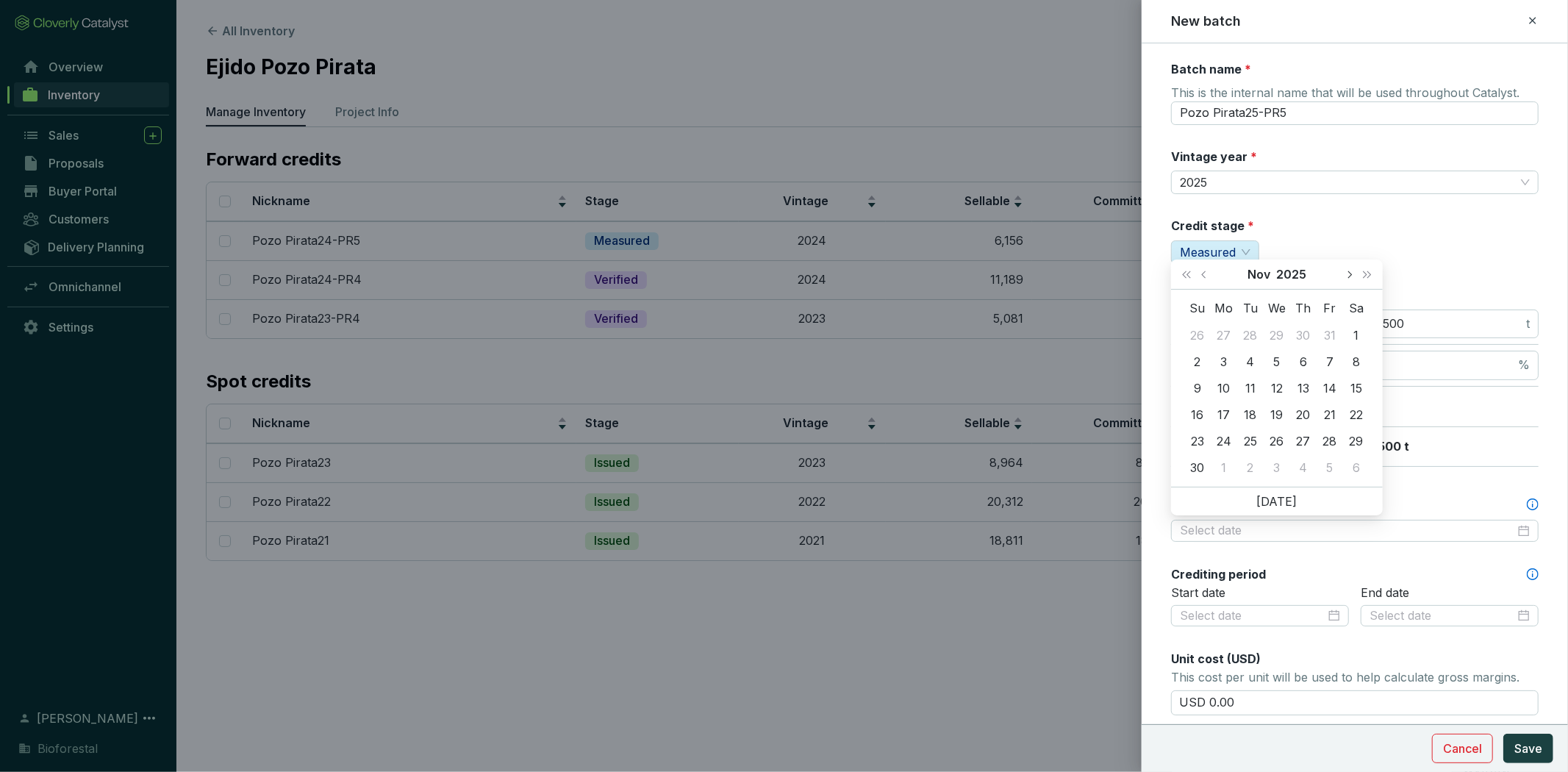
click at [1346, 285] on button "Next month (PageDown)" at bounding box center [1348, 274] width 19 height 29
type input "2025-12-15"
click at [1228, 387] on div "15" at bounding box center [1223, 388] width 18 height 18
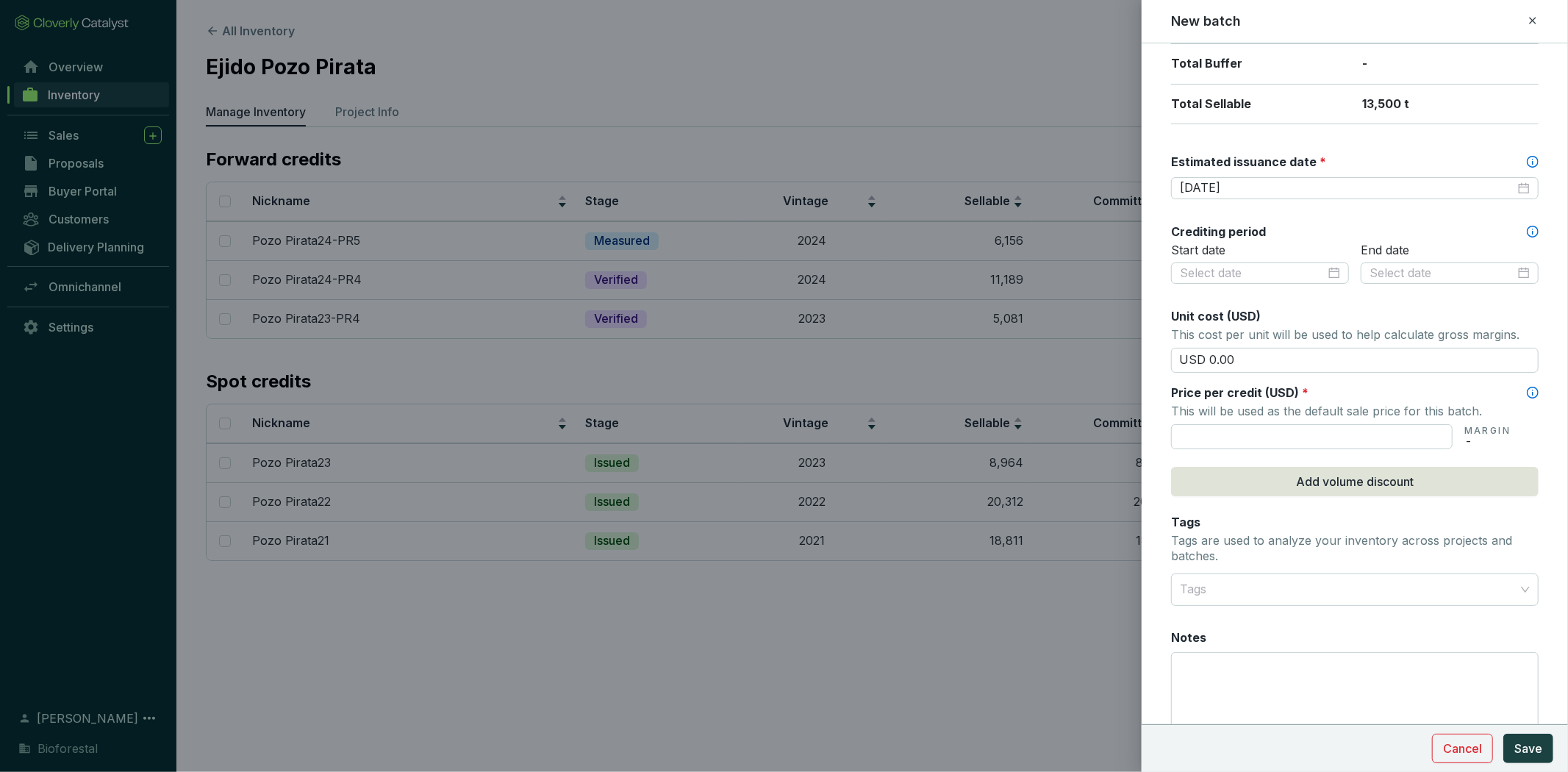
scroll to position [343, 0]
click at [1248, 266] on input at bounding box center [1252, 272] width 145 height 16
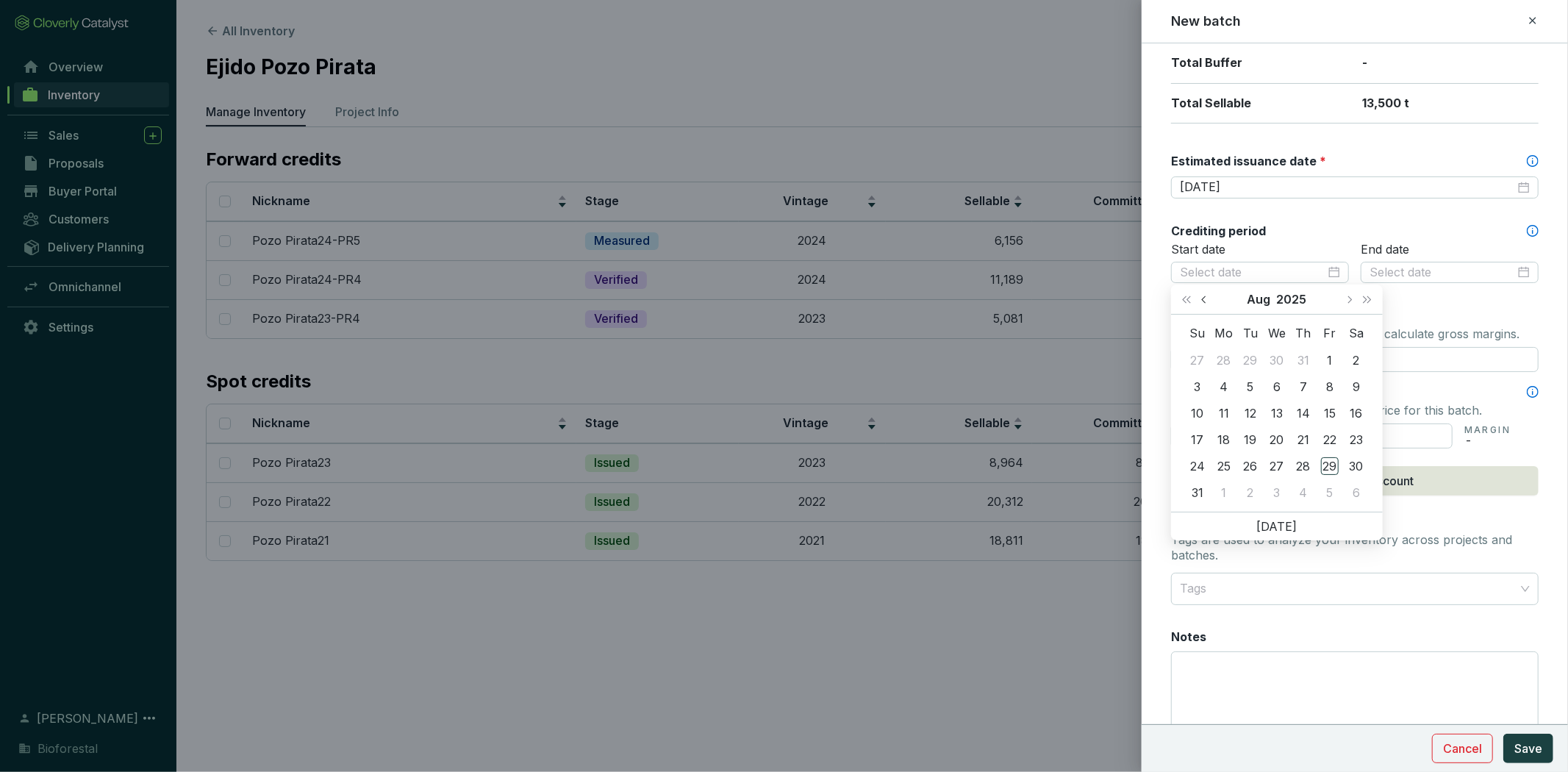
click at [1200, 300] on button "Previous month (PageUp)" at bounding box center [1205, 299] width 19 height 29
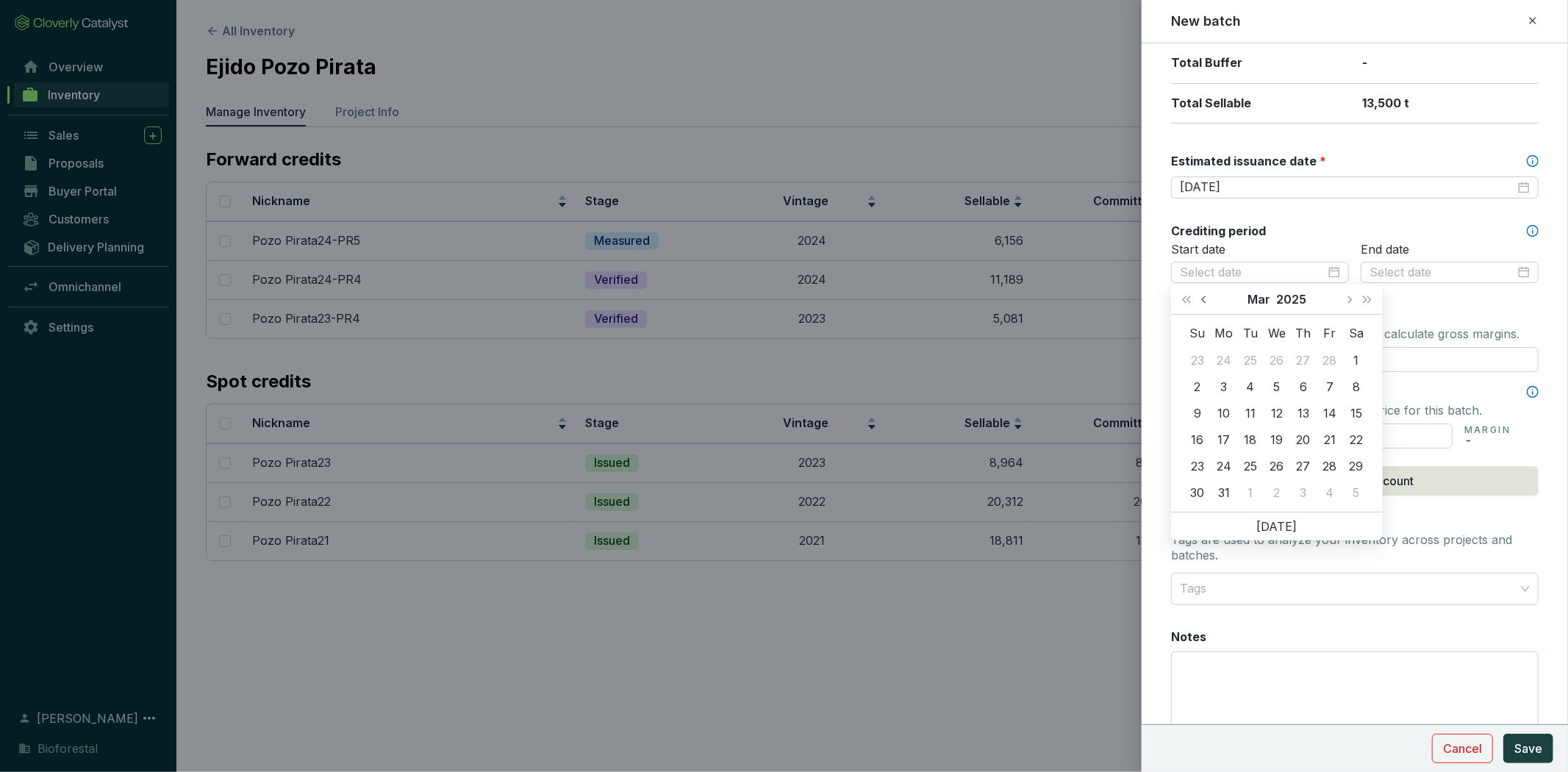
click at [1200, 300] on button "Previous month (PageUp)" at bounding box center [1205, 299] width 19 height 29
type input "2025-01-01"
click at [1280, 356] on div "1" at bounding box center [1276, 360] width 18 height 18
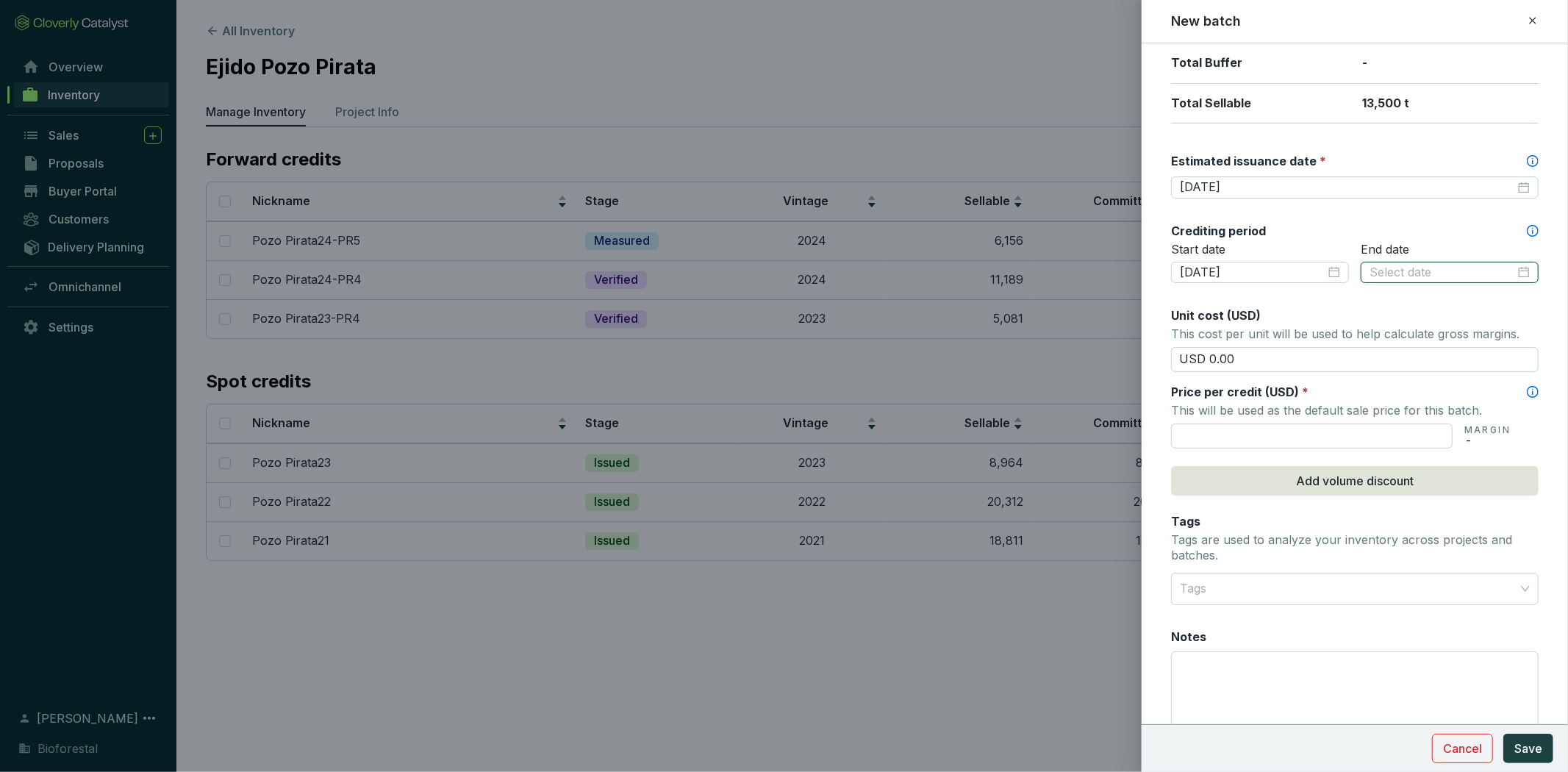
click at [1407, 275] on input at bounding box center [1442, 272] width 145 height 16
click at [1529, 299] on span "Next month (PageDown)" at bounding box center [1533, 300] width 8 height 8
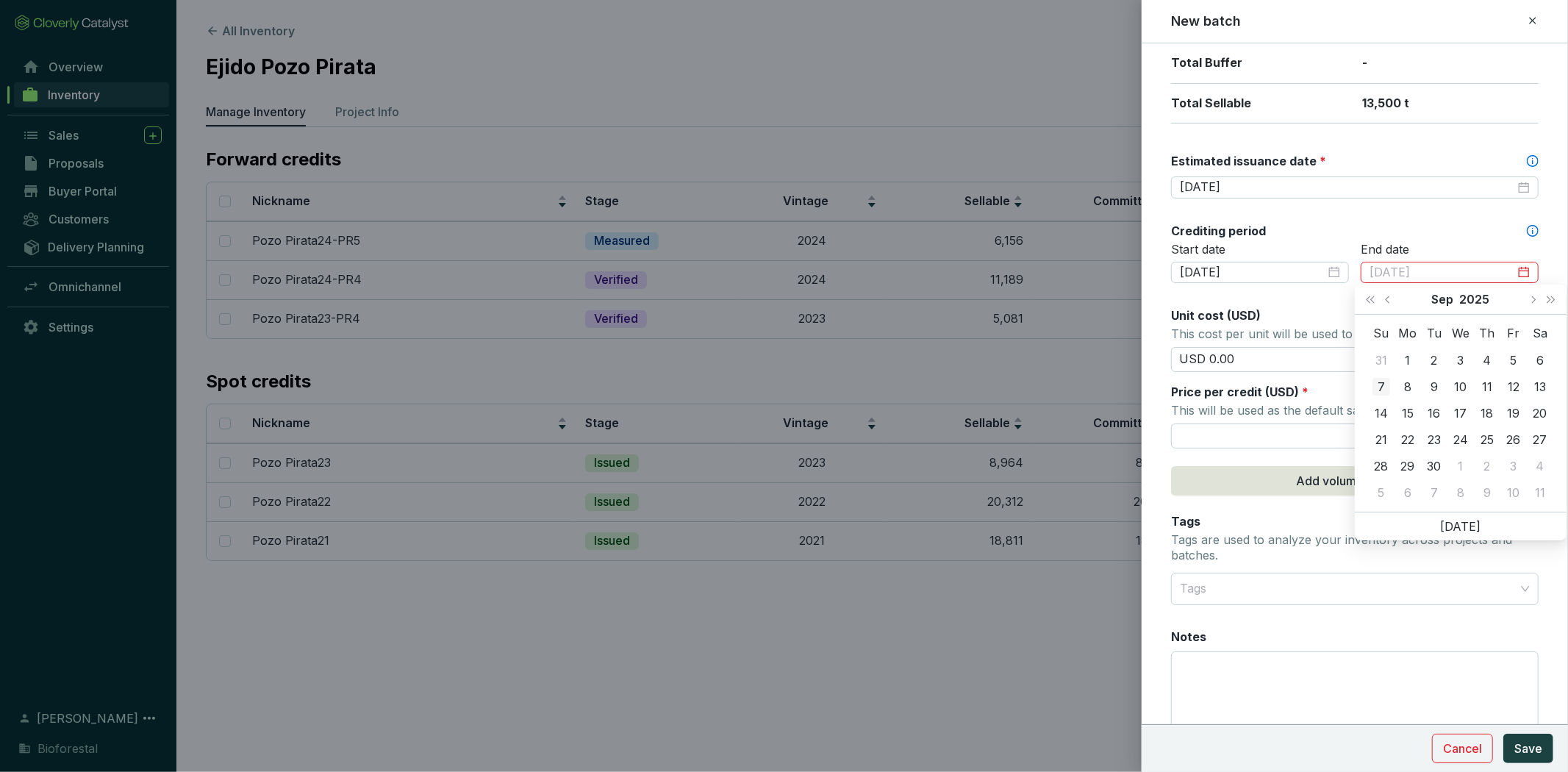
type input "2025-09-07"
click at [1380, 385] on div "7" at bounding box center [1381, 386] width 18 height 18
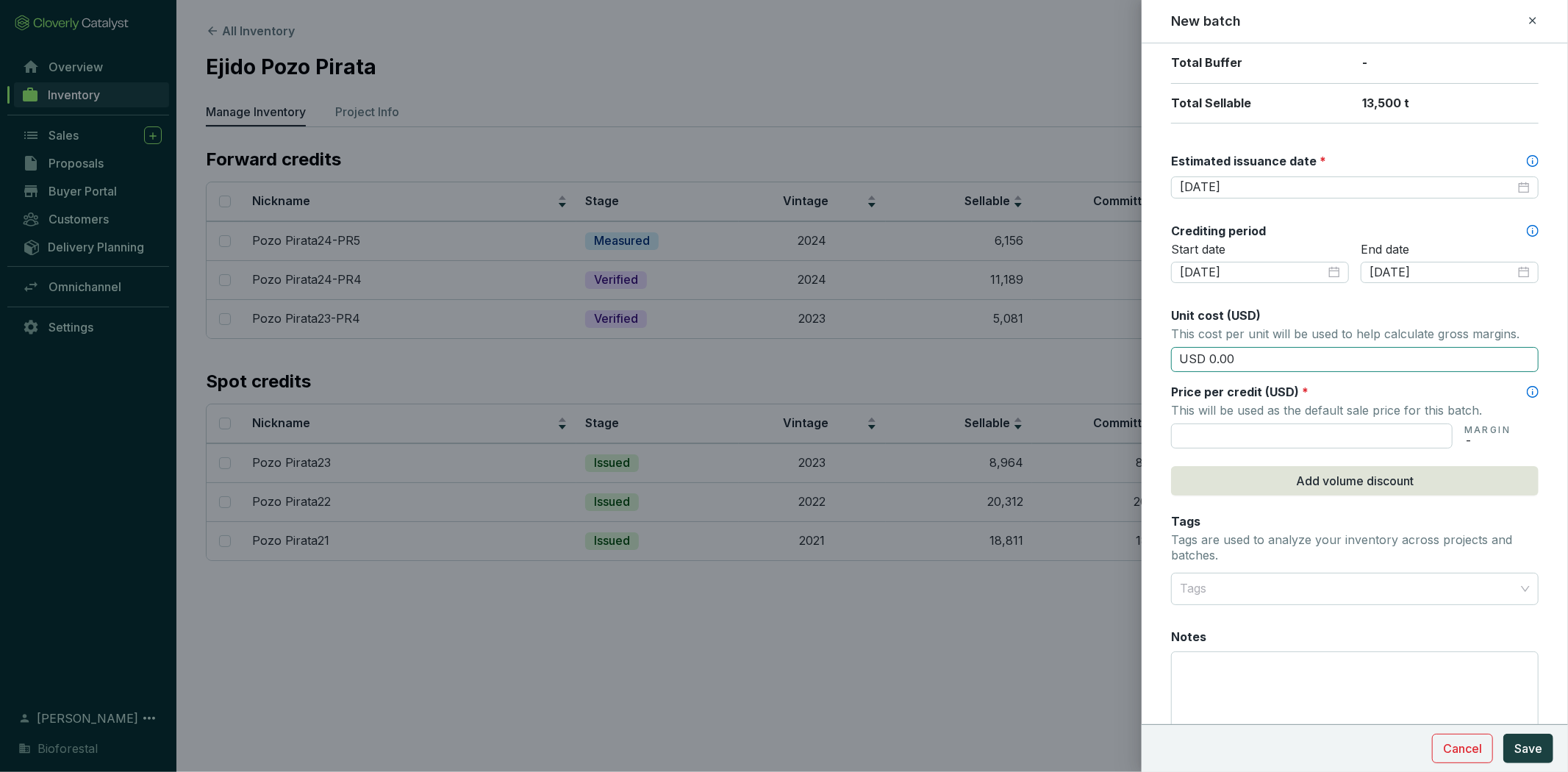
click at [1320, 357] on input "USD 0.00" at bounding box center [1354, 359] width 368 height 25
drag, startPoint x: 1240, startPoint y: 344, endPoint x: 1223, endPoint y: 355, distance: 20.2
click at [1223, 355] on section "Unit cost (USD) This cost per unit will be used to help calculate gross margins…" at bounding box center [1354, 339] width 368 height 65
drag, startPoint x: 1239, startPoint y: 358, endPoint x: 1207, endPoint y: 364, distance: 32.6
click at [1207, 364] on input "USD 0.00" at bounding box center [1354, 359] width 368 height 25
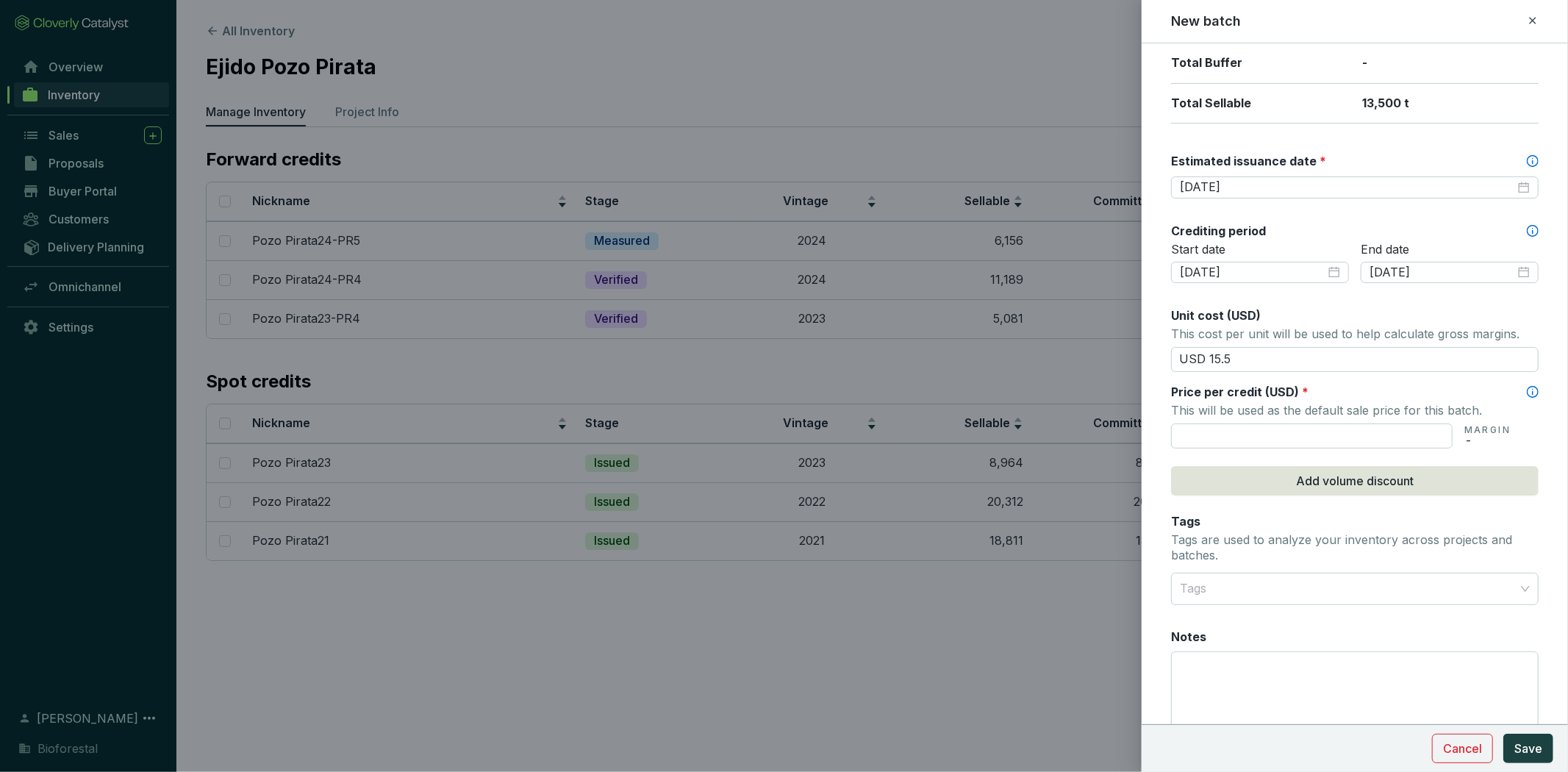
type input "USD 15.50"
click at [1447, 384] on div "Price per credit (USD) *" at bounding box center [1354, 391] width 368 height 16
click at [1340, 410] on p "This will be used as the default sale price for this batch." at bounding box center [1354, 410] width 368 height 21
drag, startPoint x: 1174, startPoint y: 405, endPoint x: 1492, endPoint y: 405, distance: 318.0
click at [1492, 405] on p "This will be used as the default sale price for this batch." at bounding box center [1354, 410] width 368 height 21
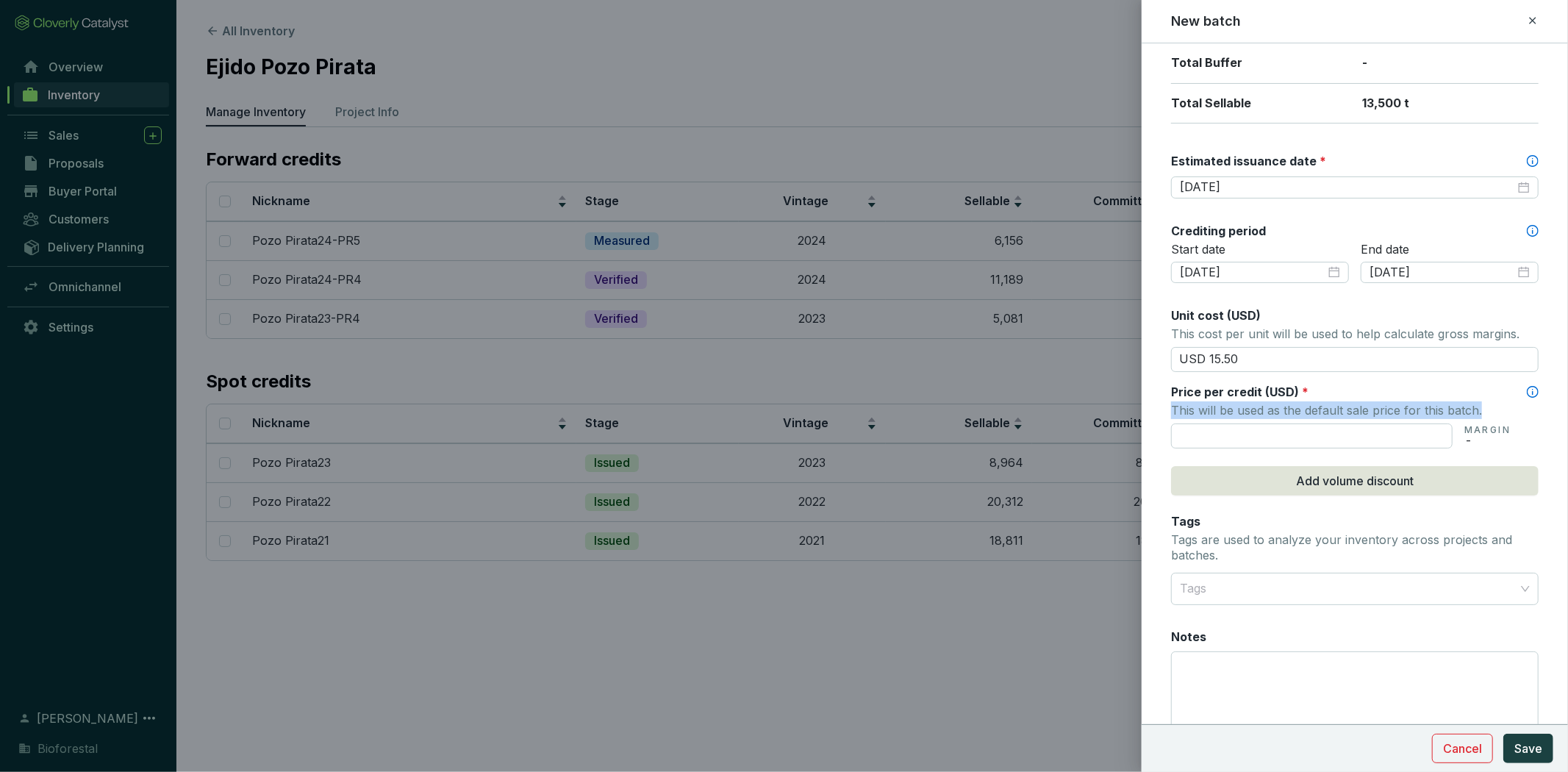
copy p "This will be used as the default sale price for this batch."
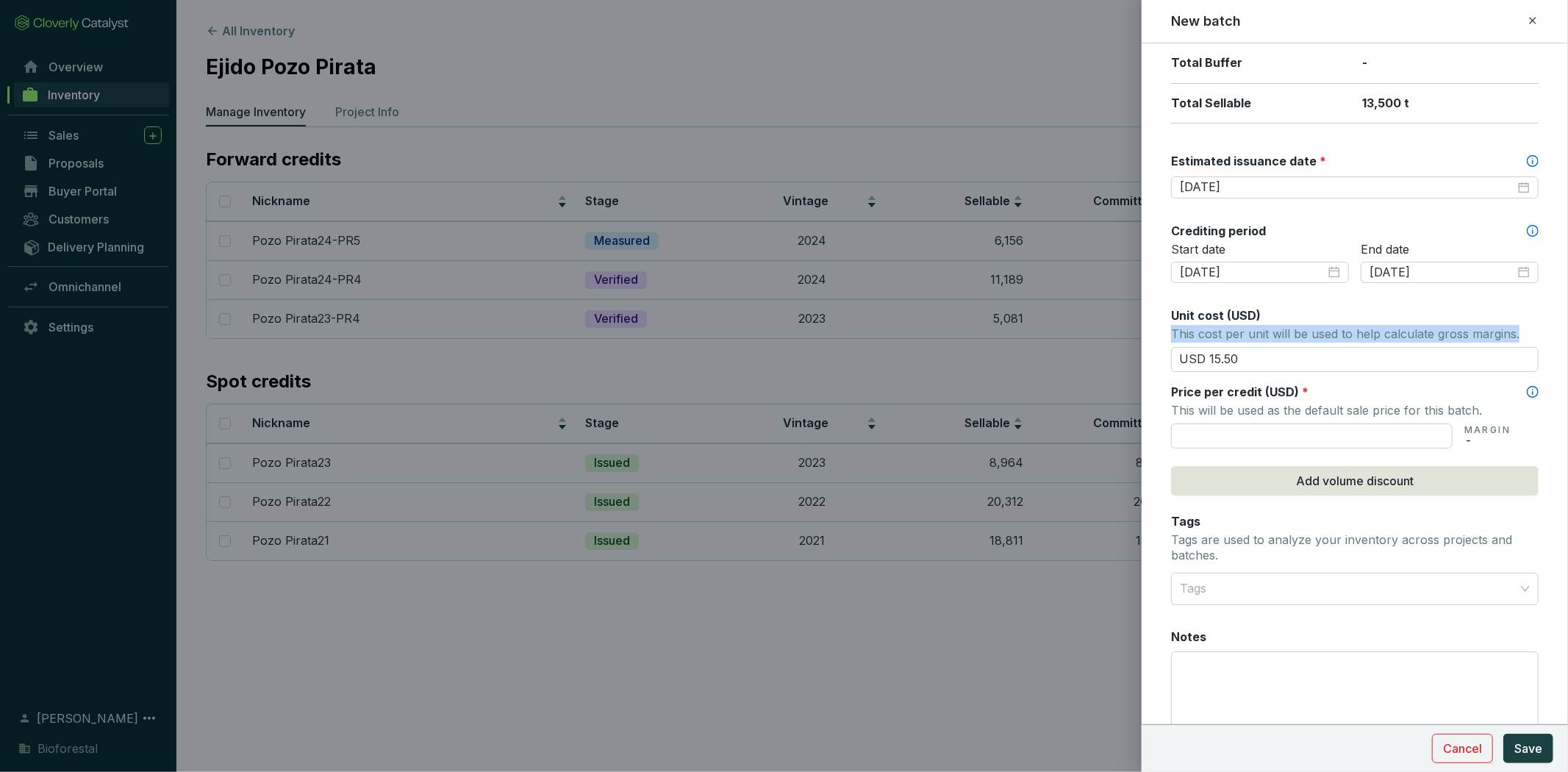
drag, startPoint x: 1169, startPoint y: 335, endPoint x: 1522, endPoint y: 339, distance: 353.0
click at [1522, 339] on form "Batch name * This is the internal name that will be used throughout Catalyst. P…" at bounding box center [1355, 273] width 426 height 1110
copy p "This cost per unit will be used to help calculate gross margins."
click at [1229, 429] on input "text" at bounding box center [1311, 436] width 281 height 25
type input "USD 15.50"
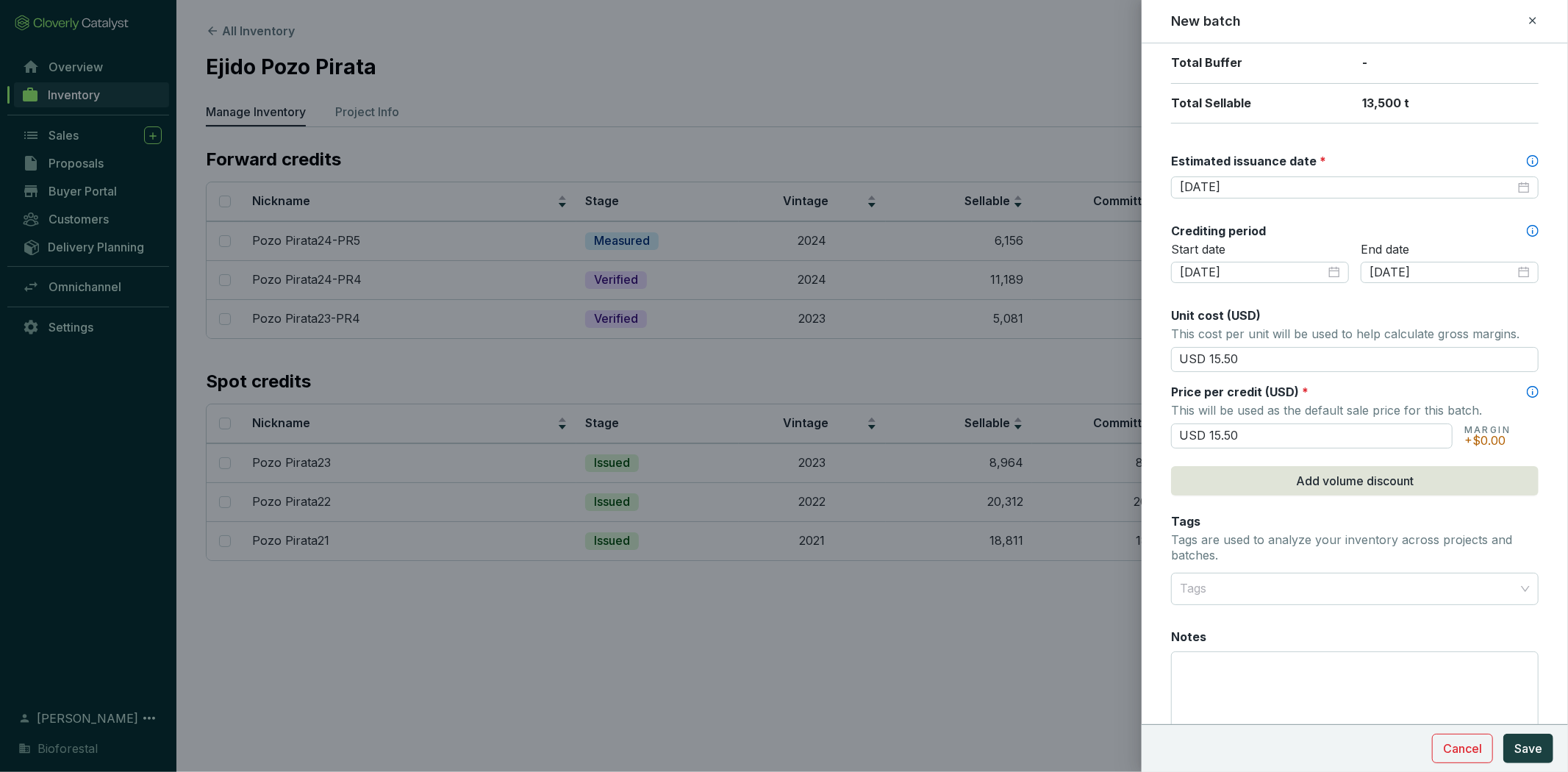
click at [1385, 400] on p "This will be used as the default sale price for this batch." at bounding box center [1354, 410] width 368 height 21
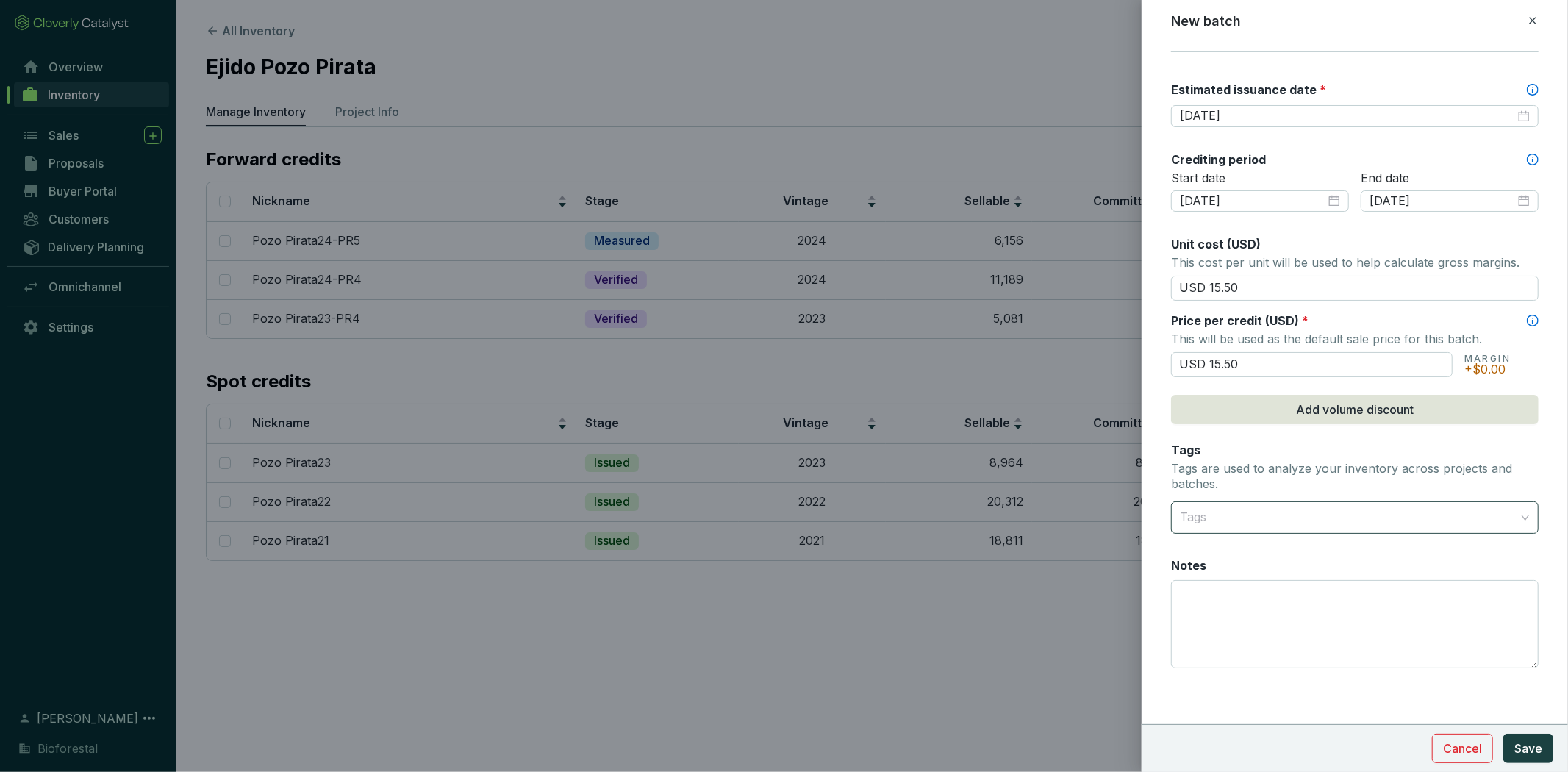
click at [1460, 504] on div at bounding box center [1346, 517] width 345 height 29
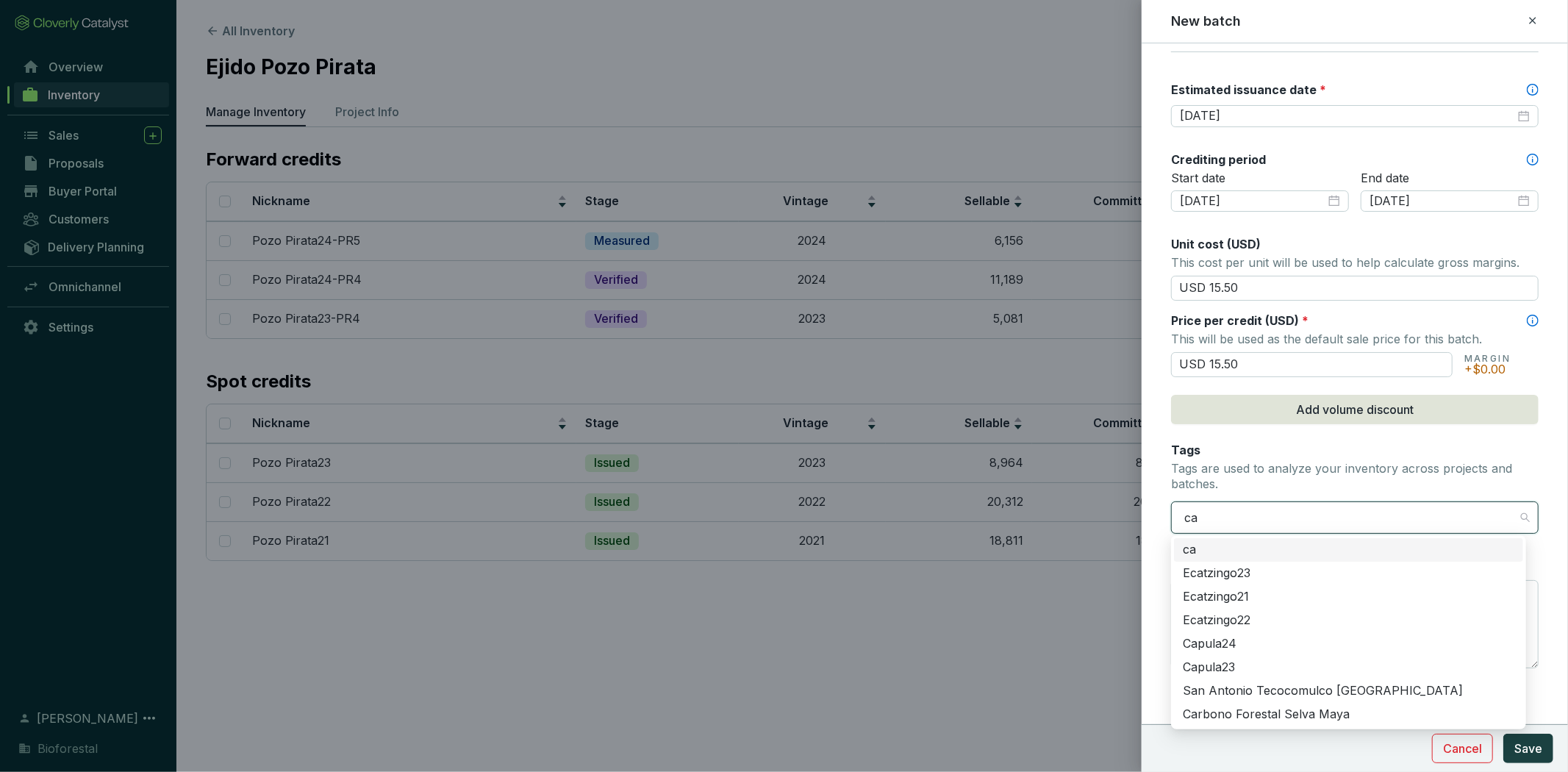
type input "car"
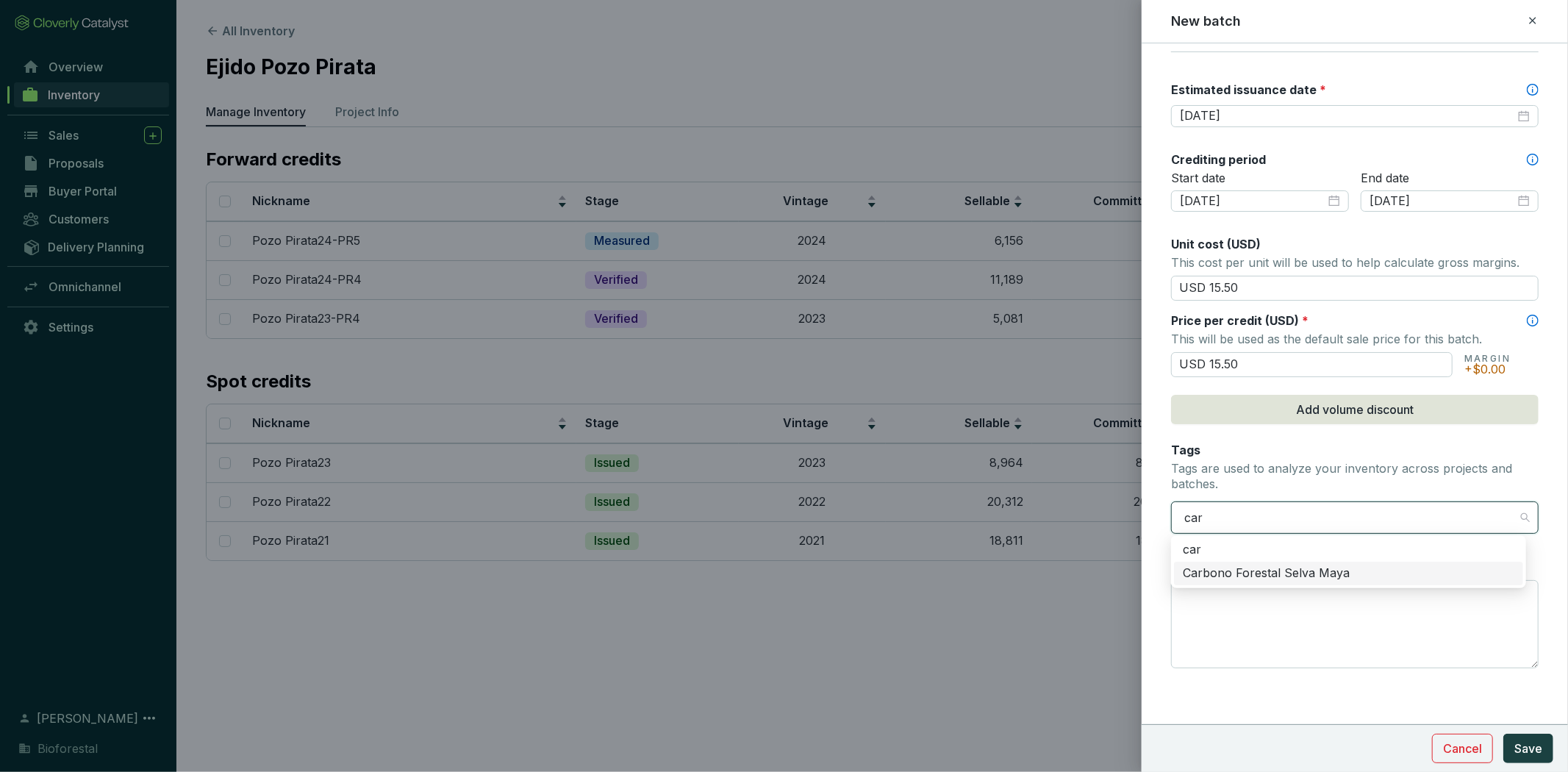
click at [1367, 571] on div "Carbono Forestal Selva Maya" at bounding box center [1349, 573] width 332 height 16
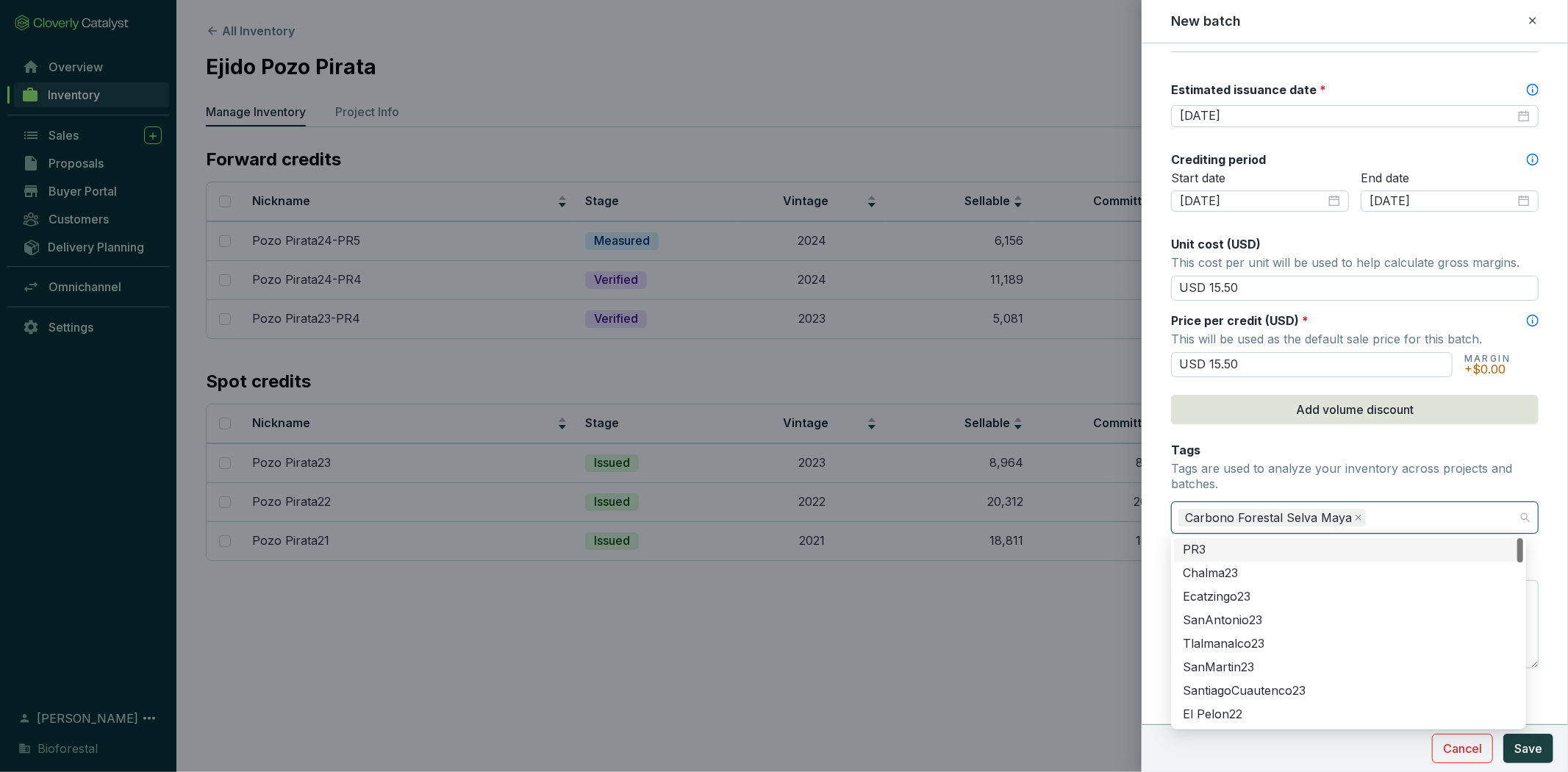
click at [1423, 483] on p "Tags are used to analyze your inventory across projects and batches." at bounding box center [1354, 476] width 368 height 31
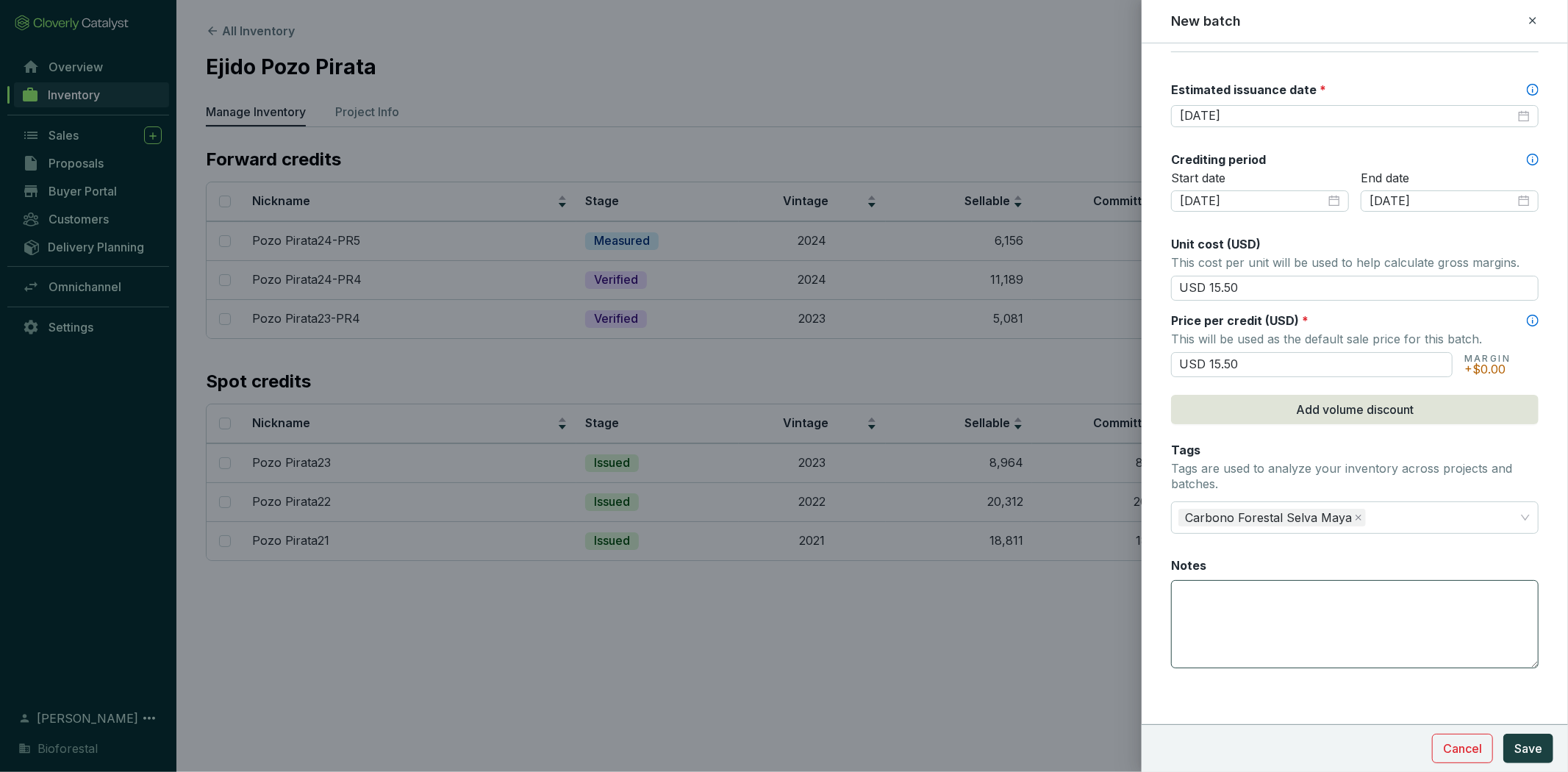
scroll to position [0, 0]
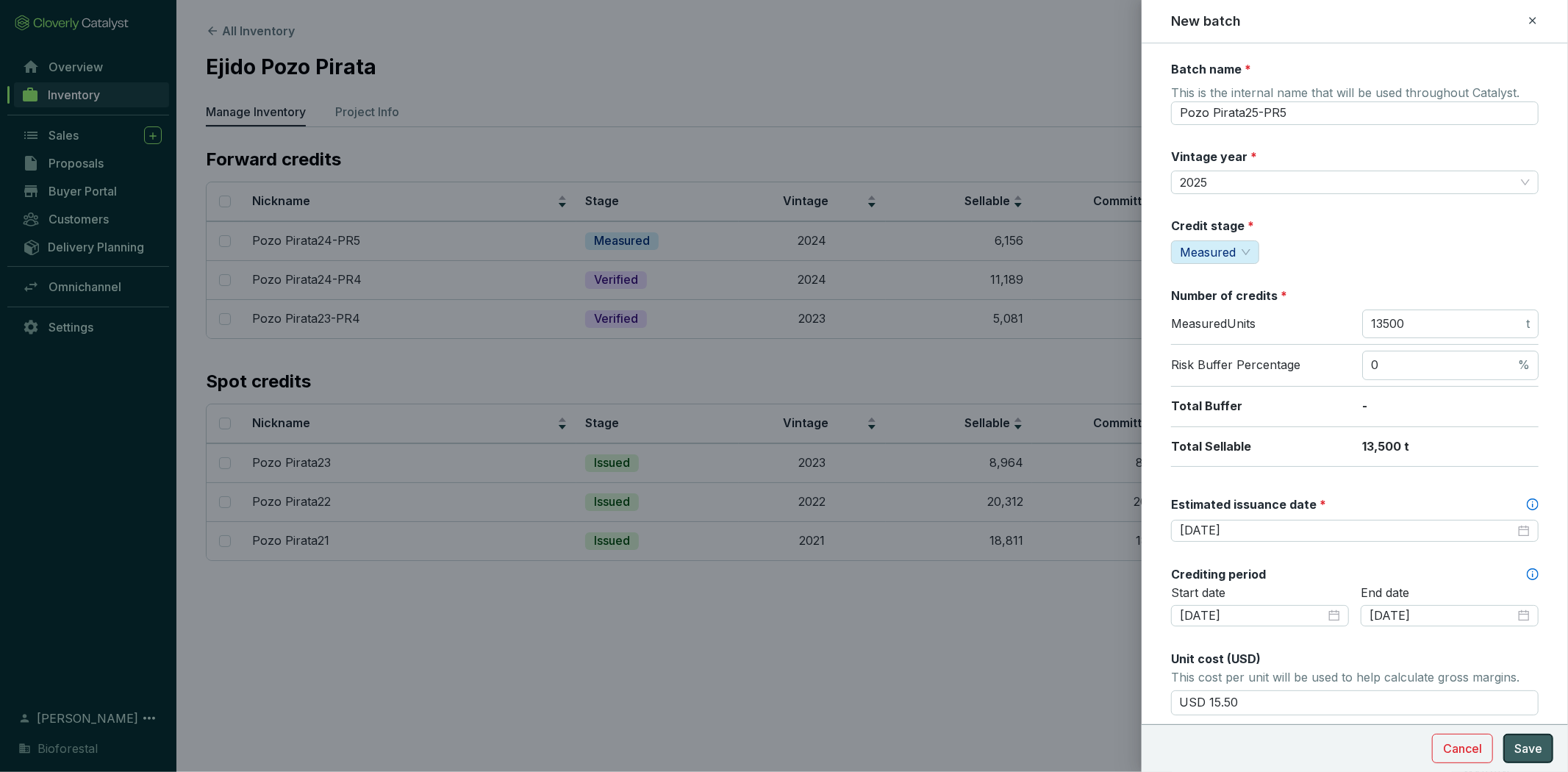
click at [1536, 751] on span "Save" at bounding box center [1528, 748] width 28 height 18
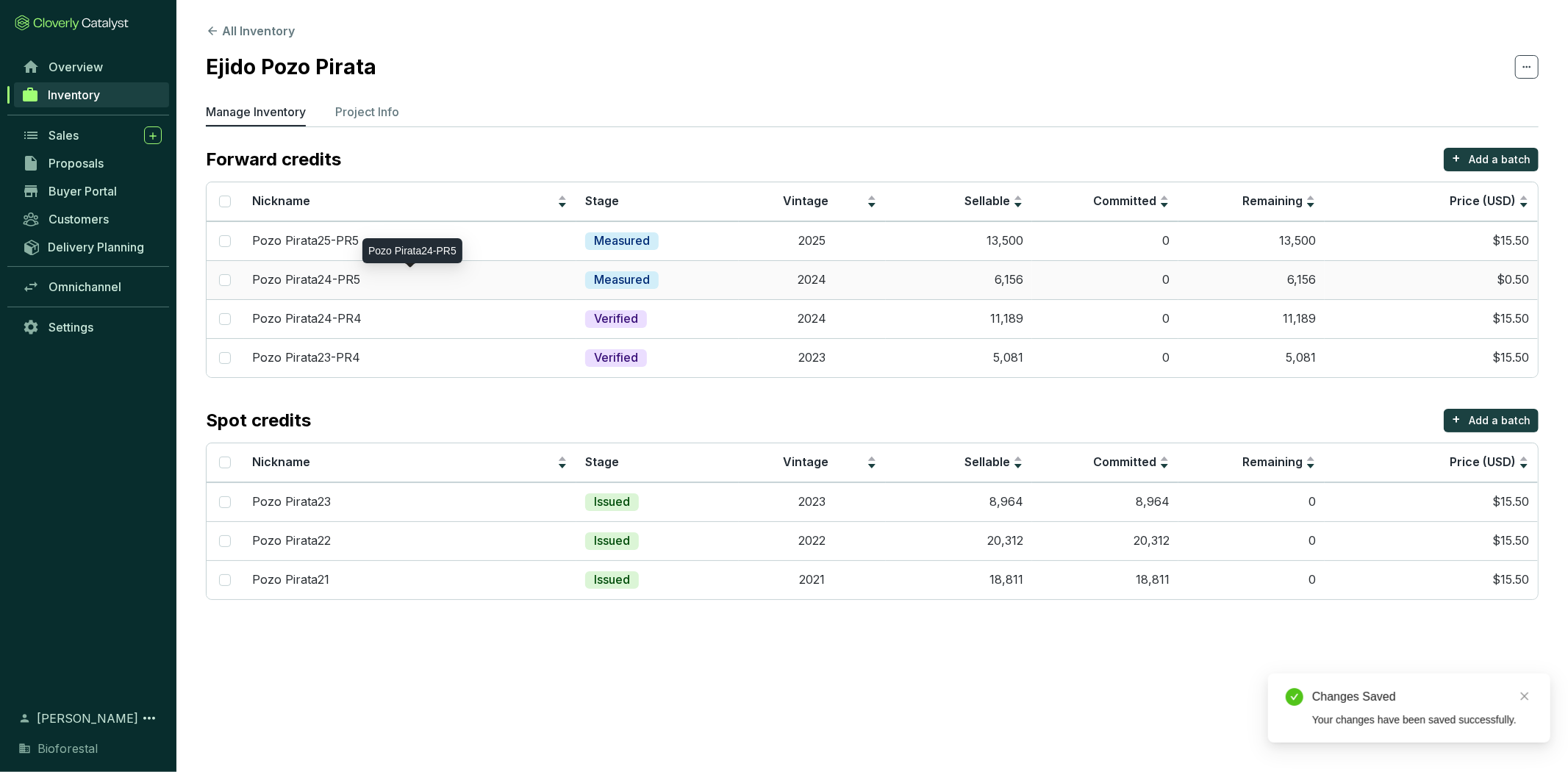
click at [533, 274] on div "Pozo Pirata24-PR5" at bounding box center [410, 280] width 316 height 16
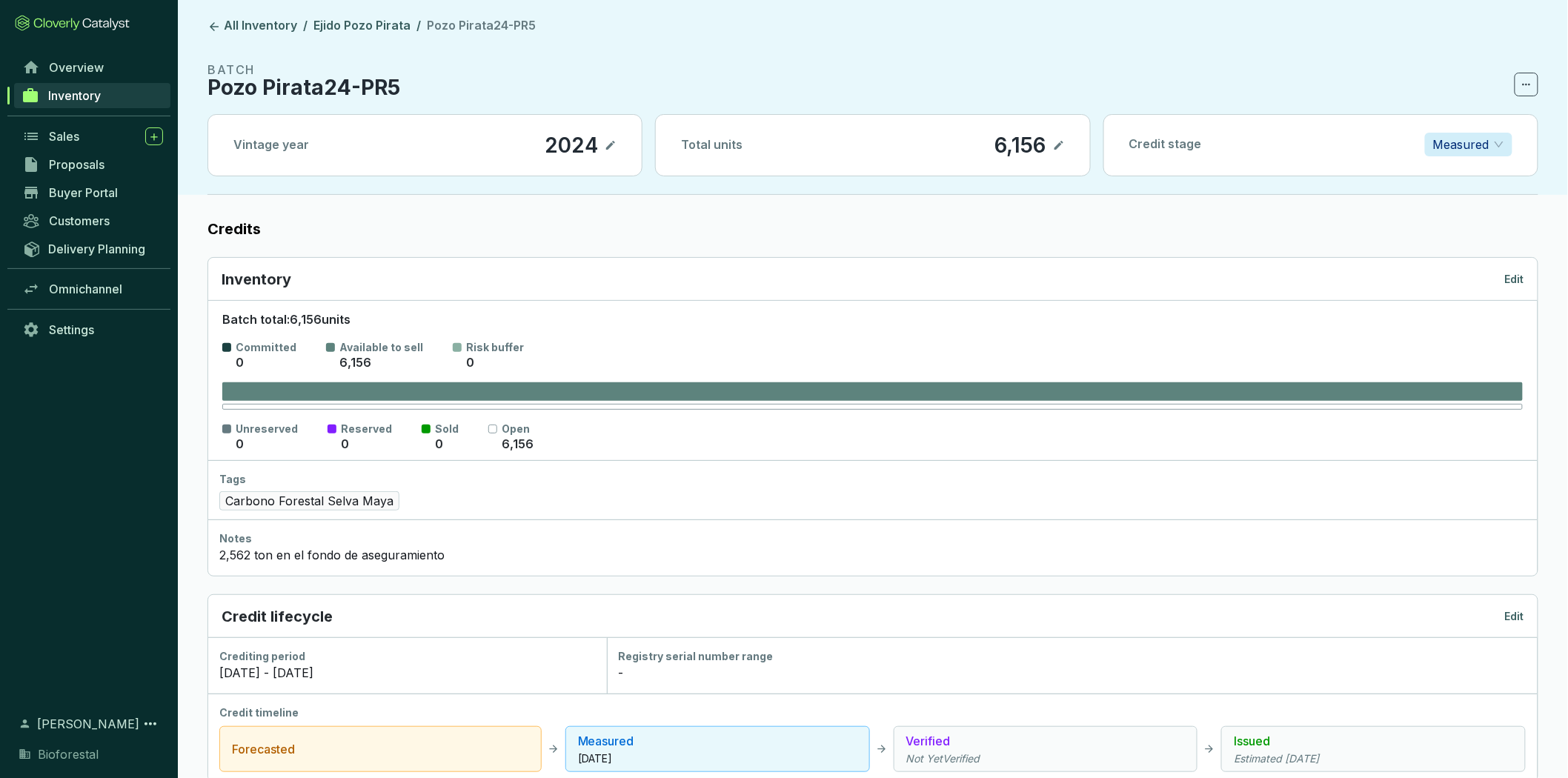
click at [1521, 279] on p "Edit" at bounding box center [1515, 279] width 19 height 15
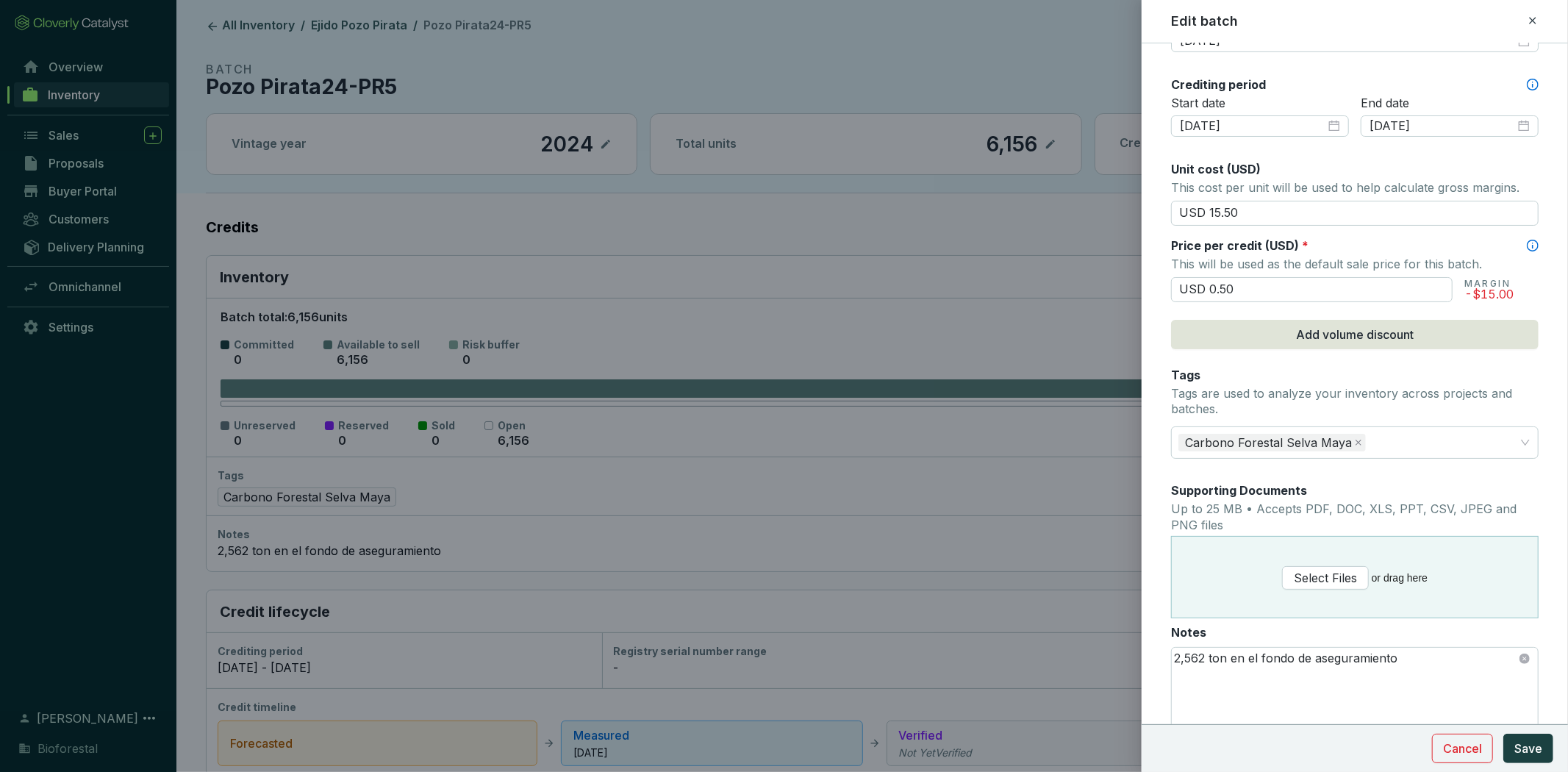
scroll to position [556, 0]
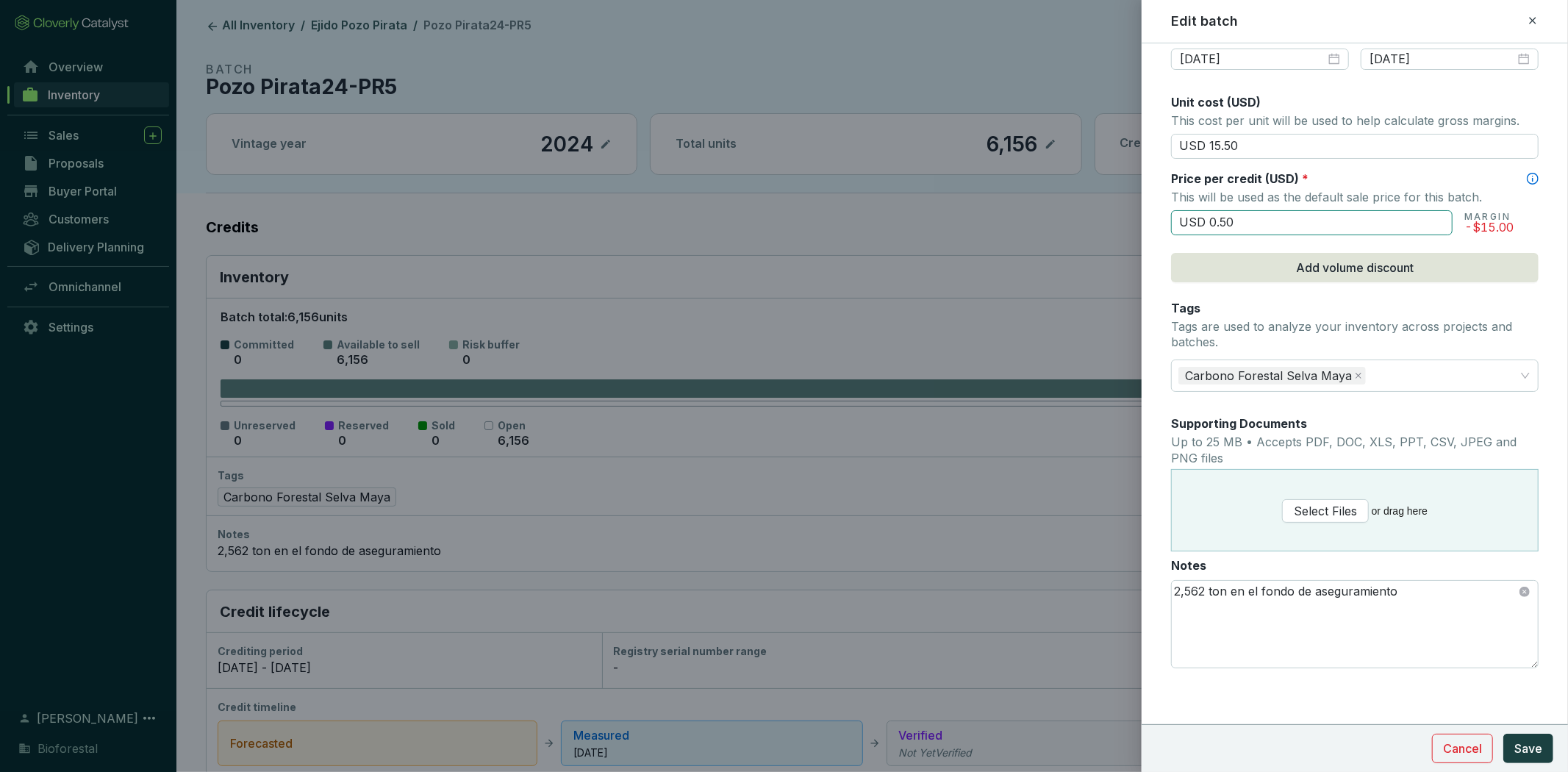
click at [1264, 225] on input "USD 0.50" at bounding box center [1311, 222] width 281 height 25
drag, startPoint x: 1244, startPoint y: 219, endPoint x: 1120, endPoint y: 216, distance: 124.0
click at [1121, 216] on div "Edit batch Batch name * This is the internal name that will be used throughout …" at bounding box center [784, 386] width 1568 height 772
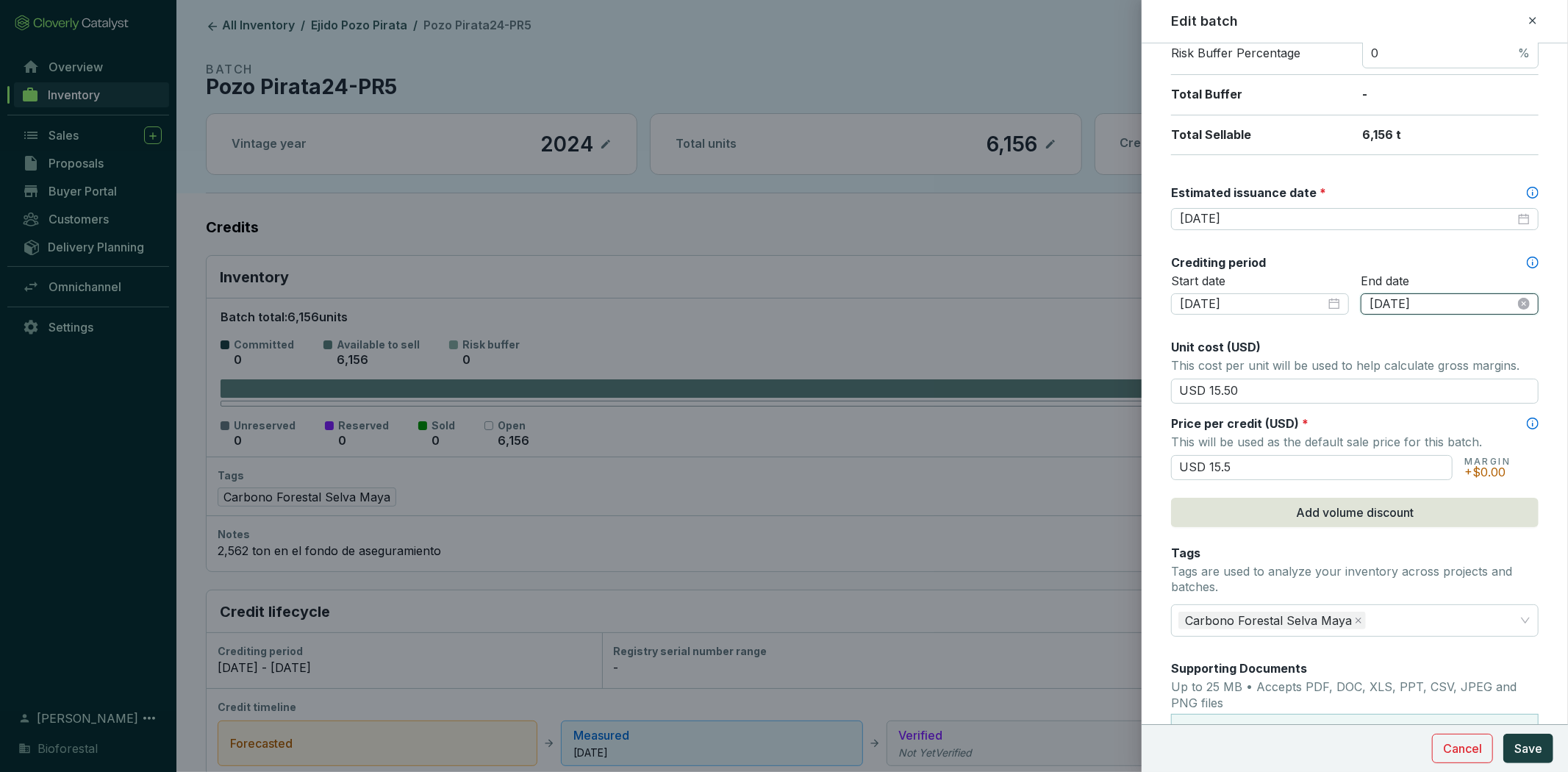
type input "USD 15.50"
click at [1397, 299] on input "2025-09-07" at bounding box center [1442, 304] width 145 height 16
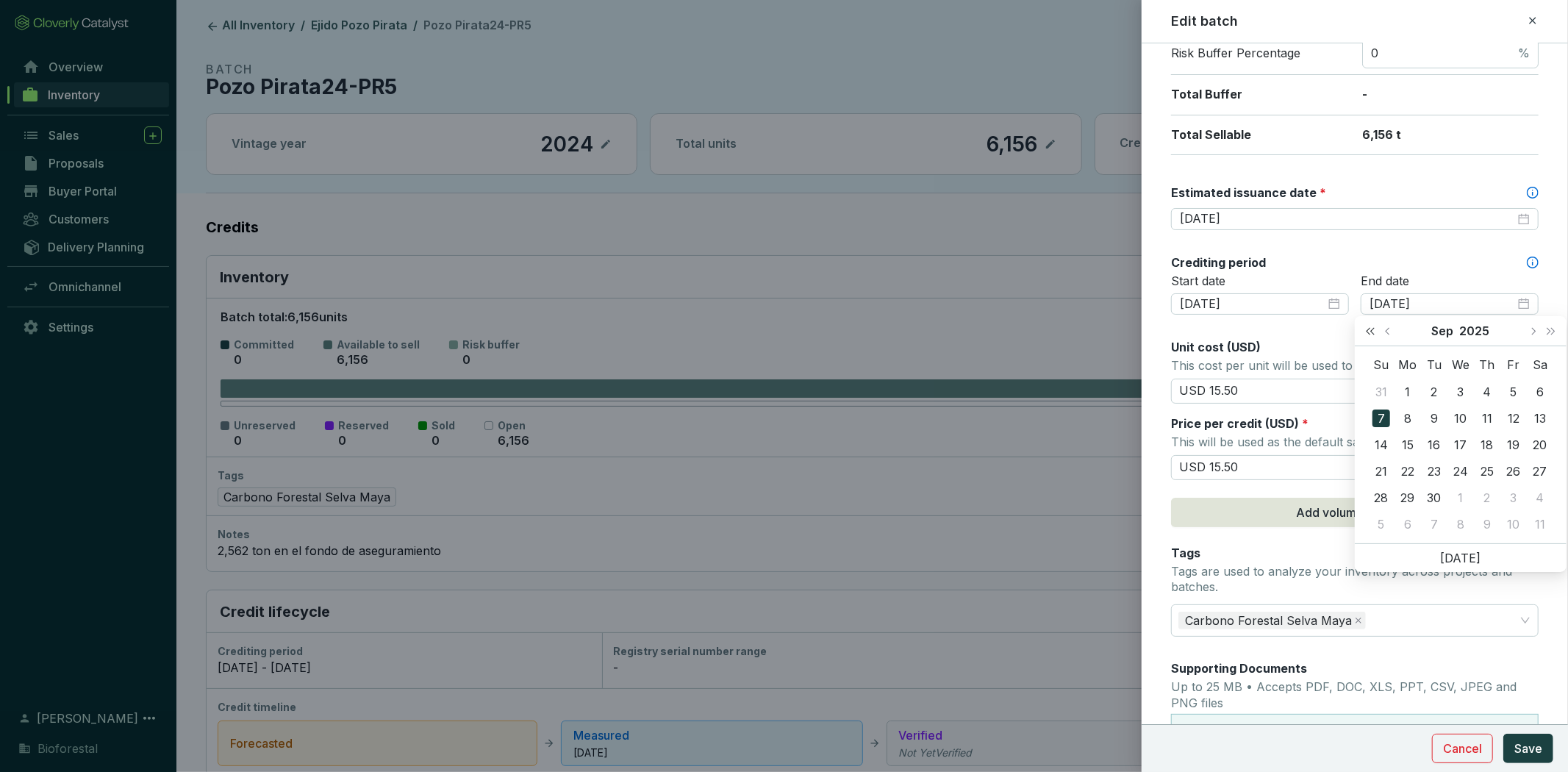
click at [1369, 327] on span "Last year (Control + left)" at bounding box center [1370, 331] width 8 height 8
click at [1531, 327] on span "Next month (PageDown)" at bounding box center [1533, 331] width 8 height 8
type input "2024-12-31"
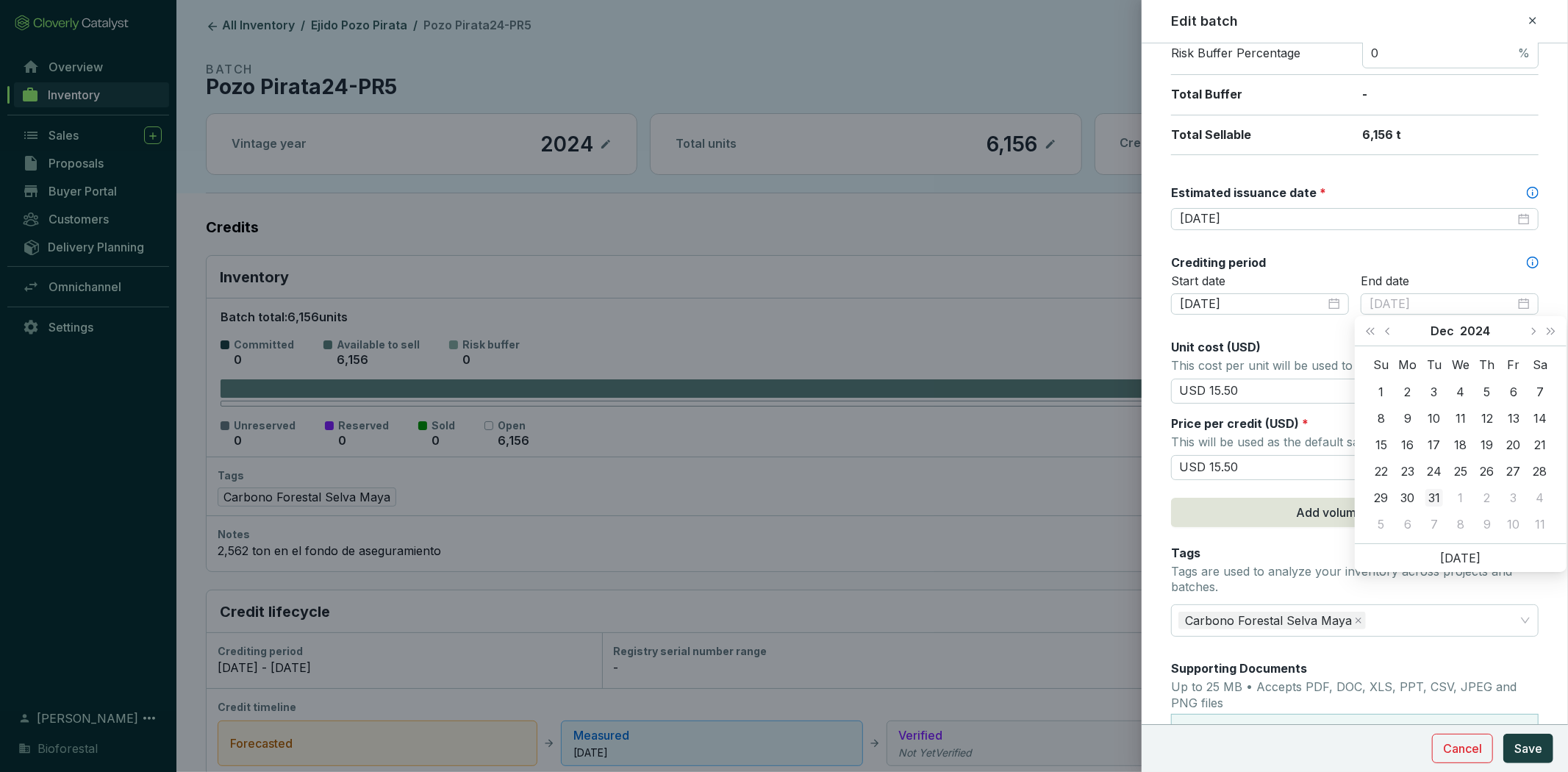
click at [1435, 496] on div "31" at bounding box center [1434, 498] width 18 height 18
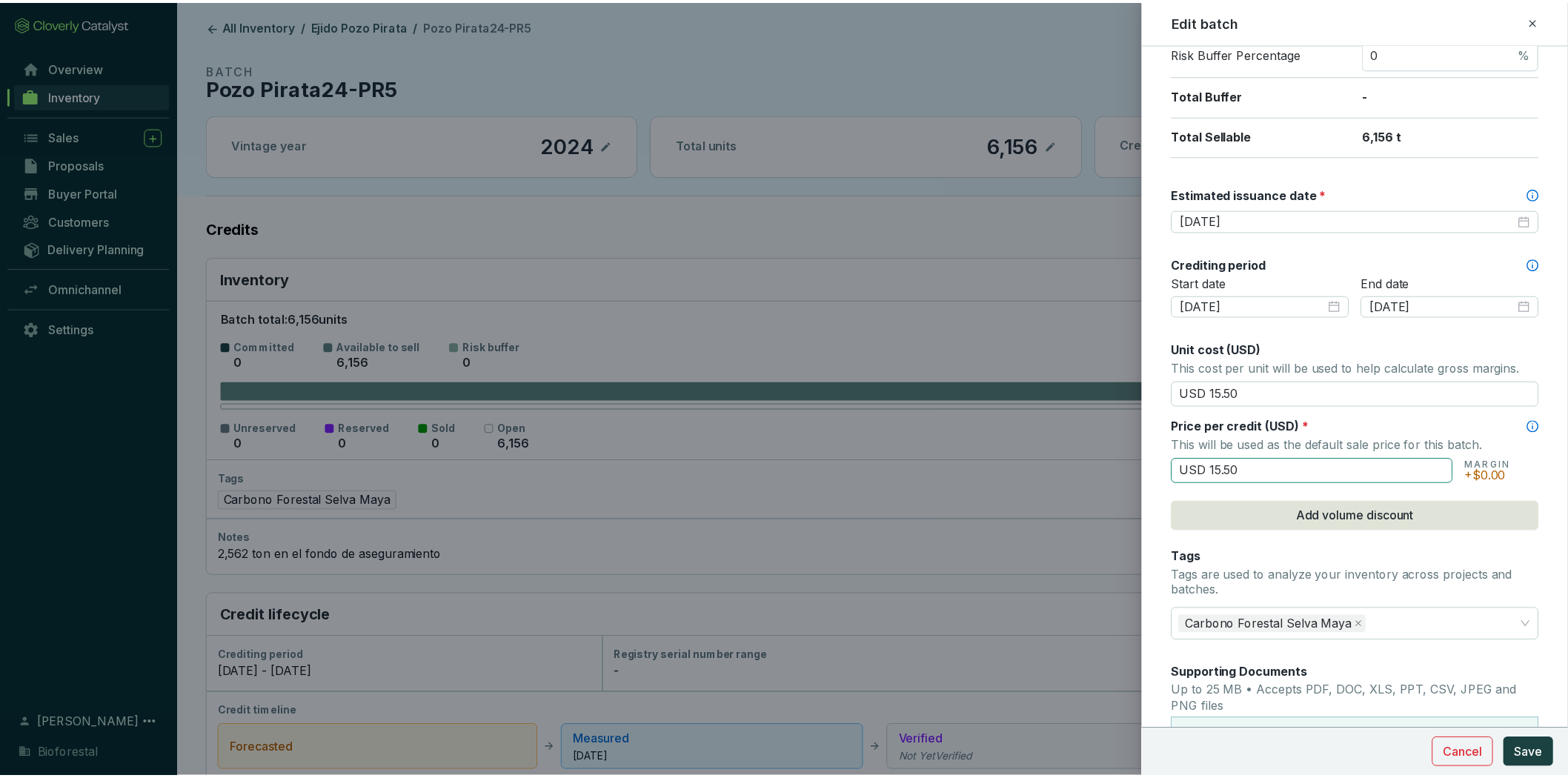
scroll to position [561, 0]
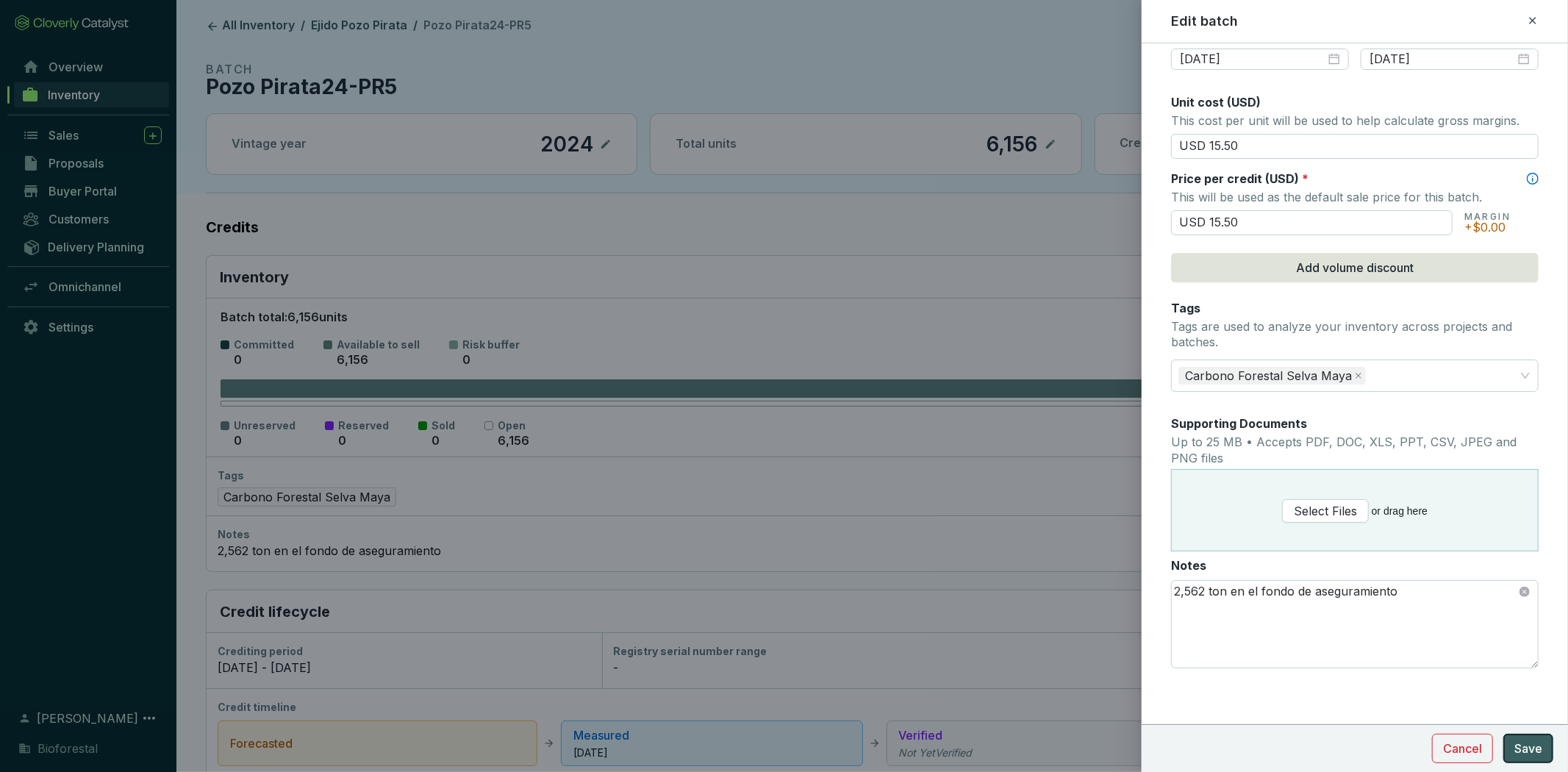
click at [1518, 748] on span "Save" at bounding box center [1528, 748] width 28 height 18
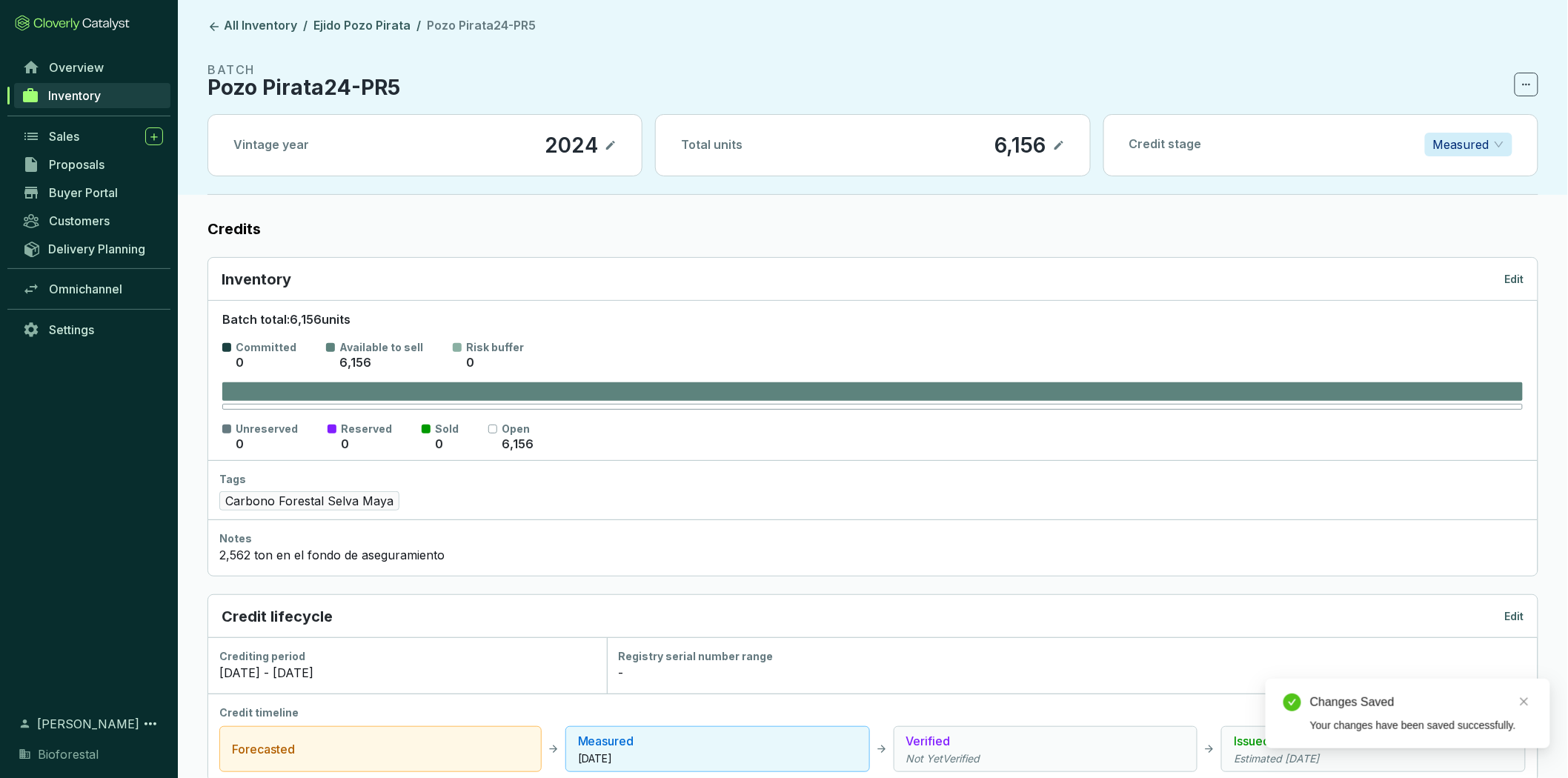
click at [97, 92] on span "Inventory" at bounding box center [75, 95] width 52 height 15
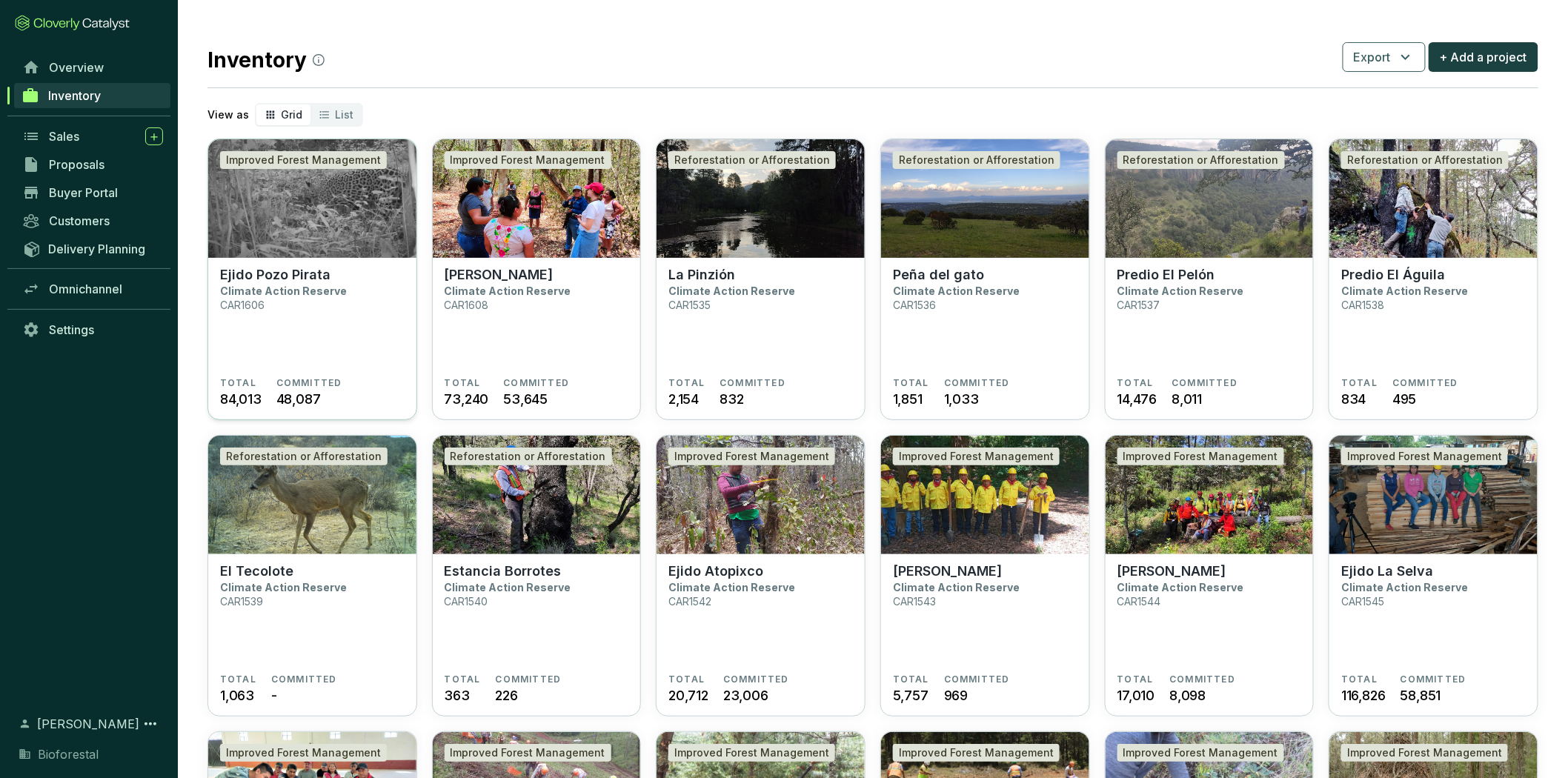
click at [307, 262] on section "Ejido Pozo Pirata Climate Action Reserve CAR1606 TOTAL 84,013 COMMITTED 48,087" at bounding box center [312, 340] width 208 height 163
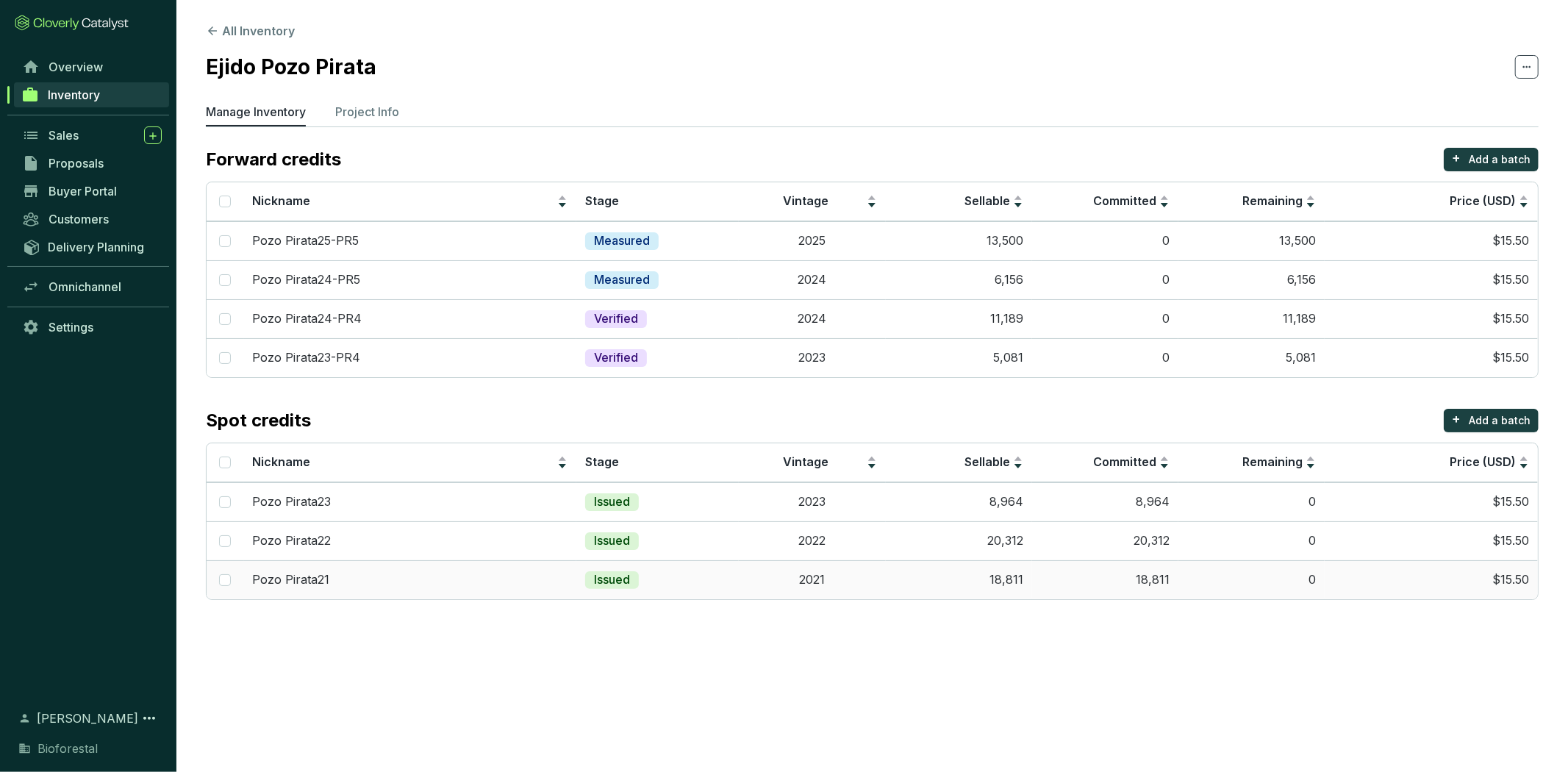
click at [733, 576] on td "Issued" at bounding box center [657, 579] width 163 height 39
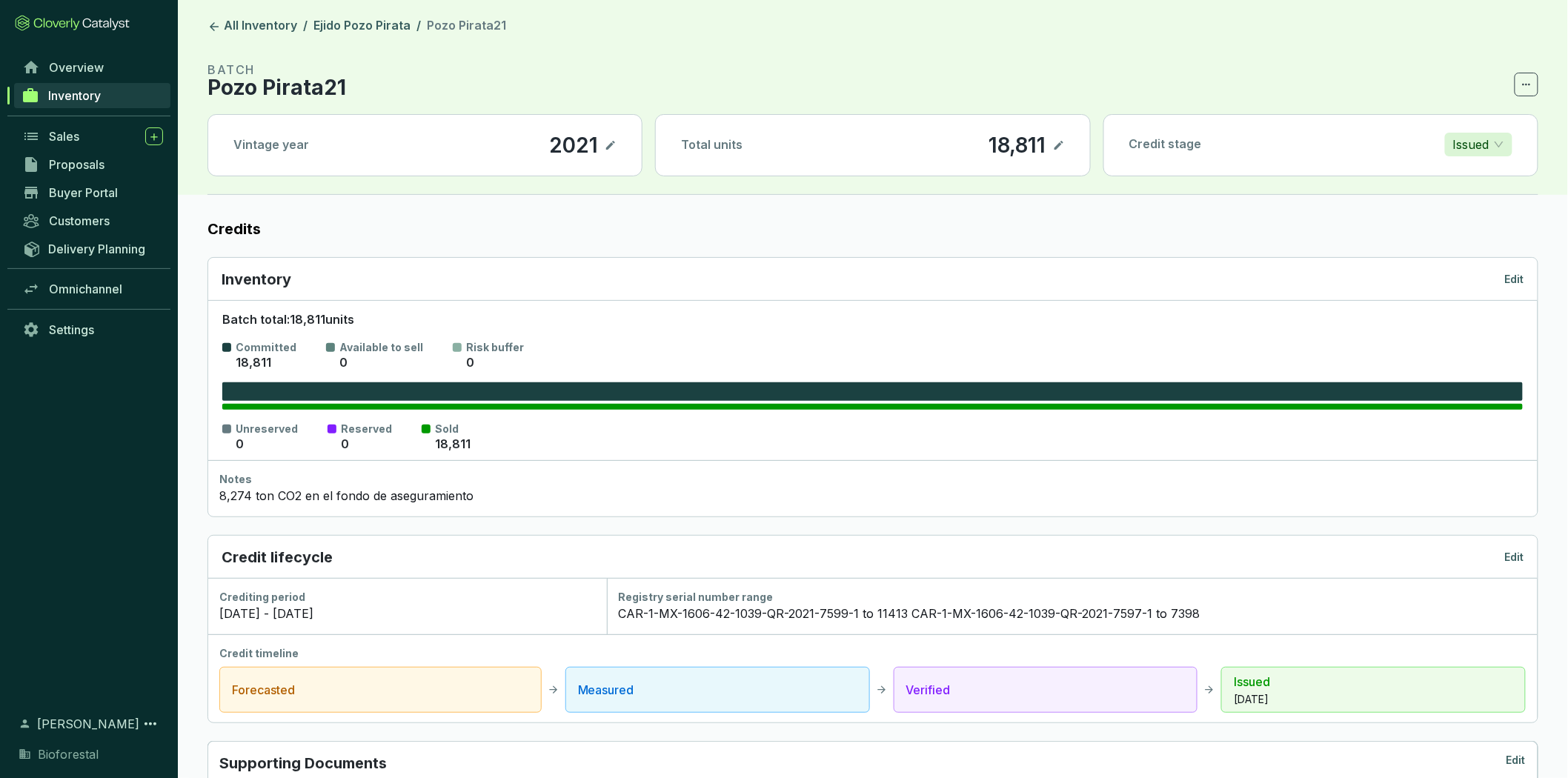
click at [1516, 273] on p "Edit" at bounding box center [1515, 279] width 19 height 15
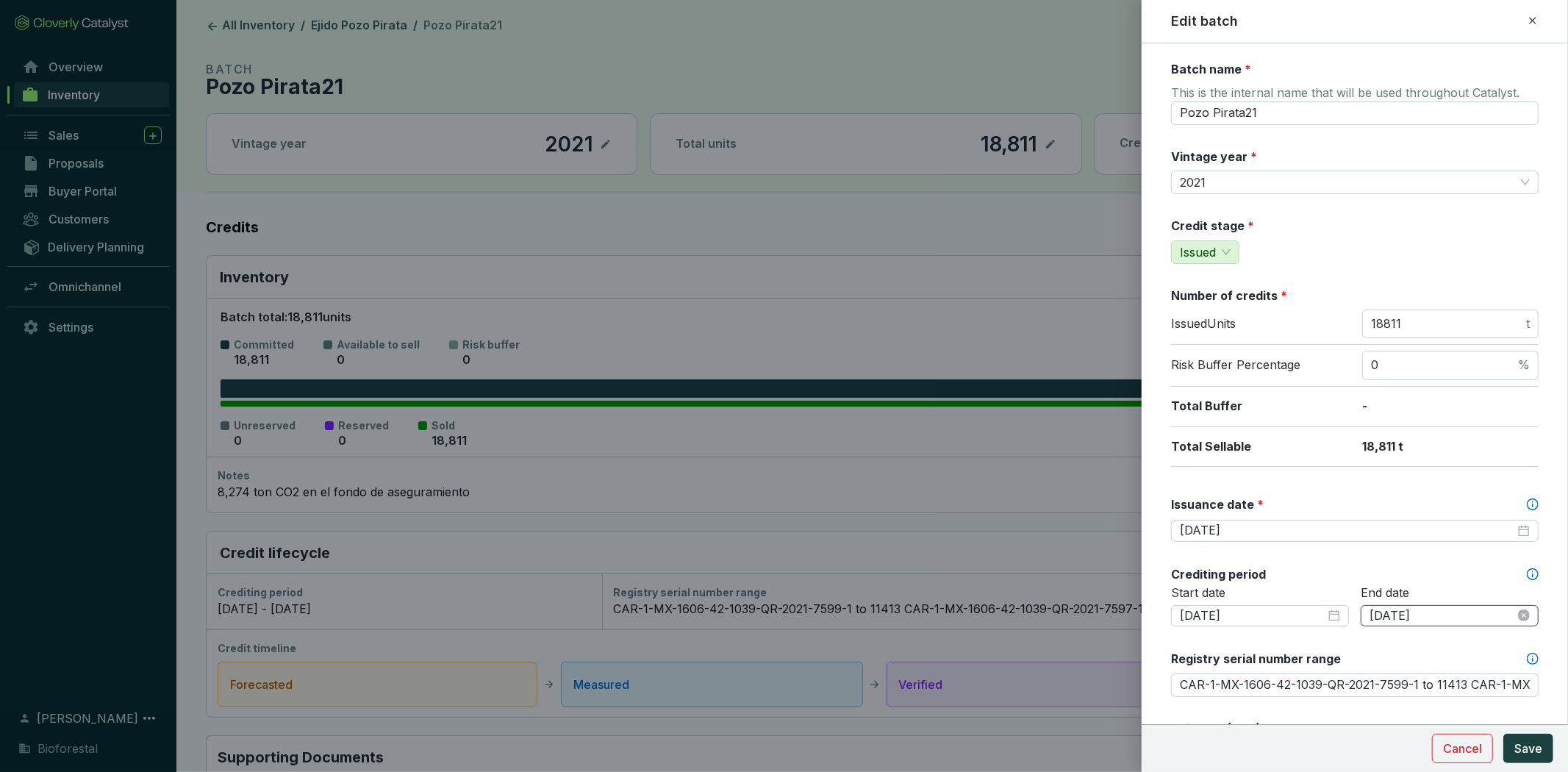
scroll to position [626, 0]
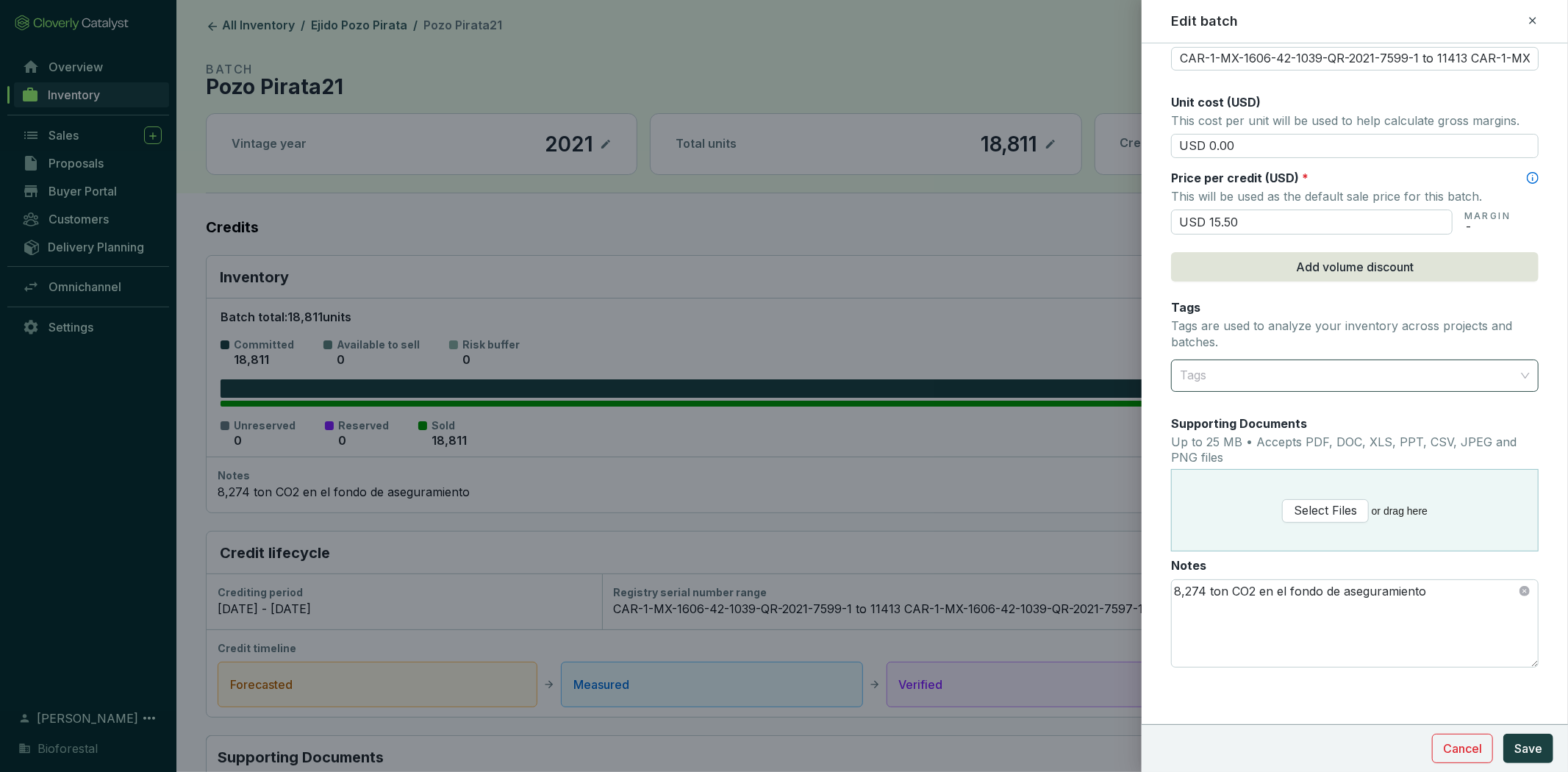
click at [1356, 365] on div at bounding box center [1346, 375] width 345 height 29
click at [1359, 365] on div at bounding box center [1346, 375] width 345 height 29
type input "Carbon"
click at [1361, 429] on div "Carbono Forestal Selva Maya" at bounding box center [1349, 431] width 332 height 16
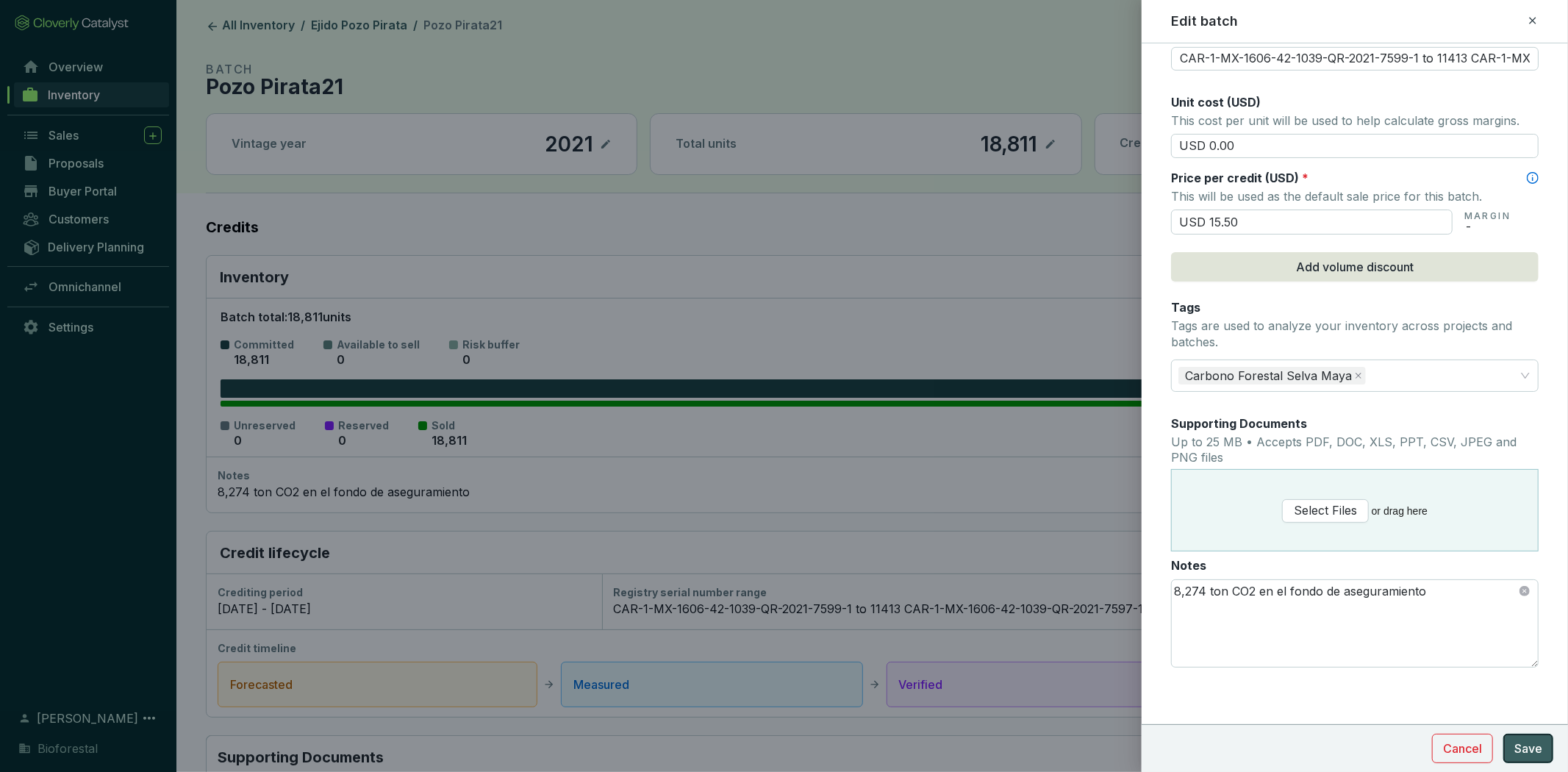
click at [1531, 741] on span "Save" at bounding box center [1528, 748] width 28 height 18
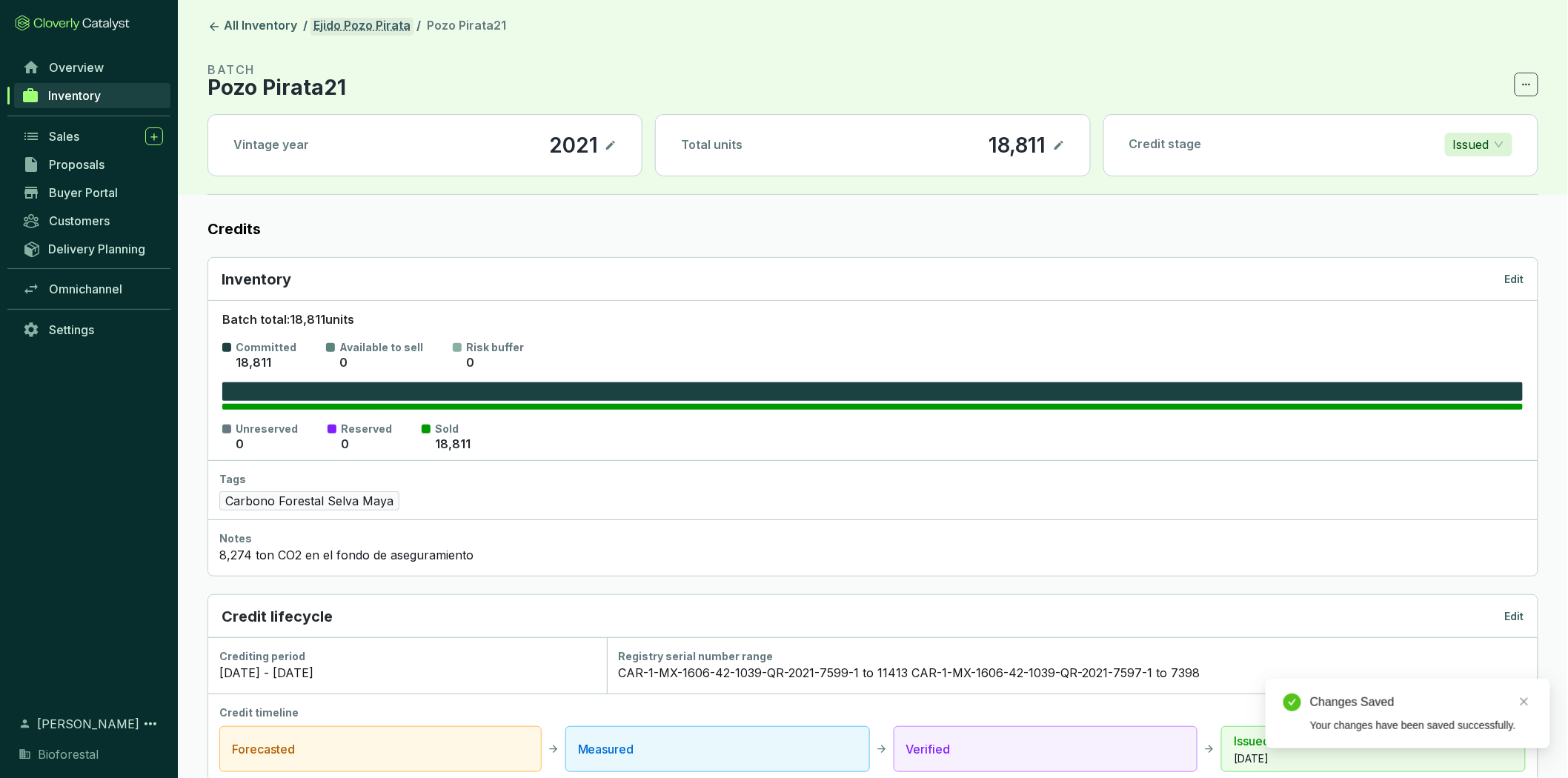
click at [349, 29] on link "Ejido Pozo Pirata" at bounding box center [362, 26] width 103 height 18
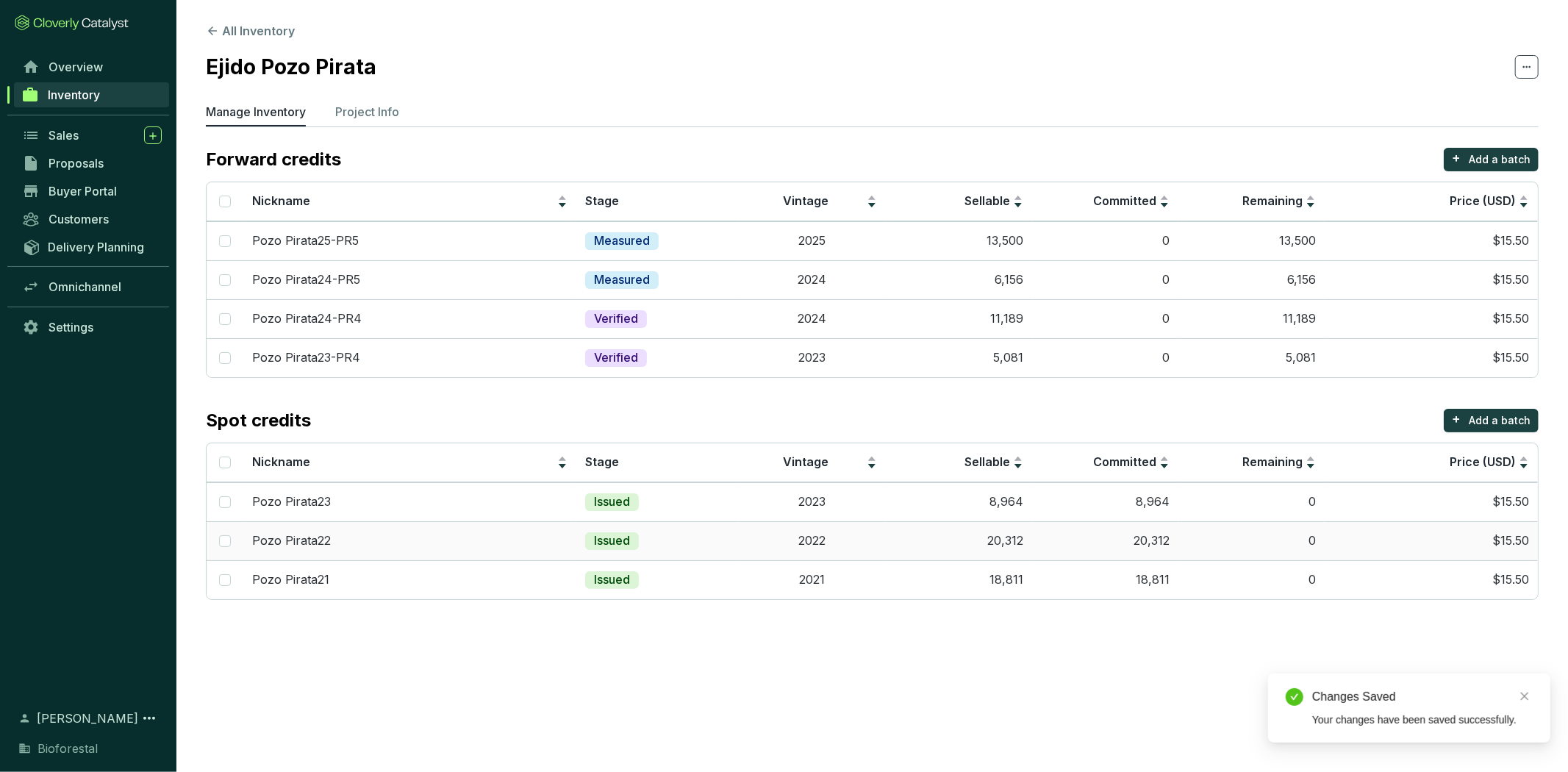
click at [703, 543] on td "Issued" at bounding box center [657, 540] width 163 height 39
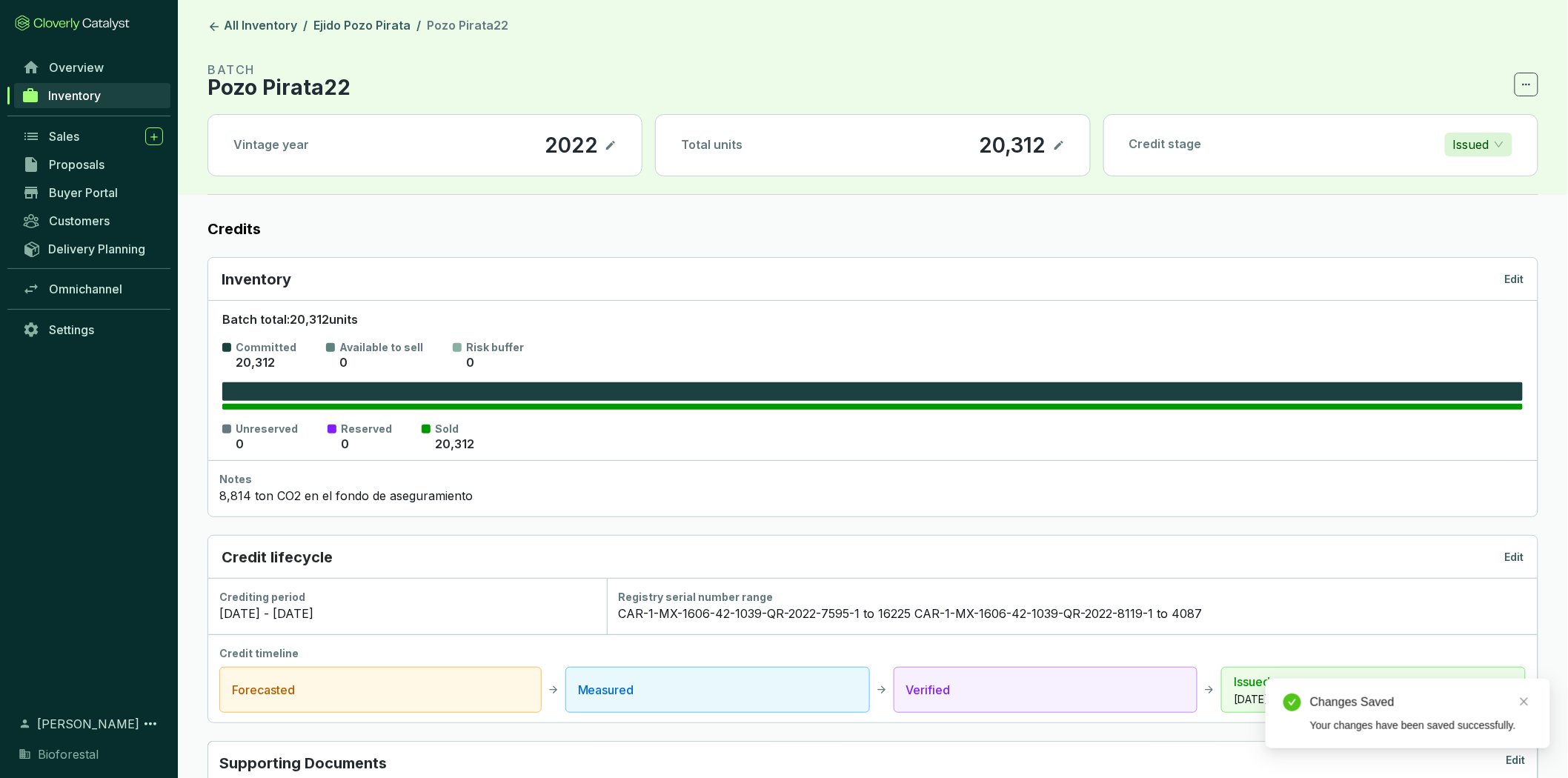
click at [1510, 272] on p "Edit" at bounding box center [1515, 279] width 19 height 15
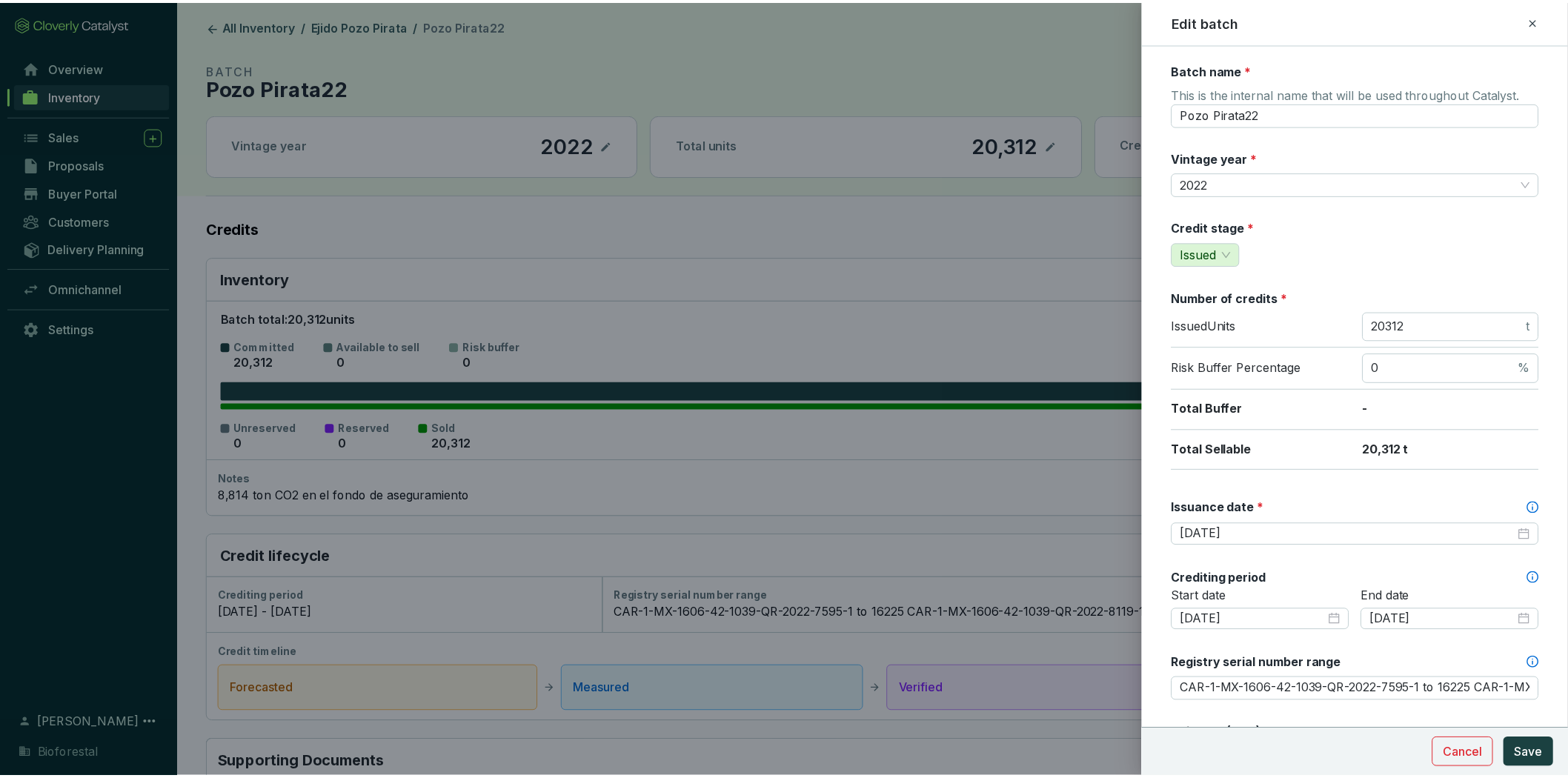
scroll to position [631, 0]
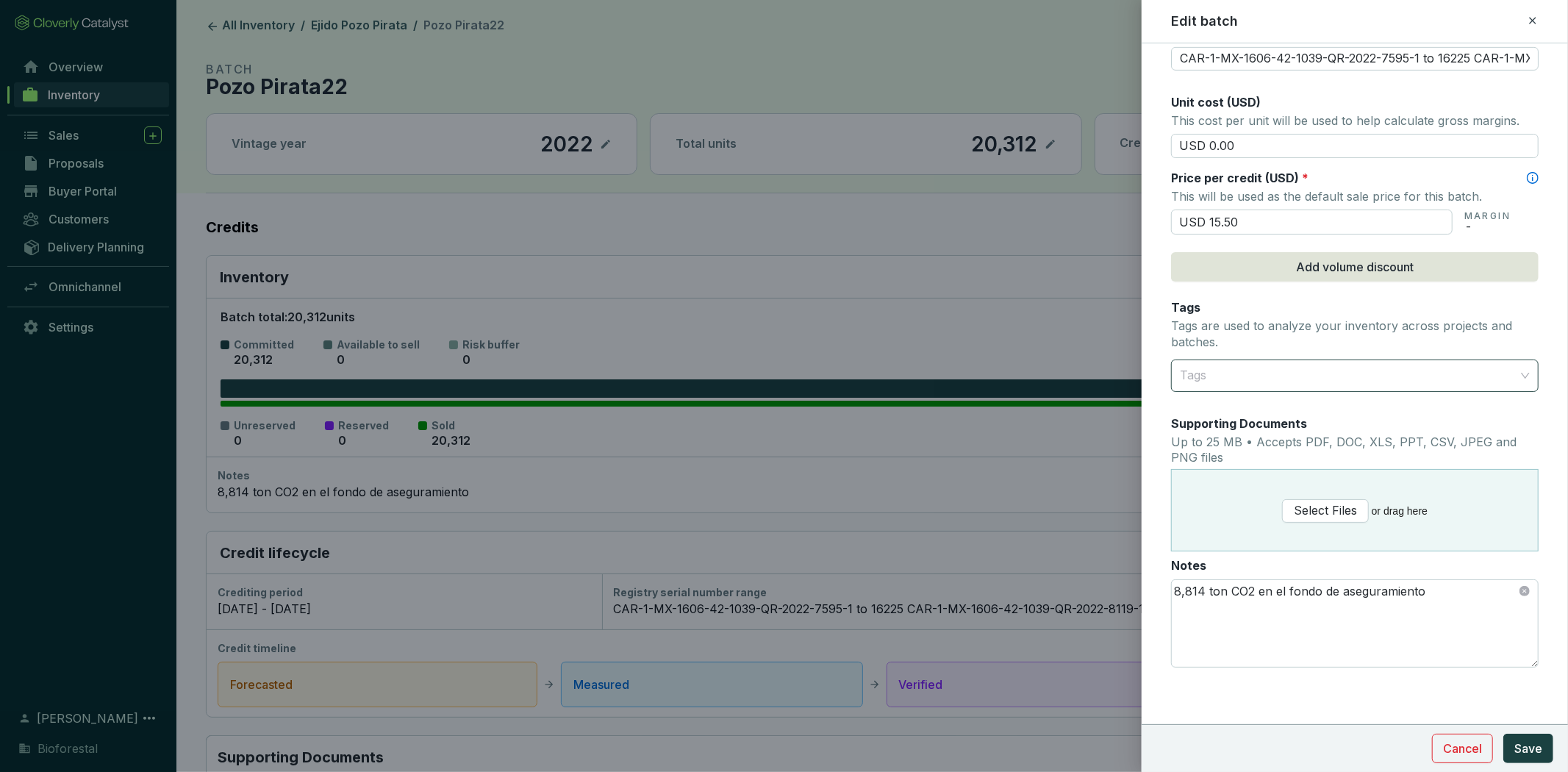
click at [1360, 376] on div at bounding box center [1346, 375] width 345 height 29
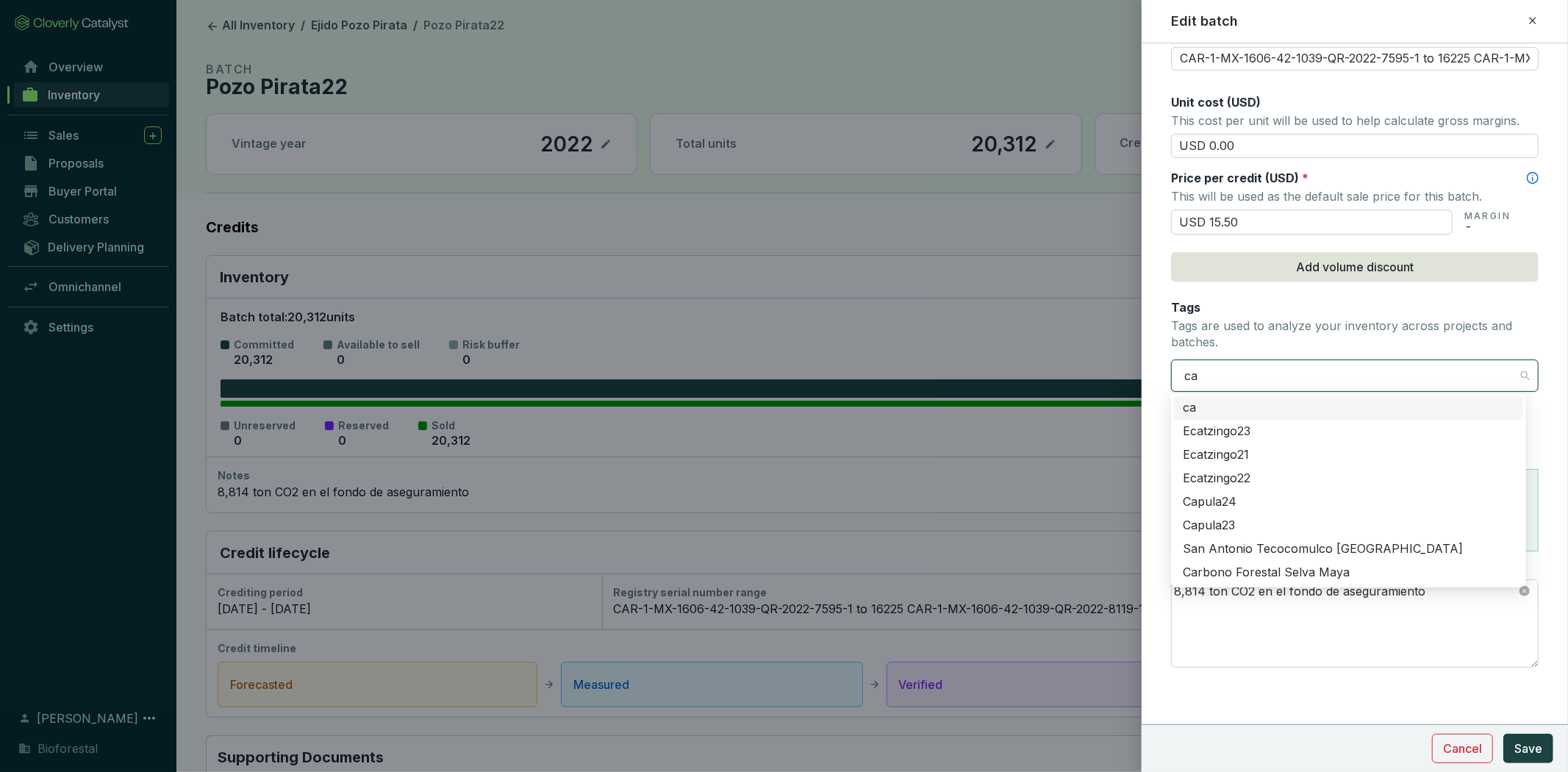
type input "car"
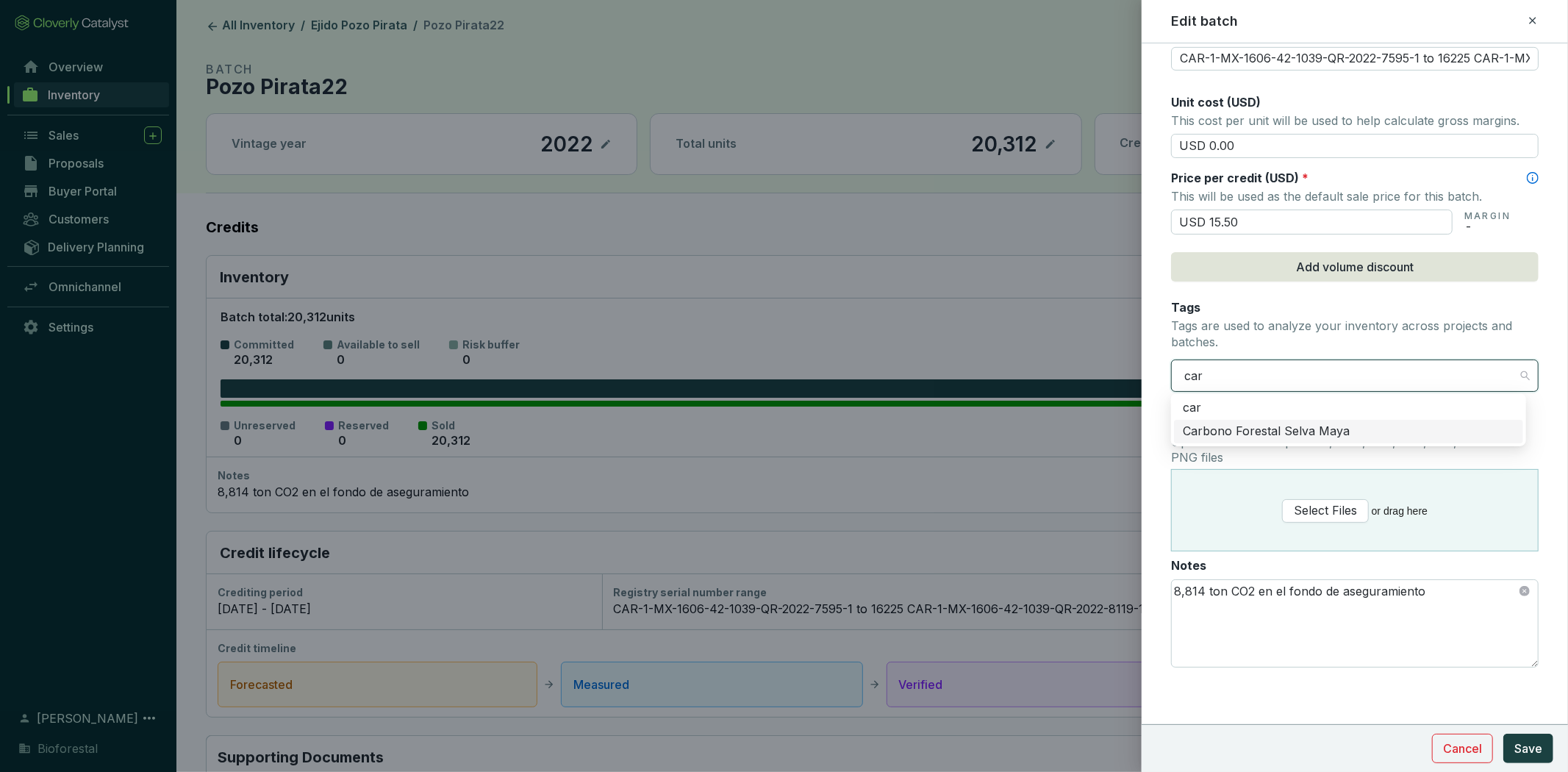
click at [1334, 436] on div "Carbono Forestal Selva Maya" at bounding box center [1349, 431] width 332 height 16
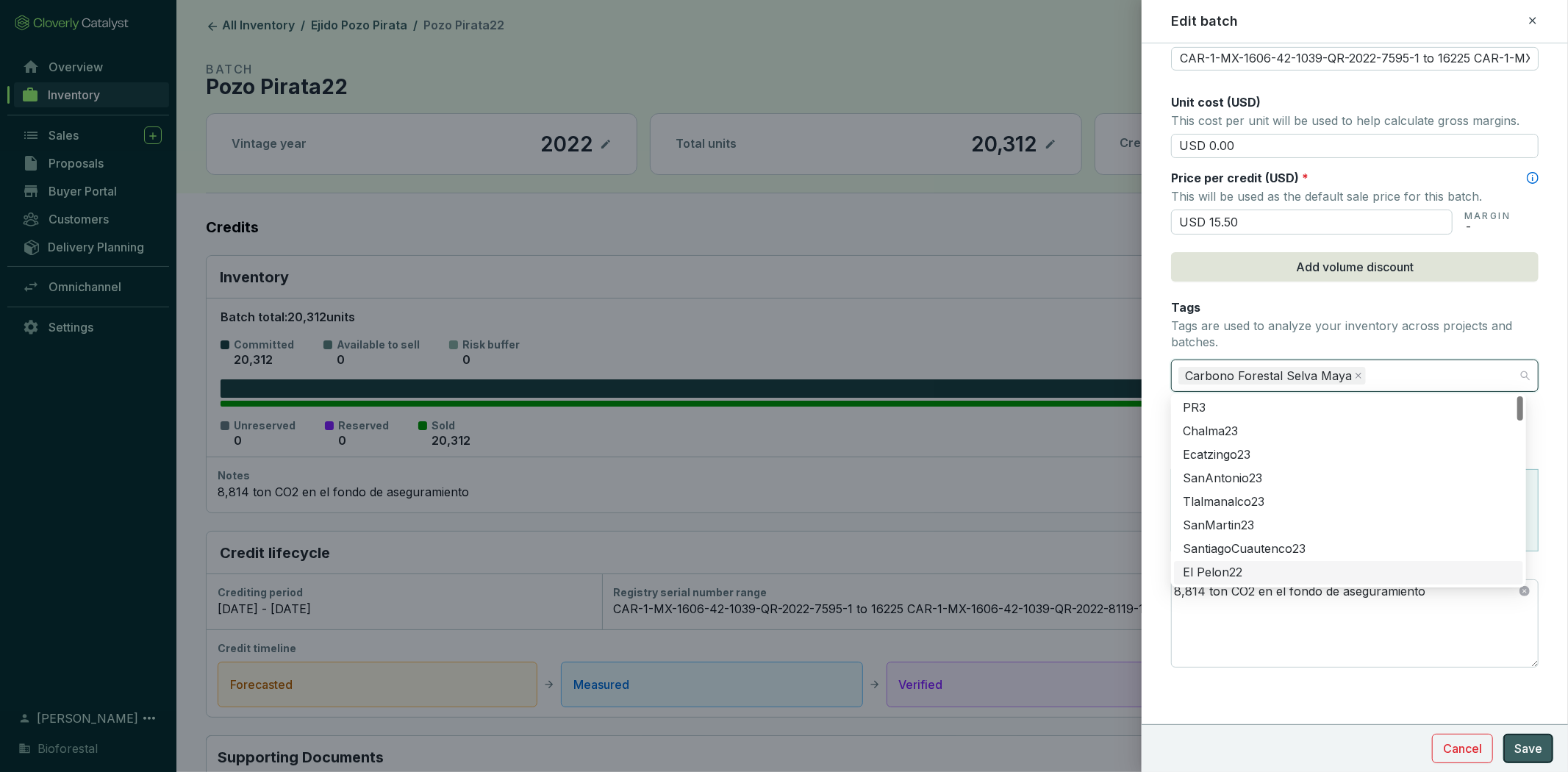
click at [1534, 741] on span "Save" at bounding box center [1528, 748] width 28 height 18
